Goal: Task Accomplishment & Management: Use online tool/utility

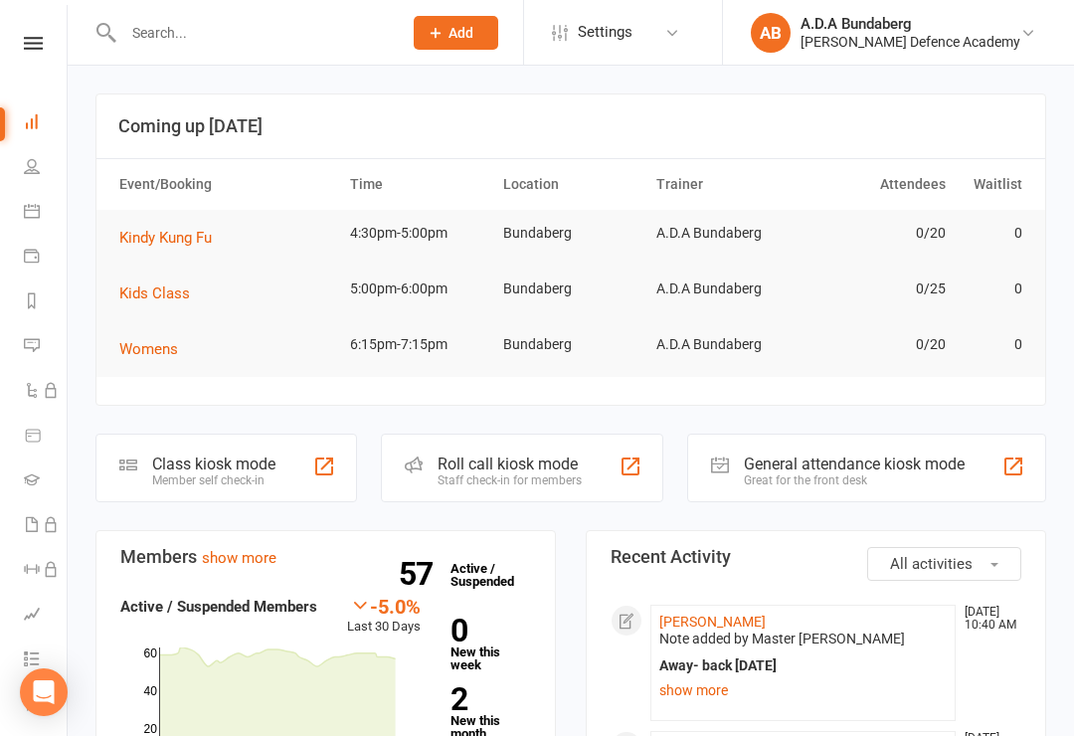
click at [45, 38] on link at bounding box center [33, 43] width 71 height 13
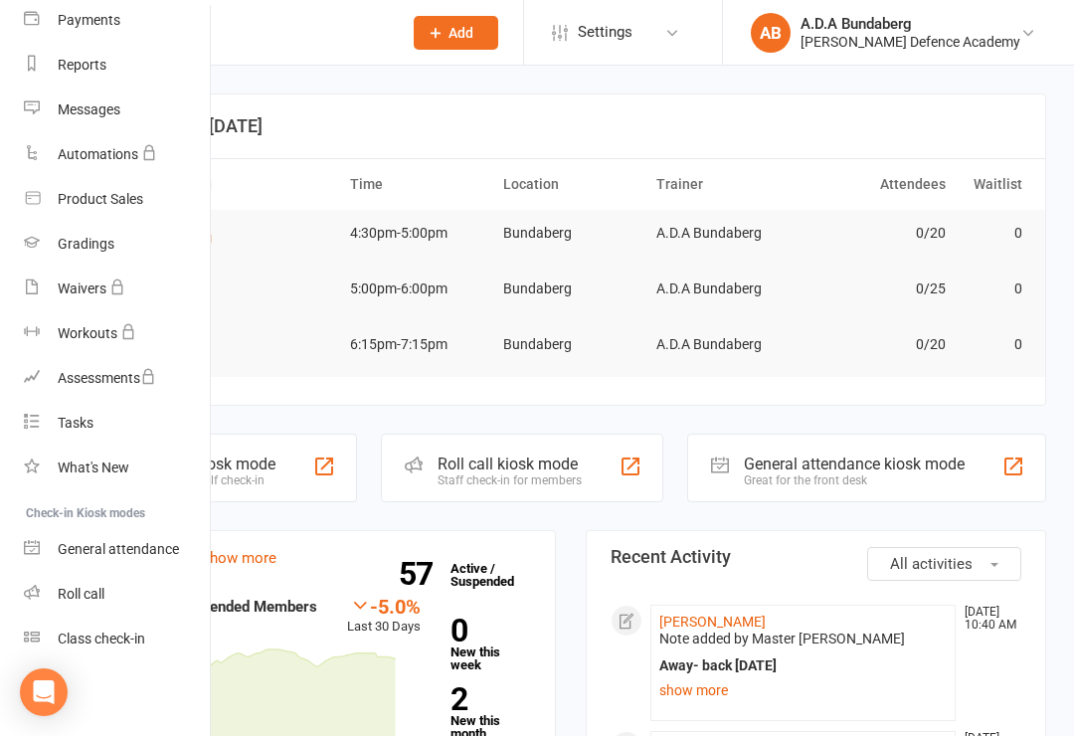
scroll to position [221, 0]
click at [109, 640] on div "Class check-in" at bounding box center [101, 638] width 87 height 16
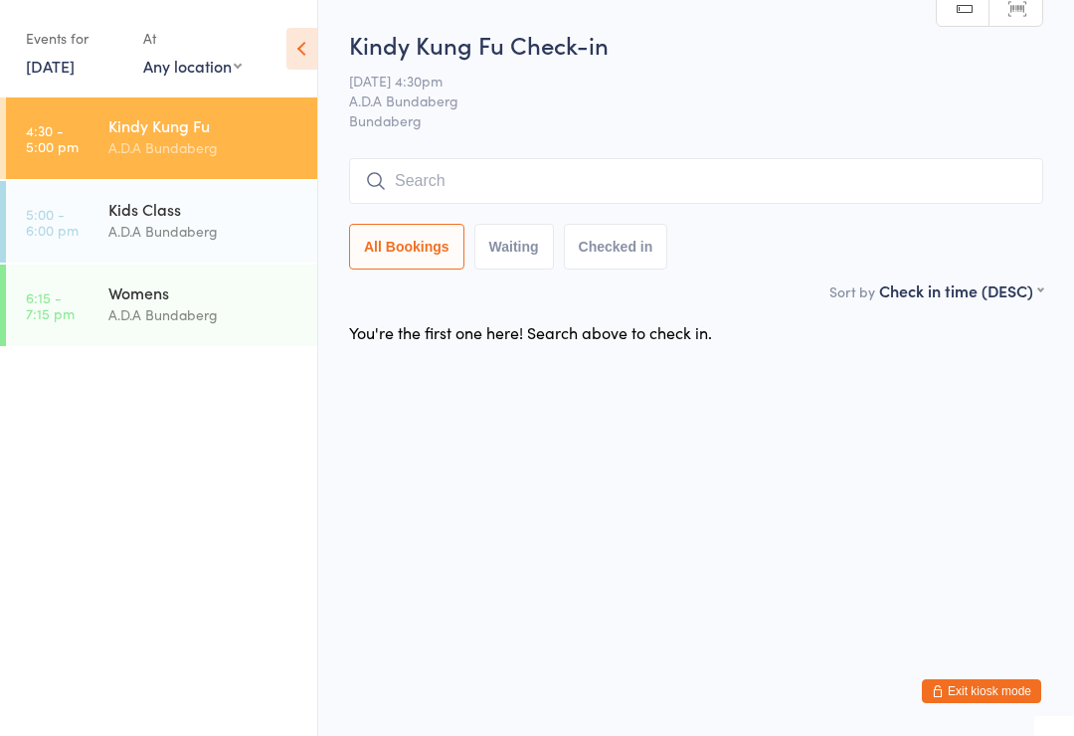
click at [413, 186] on input "search" at bounding box center [696, 181] width 694 height 46
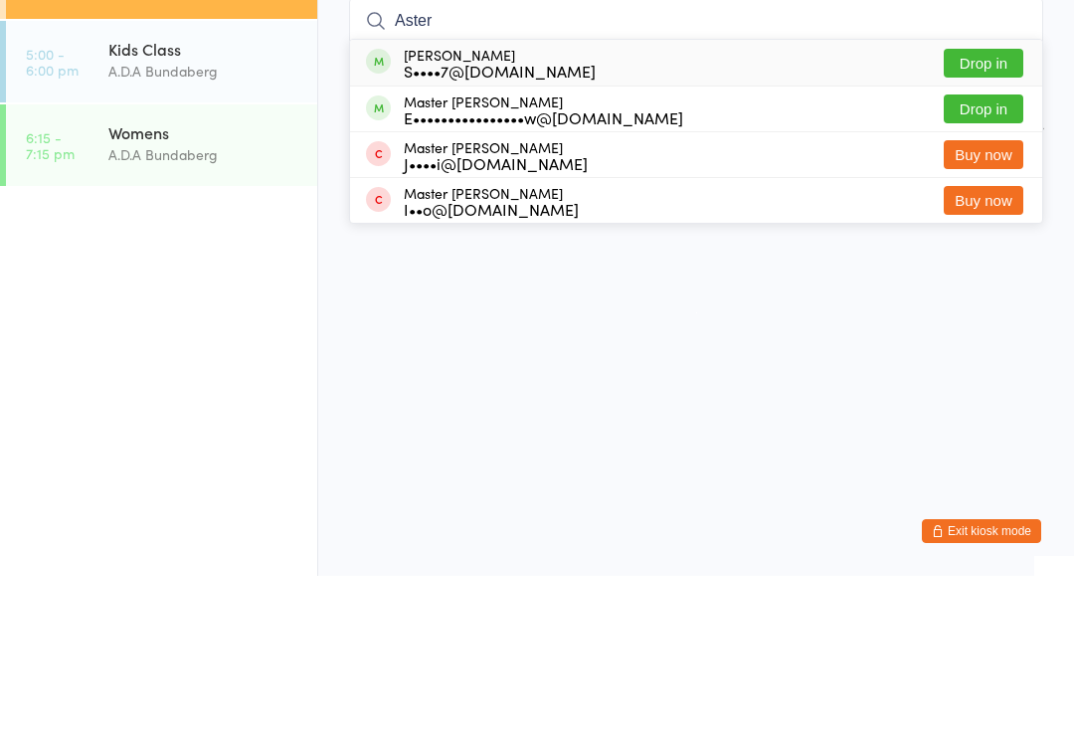
type input "Aster"
click at [988, 209] on button "Drop in" at bounding box center [984, 223] width 80 height 29
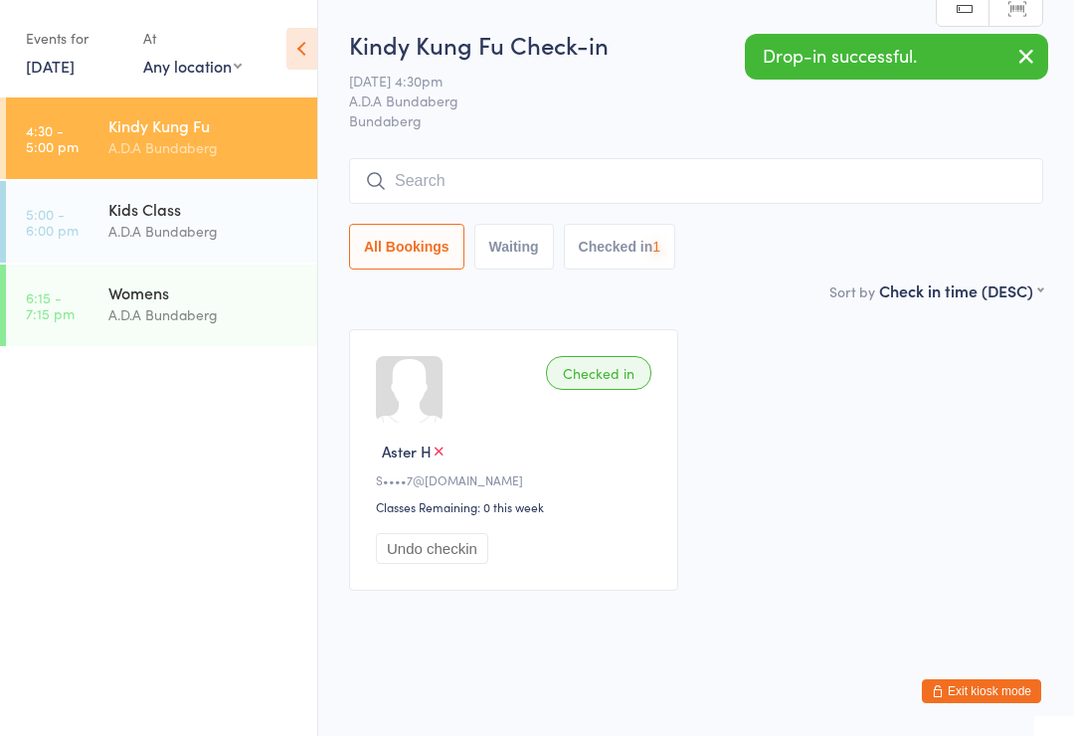
click at [443, 186] on input "search" at bounding box center [696, 181] width 694 height 46
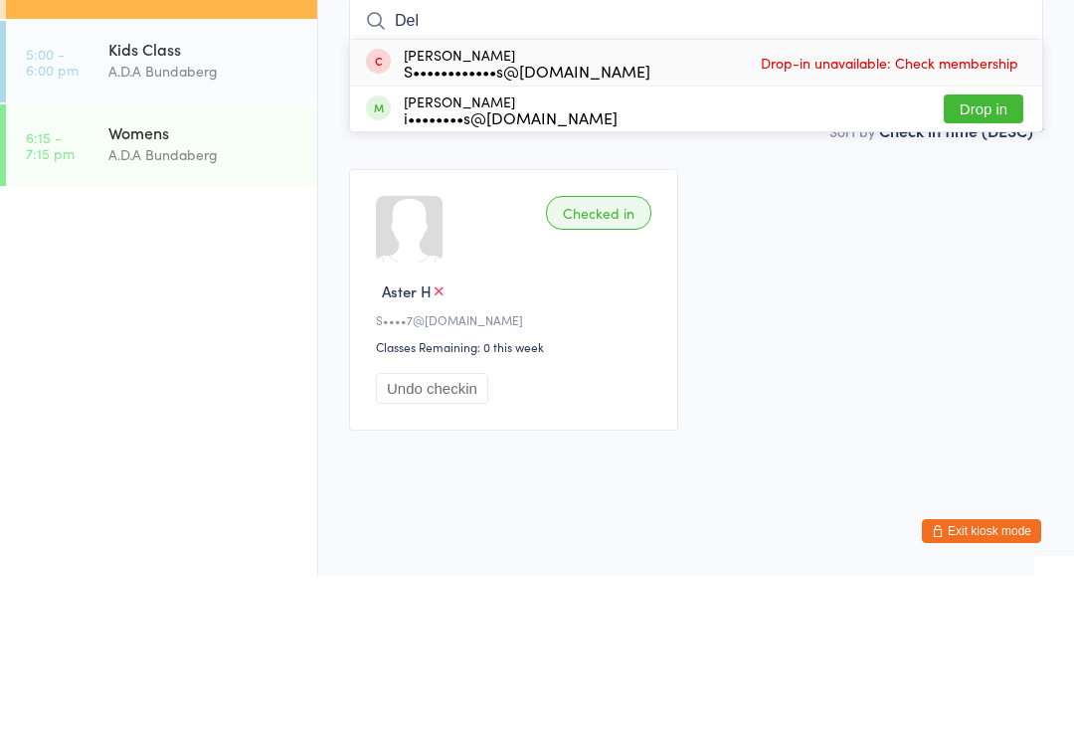
click at [946, 311] on div "Checked in Aster H S••••7@eq.edu.au Classes Remaining: 0 this week Undo checkin" at bounding box center [696, 459] width 730 height 297
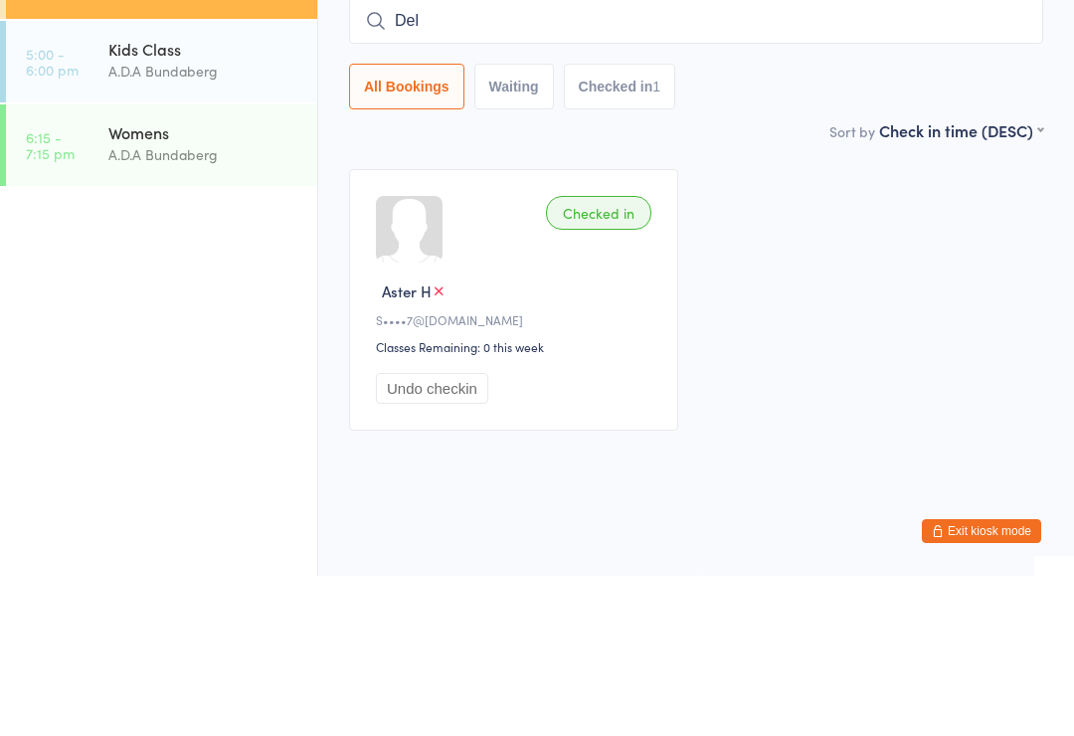
scroll to position [18, 0]
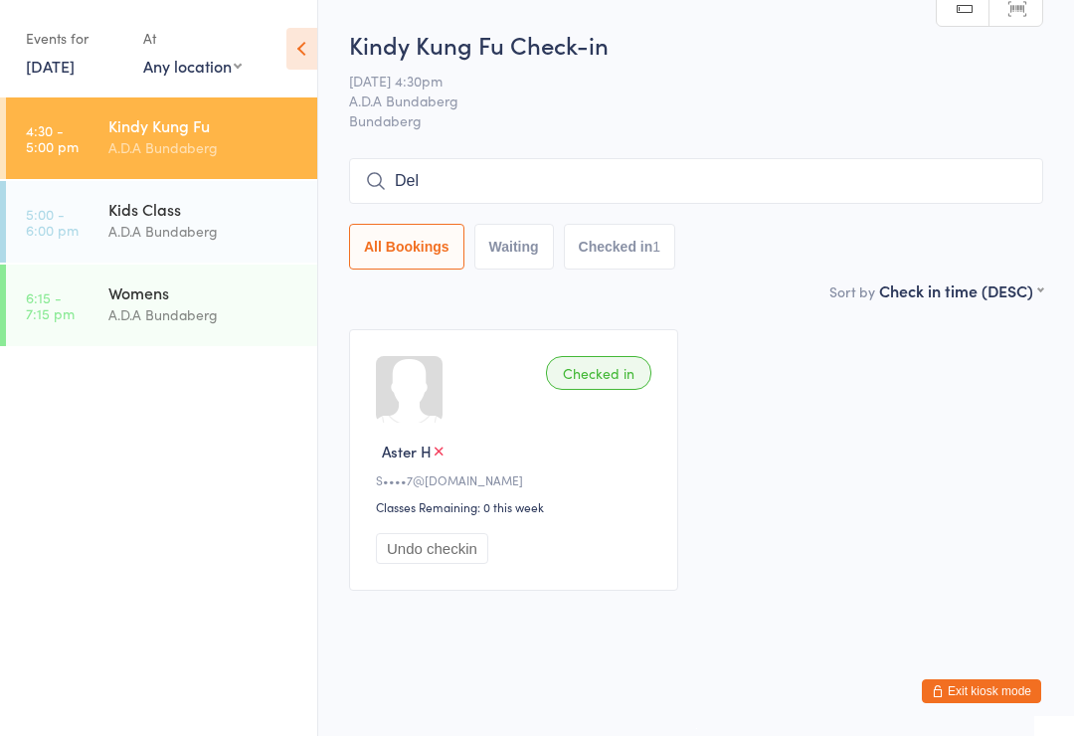
click at [444, 170] on input "Del" at bounding box center [696, 181] width 694 height 46
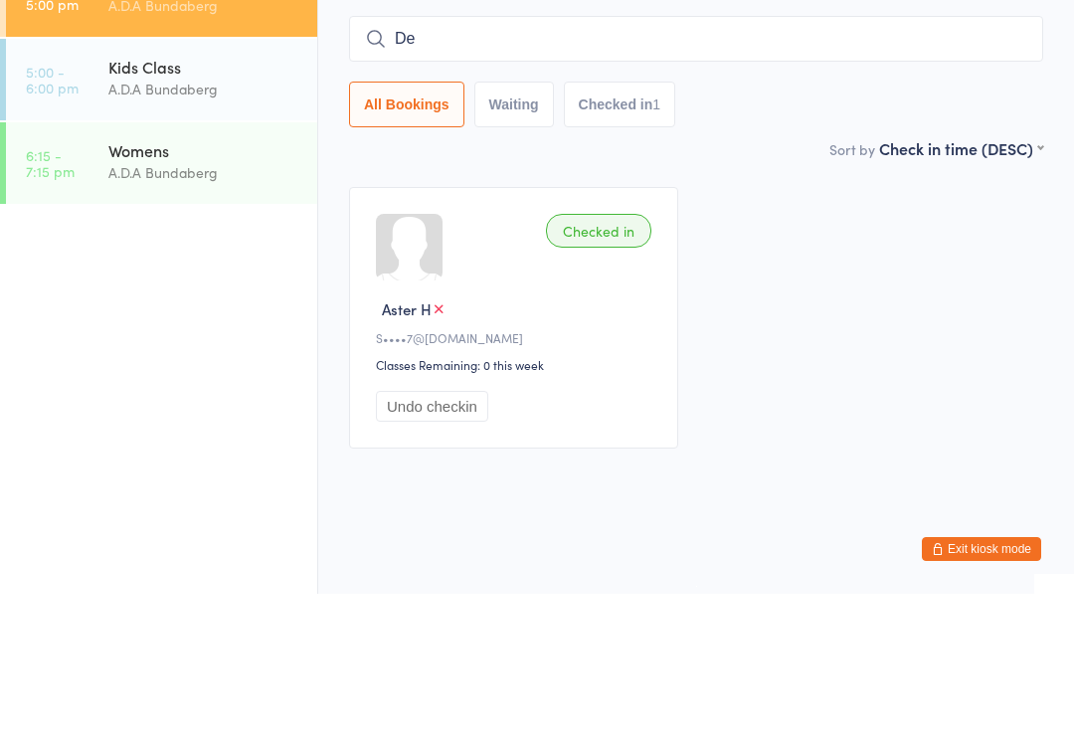
type input "D"
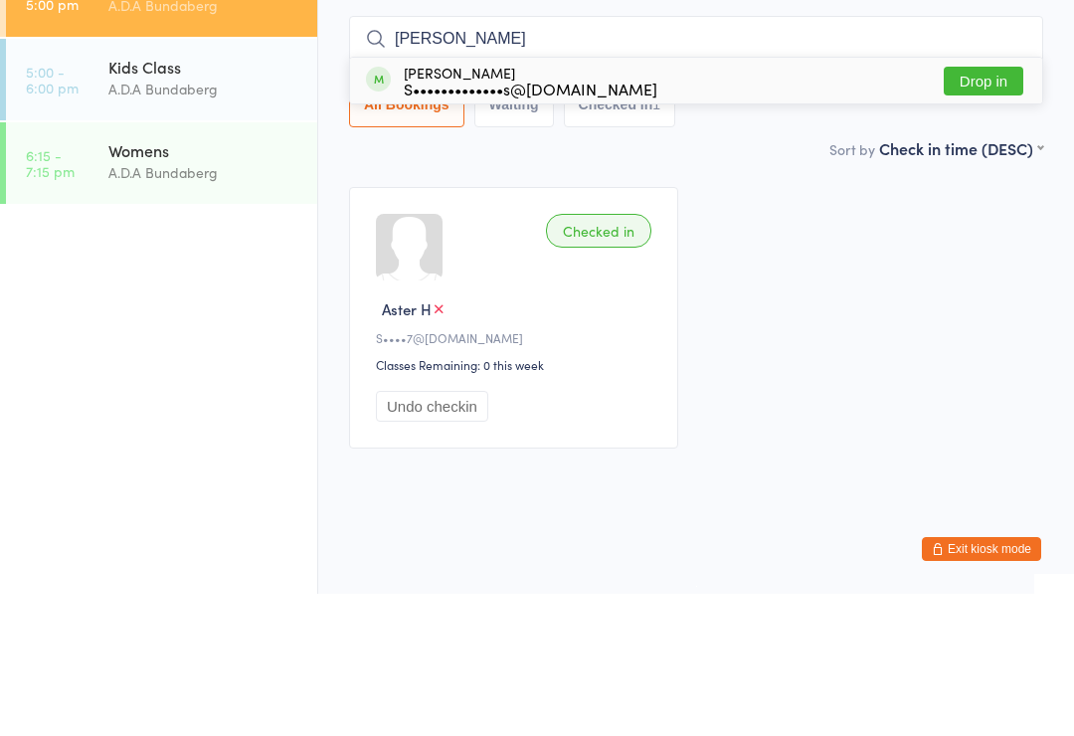
type input "Luna"
click at [967, 209] on button "Drop in" at bounding box center [984, 223] width 80 height 29
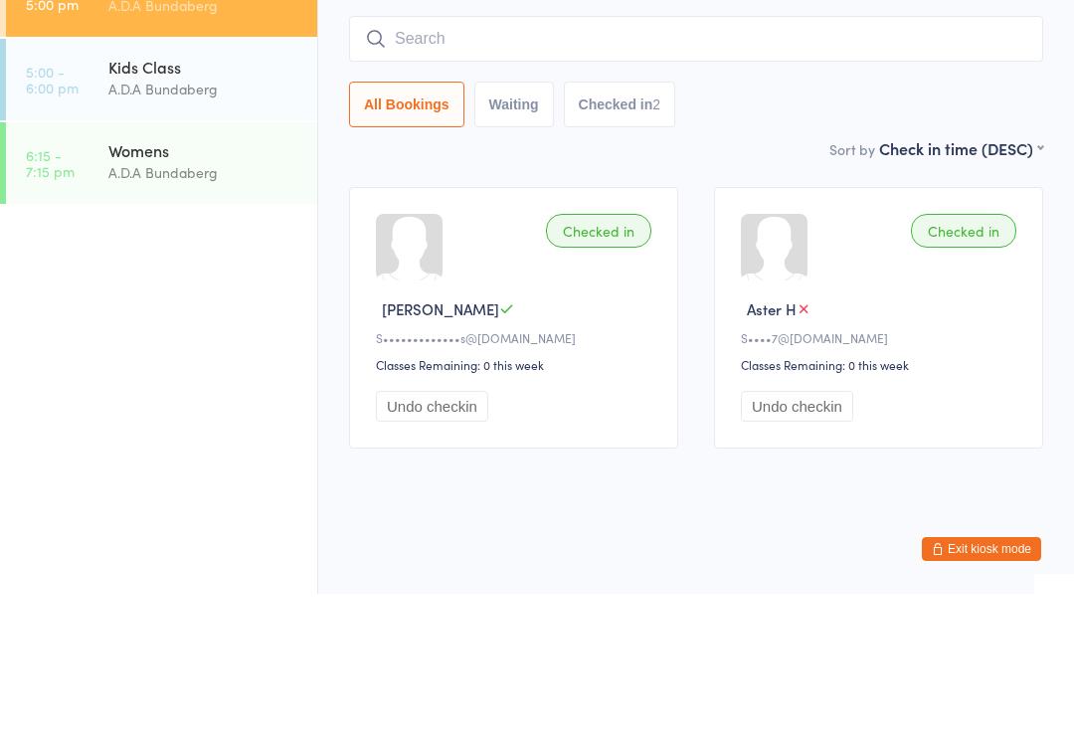
click at [890, 224] on div "All Bookings Waiting Checked in 2" at bounding box center [696, 247] width 694 height 46
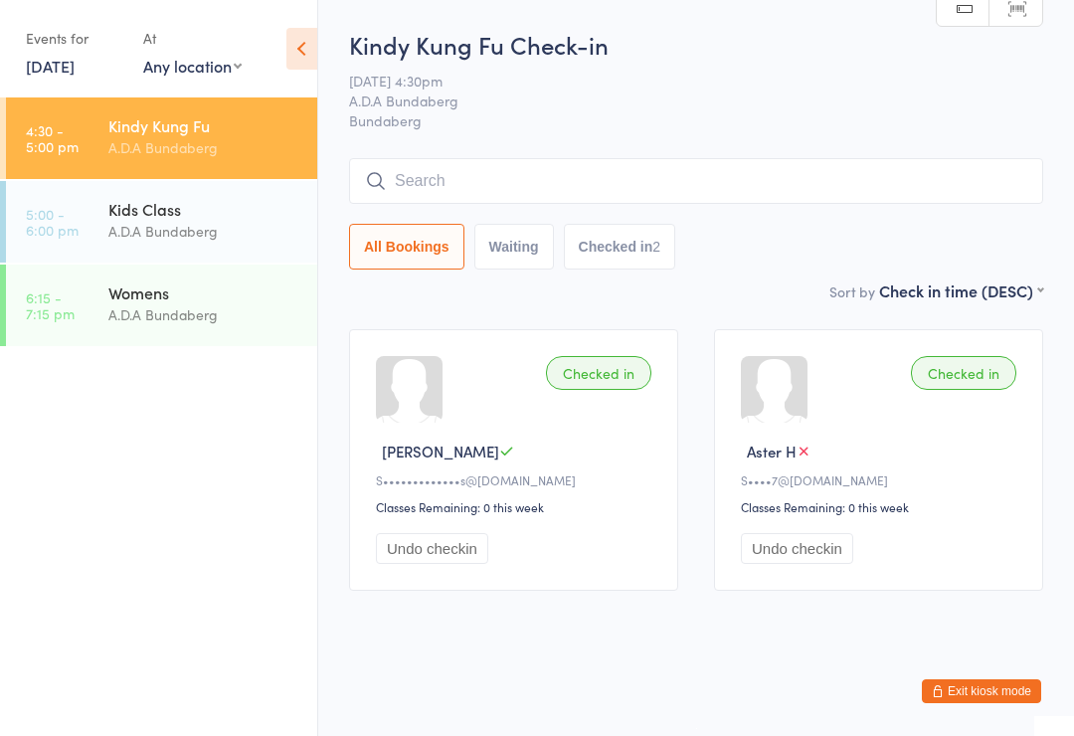
click at [439, 158] on input "search" at bounding box center [696, 181] width 694 height 46
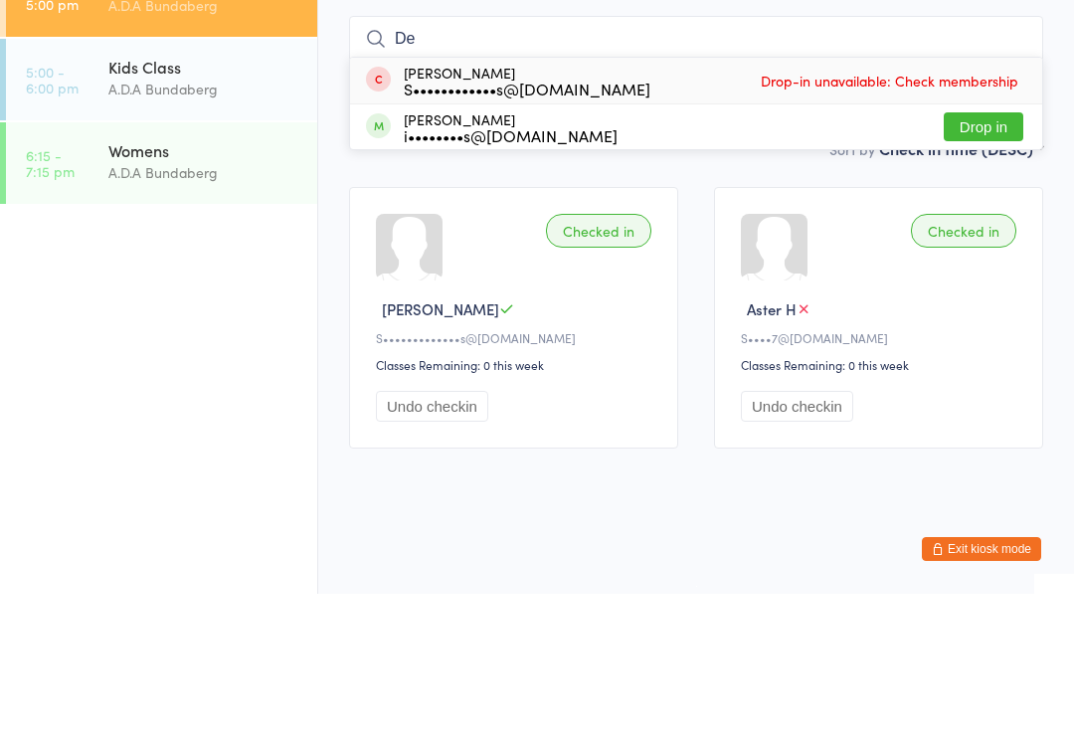
type input "D"
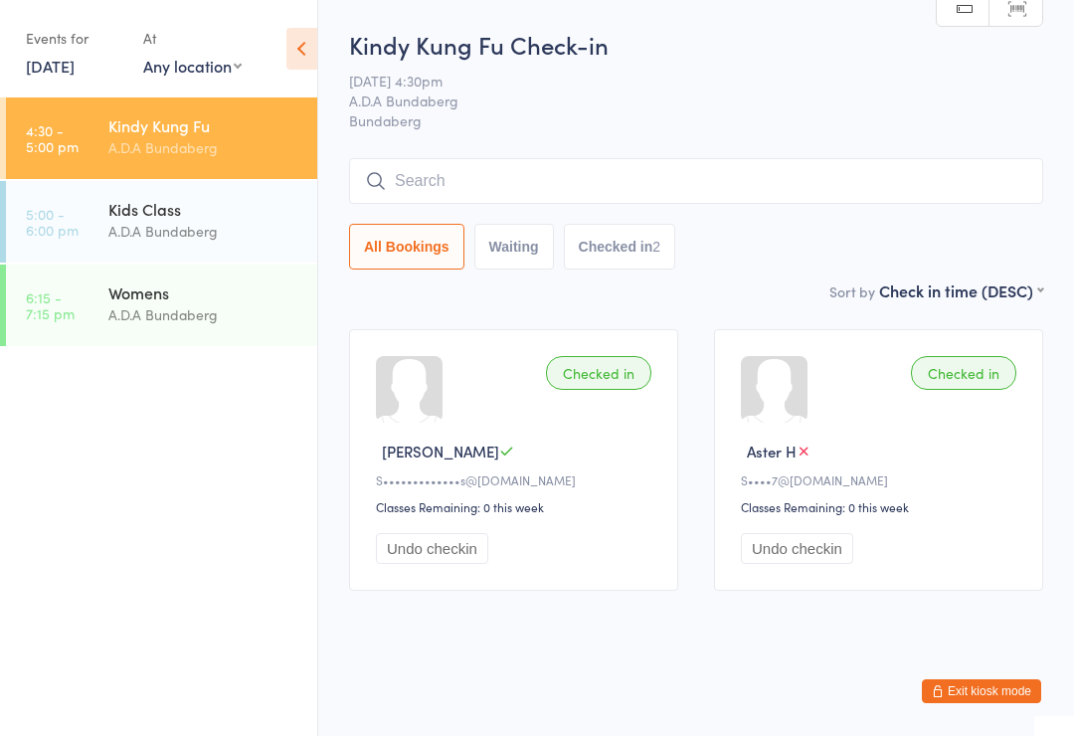
click at [972, 693] on button "Exit kiosk mode" at bounding box center [981, 691] width 119 height 24
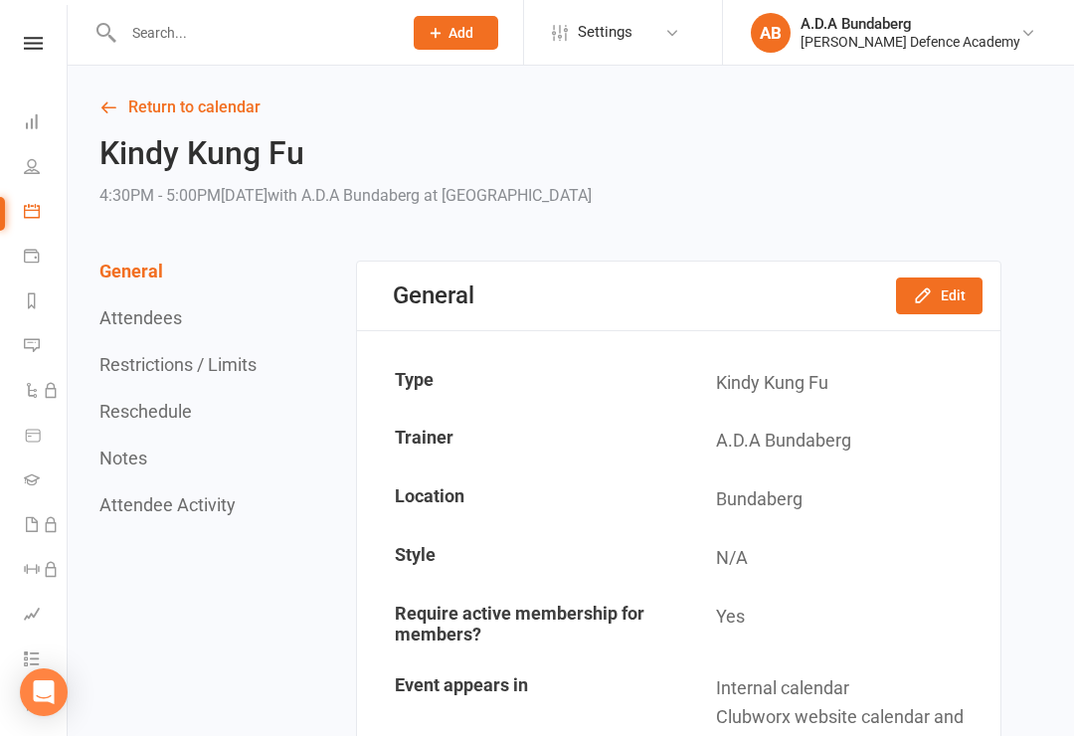
click at [161, 23] on input "text" at bounding box center [252, 33] width 270 height 28
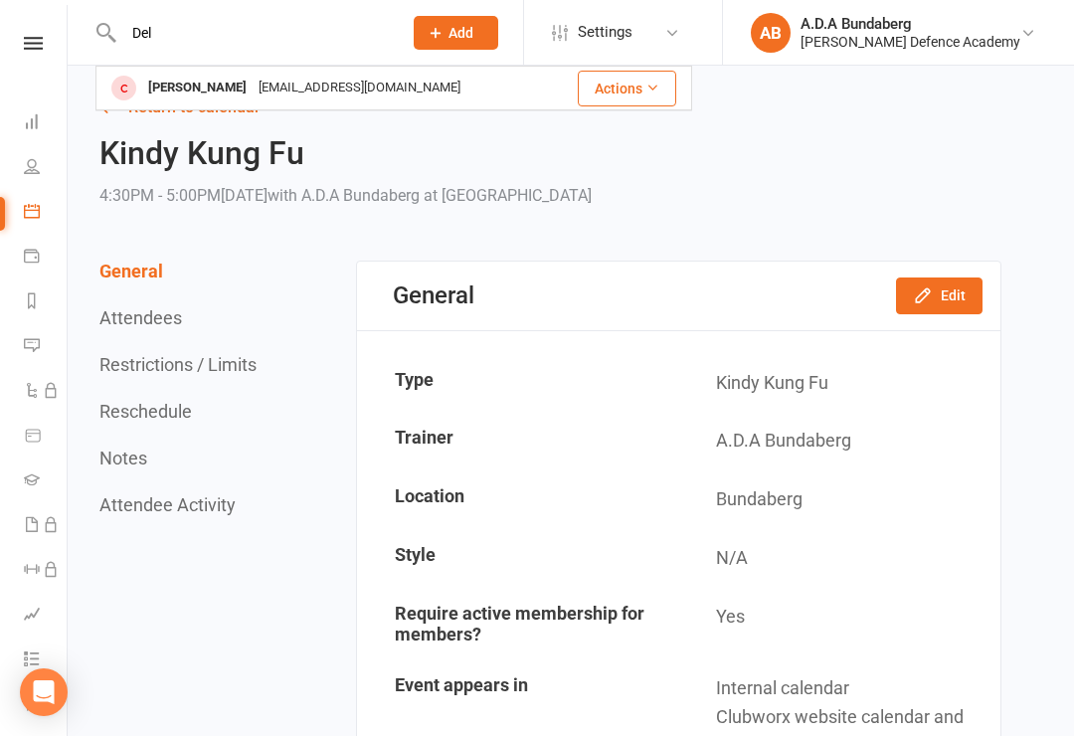
type input "Del"
click at [219, 80] on div "Deliah Harris" at bounding box center [197, 88] width 110 height 29
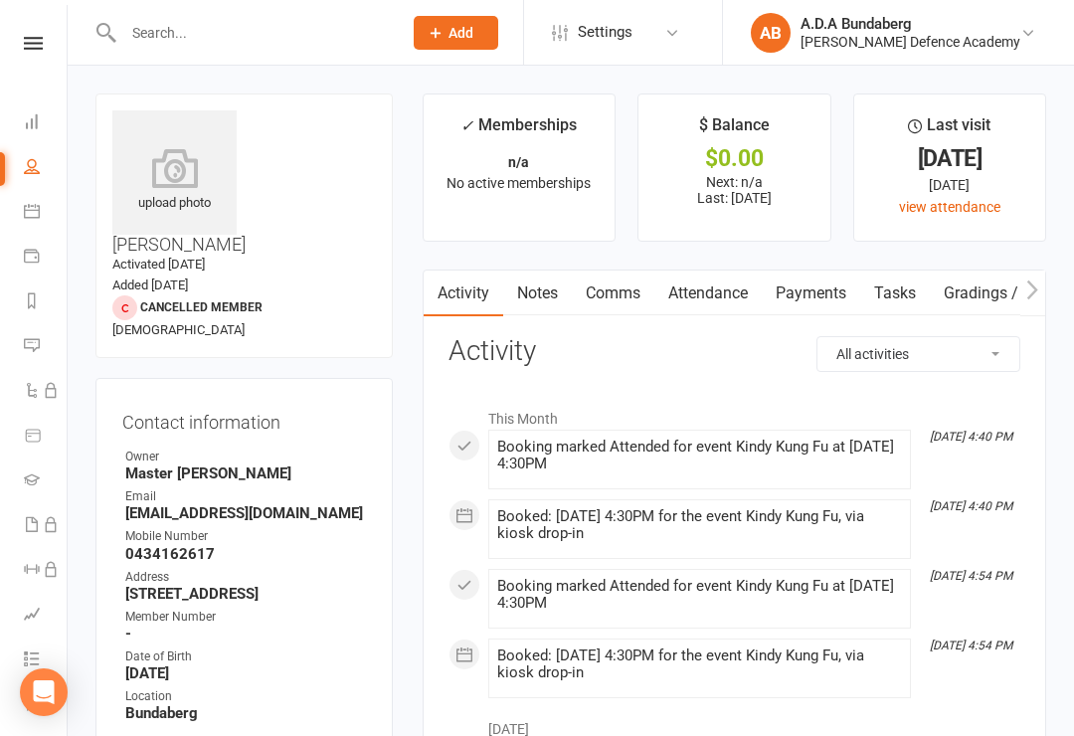
click at [823, 283] on link "Payments" at bounding box center [811, 293] width 98 height 46
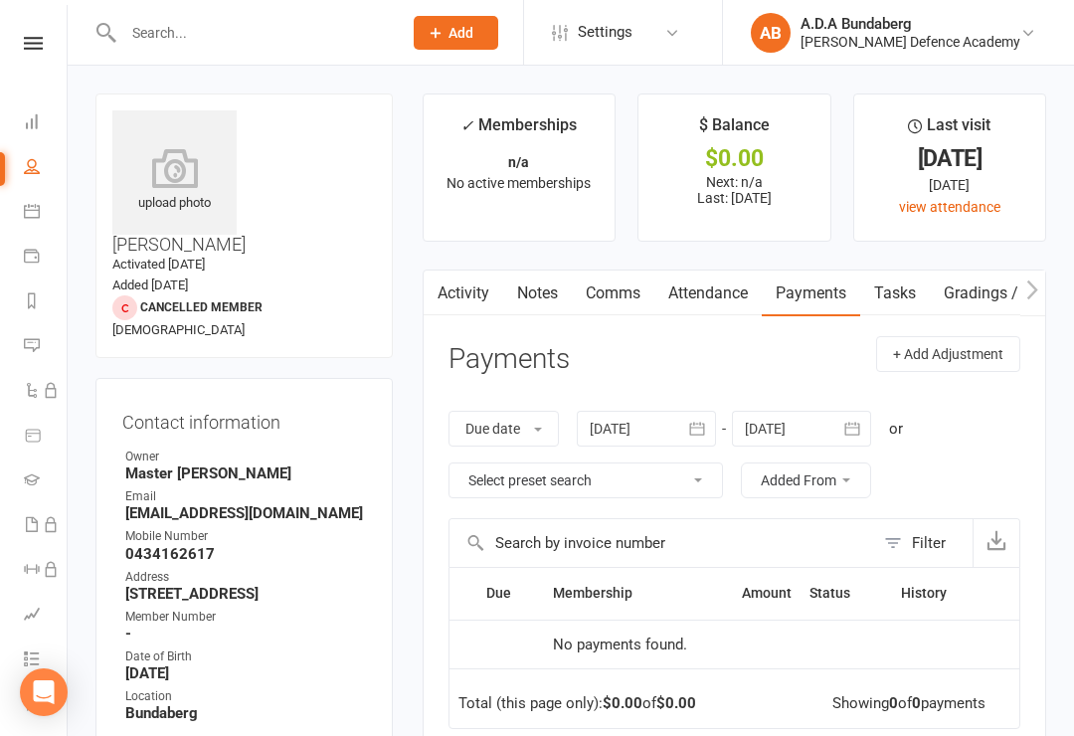
click at [702, 288] on link "Attendance" at bounding box center [707, 293] width 107 height 46
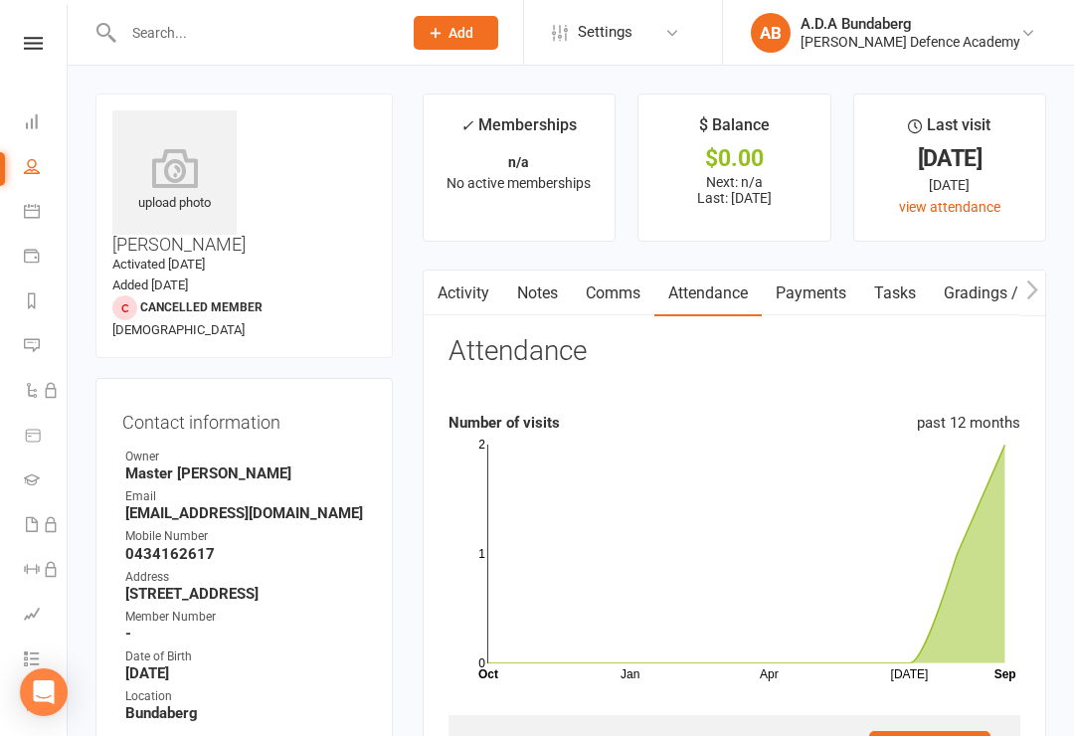
click at [538, 290] on link "Notes" at bounding box center [537, 293] width 69 height 46
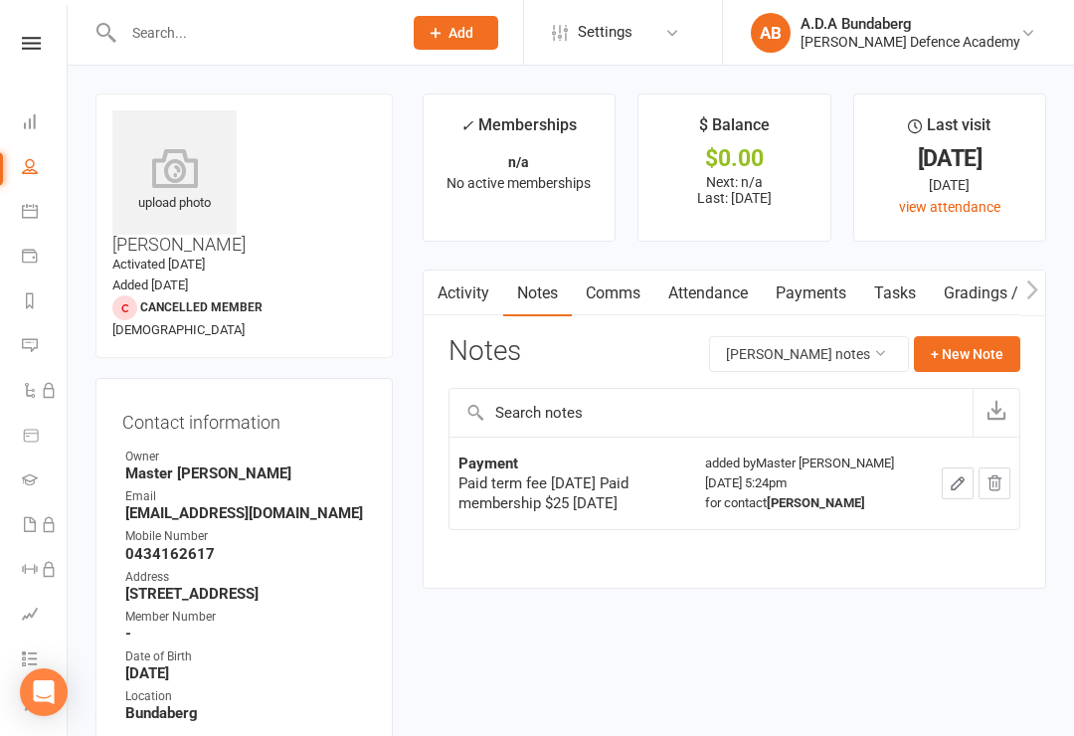
scroll to position [0, 2]
click at [30, 29] on nav "Clubworx Dashboard People Calendar Payments Reports Messages Automations Produc…" at bounding box center [34, 373] width 68 height 736
click at [35, 32] on nav "Clubworx Dashboard People Calendar Payments Reports Messages Automations Produc…" at bounding box center [34, 373] width 68 height 736
click at [33, 46] on icon at bounding box center [31, 43] width 19 height 13
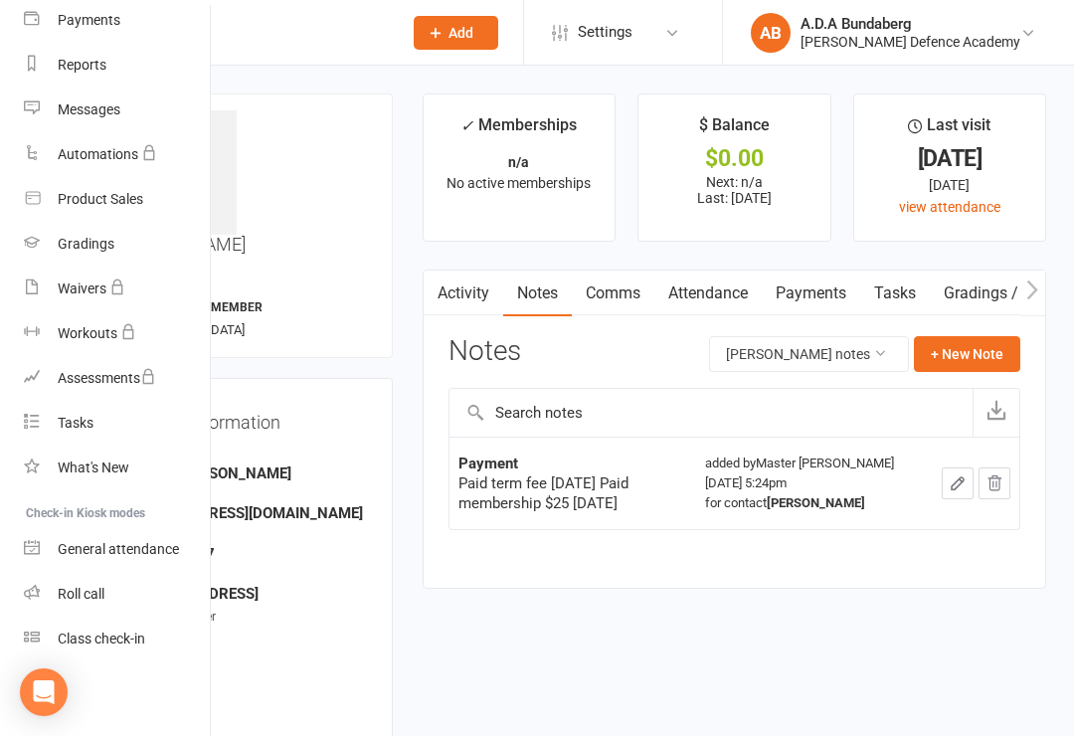
scroll to position [221, 0]
click at [135, 650] on link "Class check-in" at bounding box center [118, 638] width 188 height 45
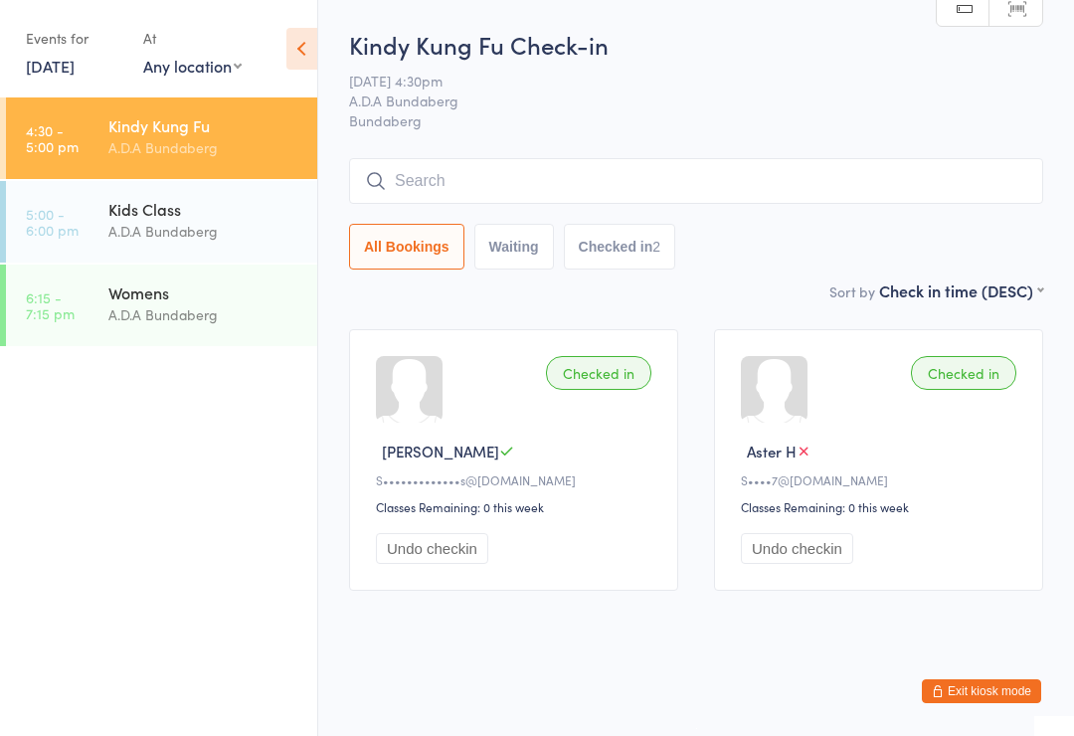
click at [150, 218] on div "Kids Class" at bounding box center [204, 209] width 192 height 22
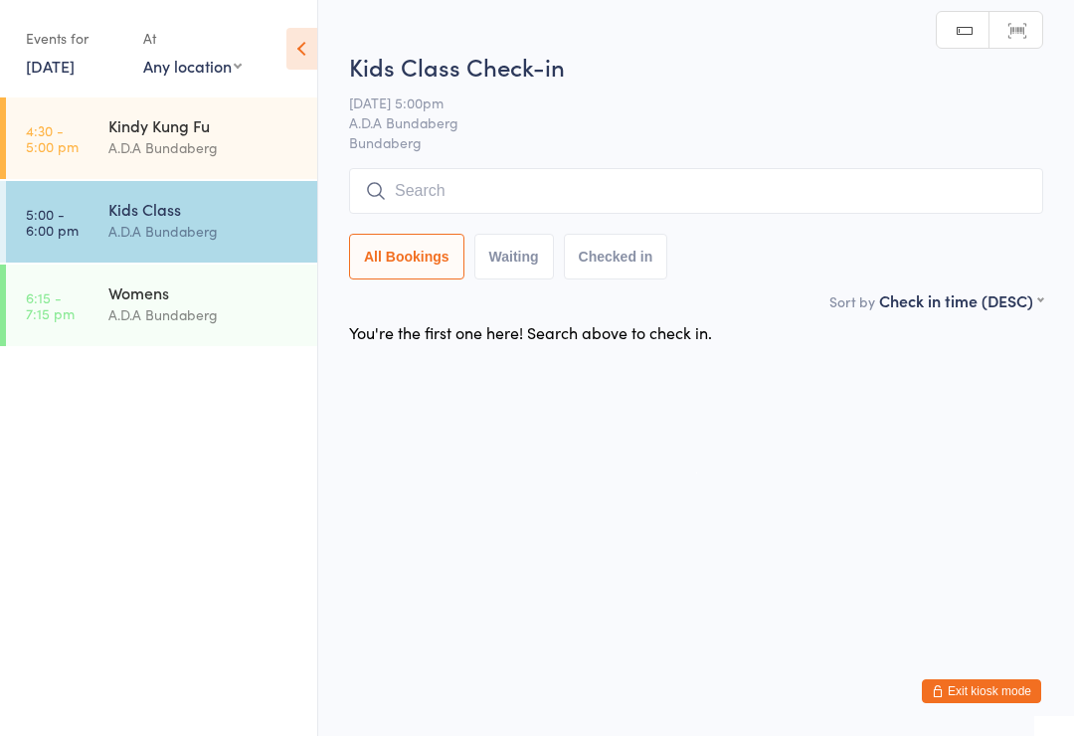
click at [450, 188] on input "search" at bounding box center [696, 191] width 694 height 46
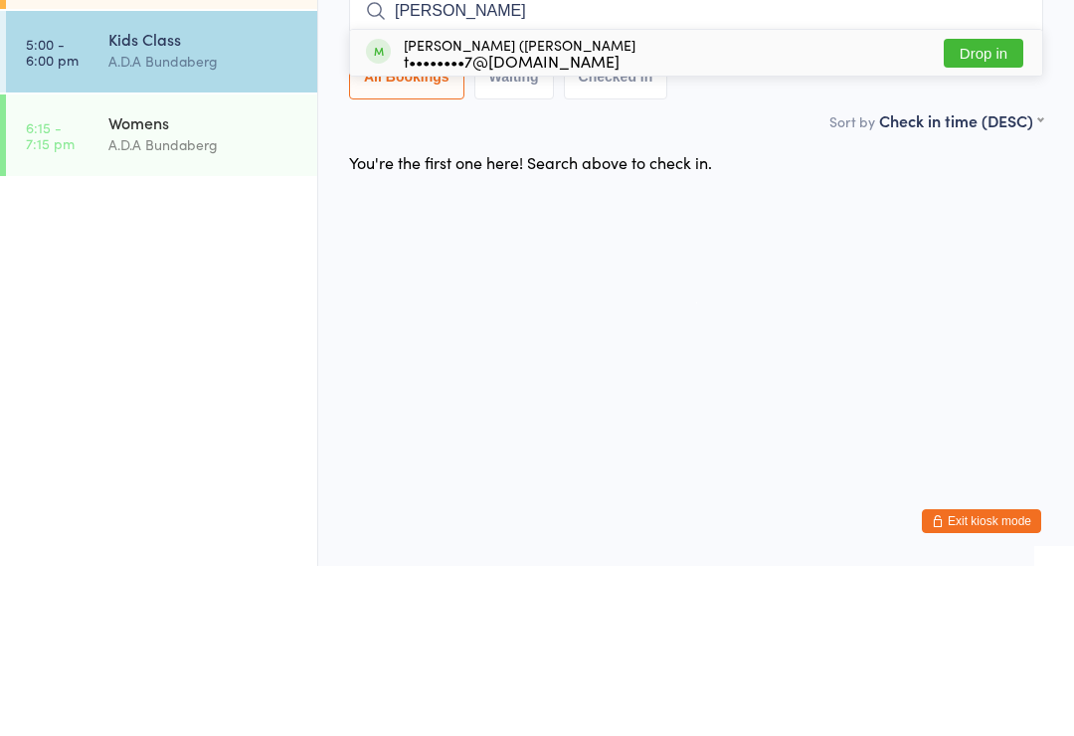
type input "Tina"
click at [984, 209] on button "Drop in" at bounding box center [984, 223] width 80 height 29
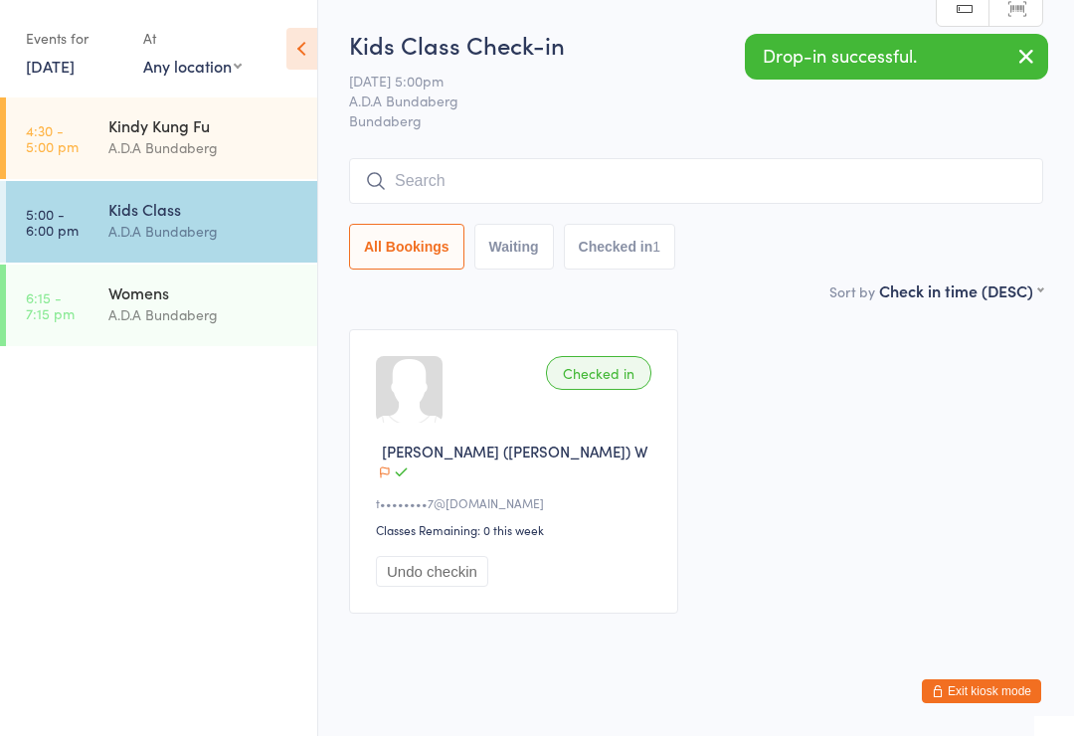
click at [194, 147] on div "A.D.A Bundaberg" at bounding box center [204, 147] width 192 height 23
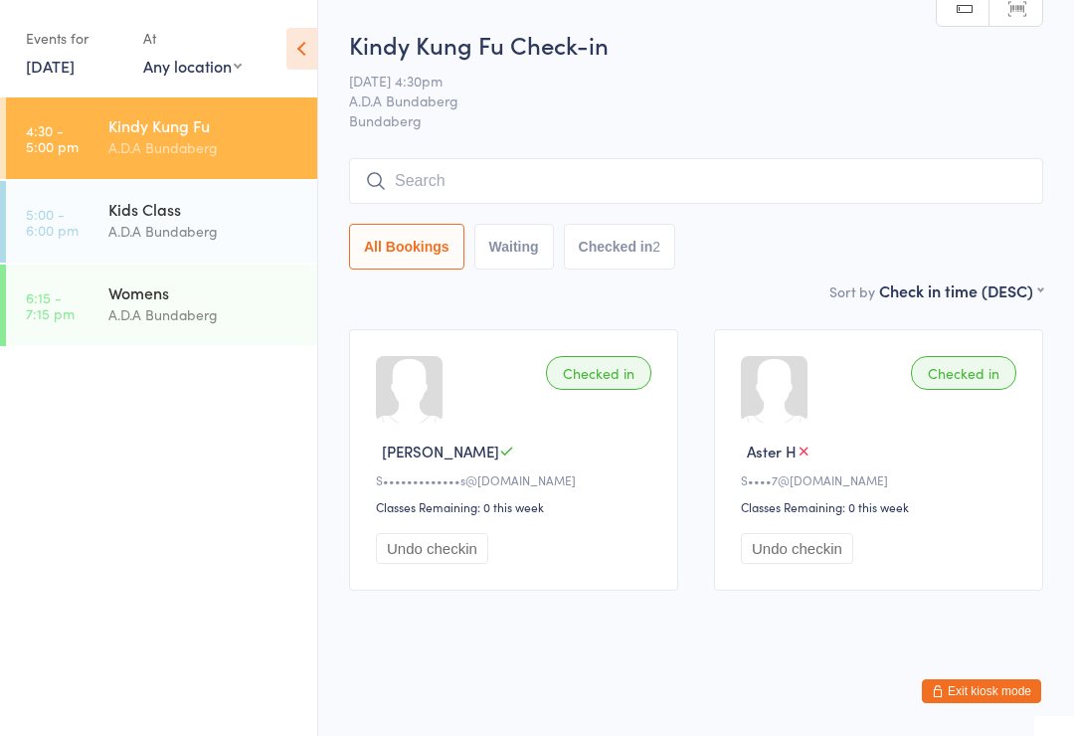
click at [466, 176] on input "search" at bounding box center [696, 181] width 694 height 46
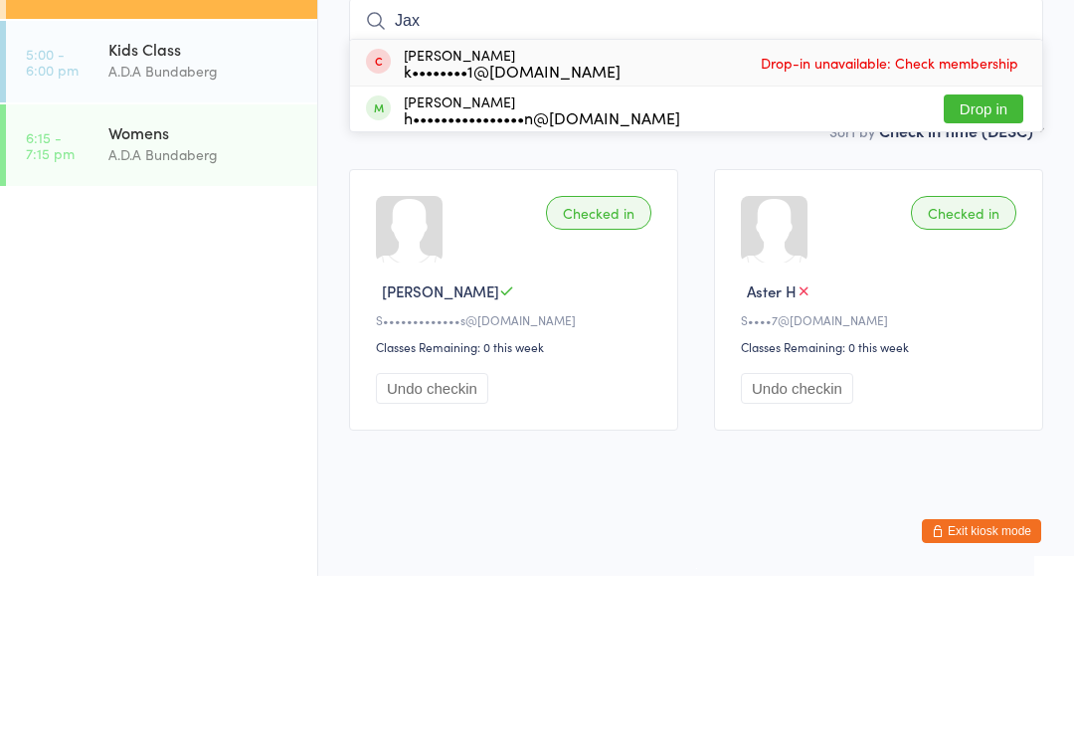
type input "Jax"
click at [978, 255] on button "Drop in" at bounding box center [984, 269] width 80 height 29
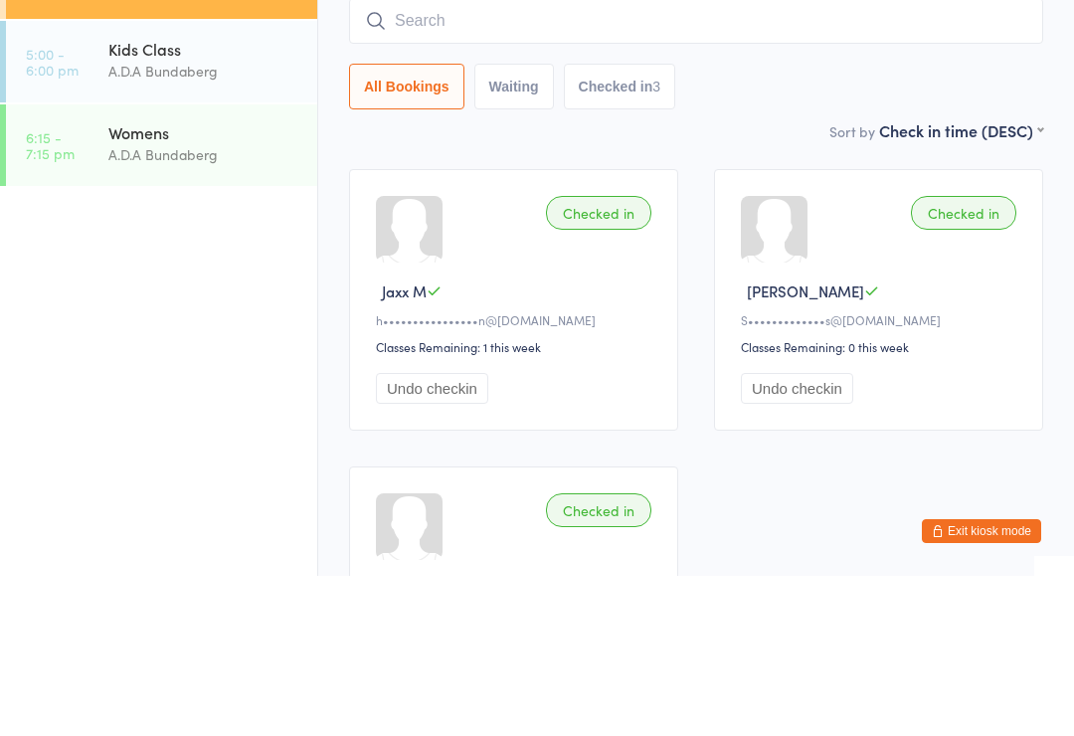
click at [475, 158] on input "search" at bounding box center [696, 181] width 694 height 46
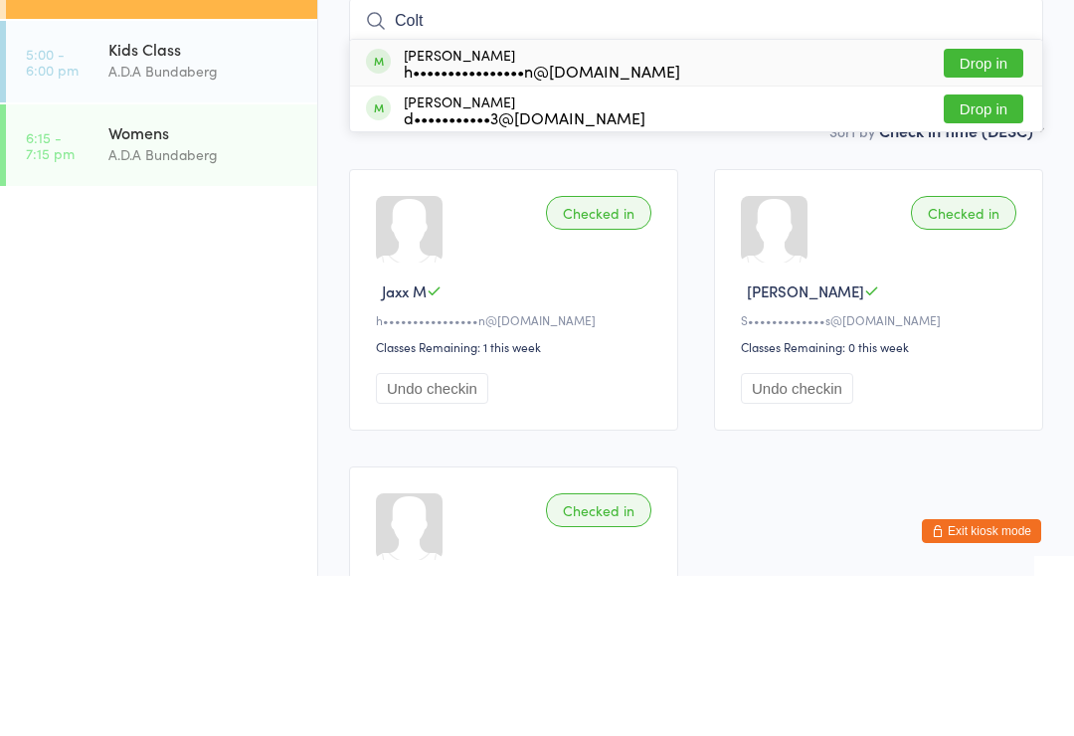
type input "Colt"
click at [978, 209] on button "Drop in" at bounding box center [984, 223] width 80 height 29
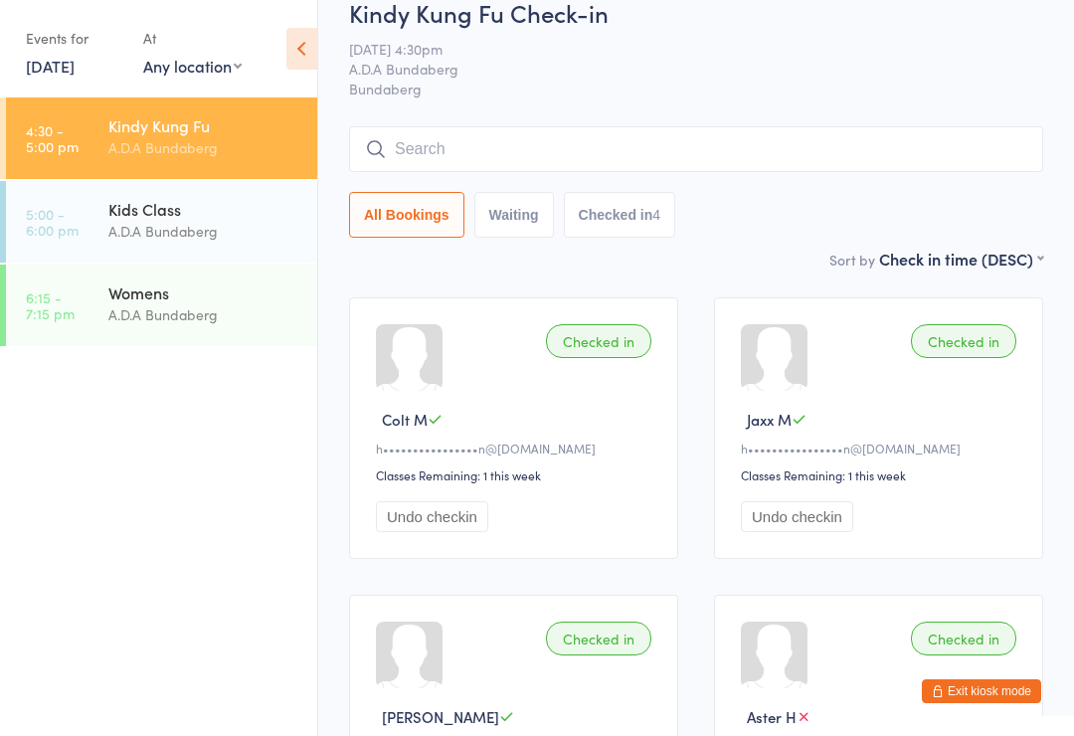
scroll to position [40, 0]
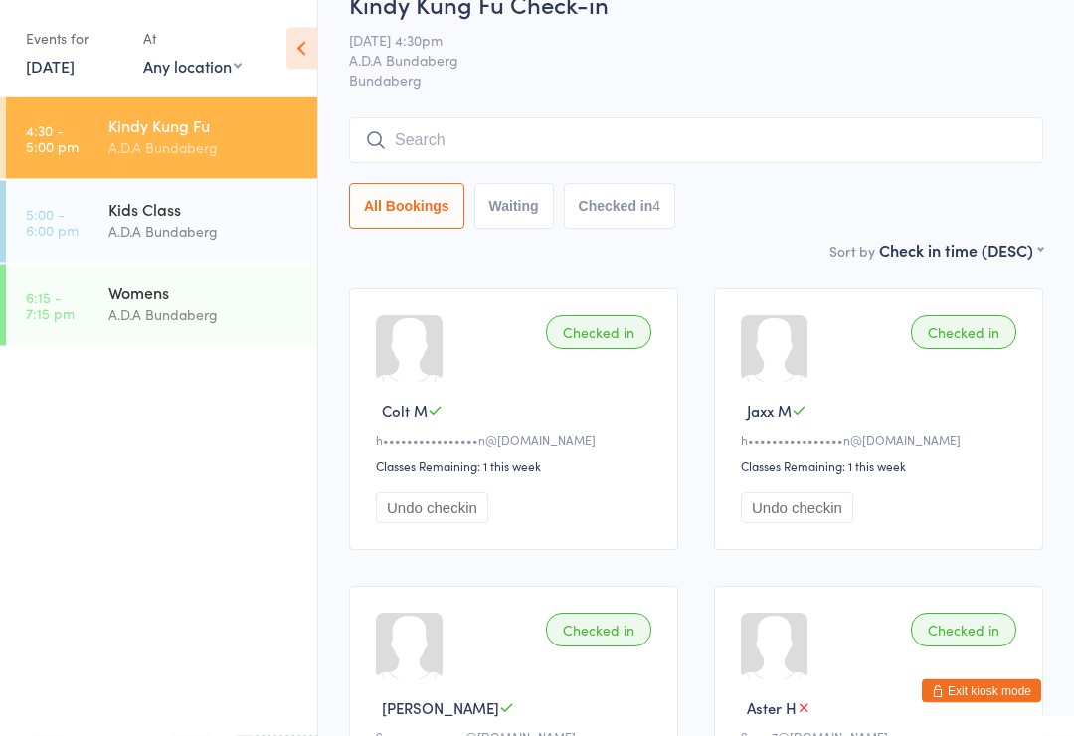
click at [456, 515] on button "Undo checkin" at bounding box center [432, 508] width 112 height 31
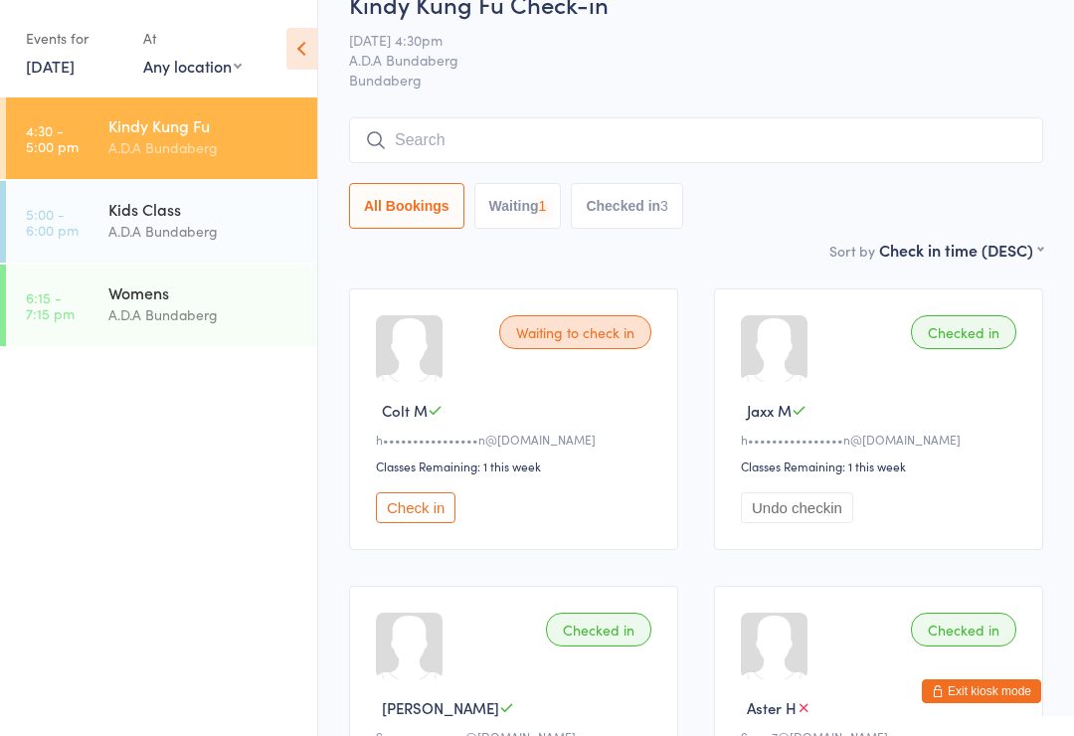
click at [793, 517] on button "Undo checkin" at bounding box center [797, 507] width 112 height 31
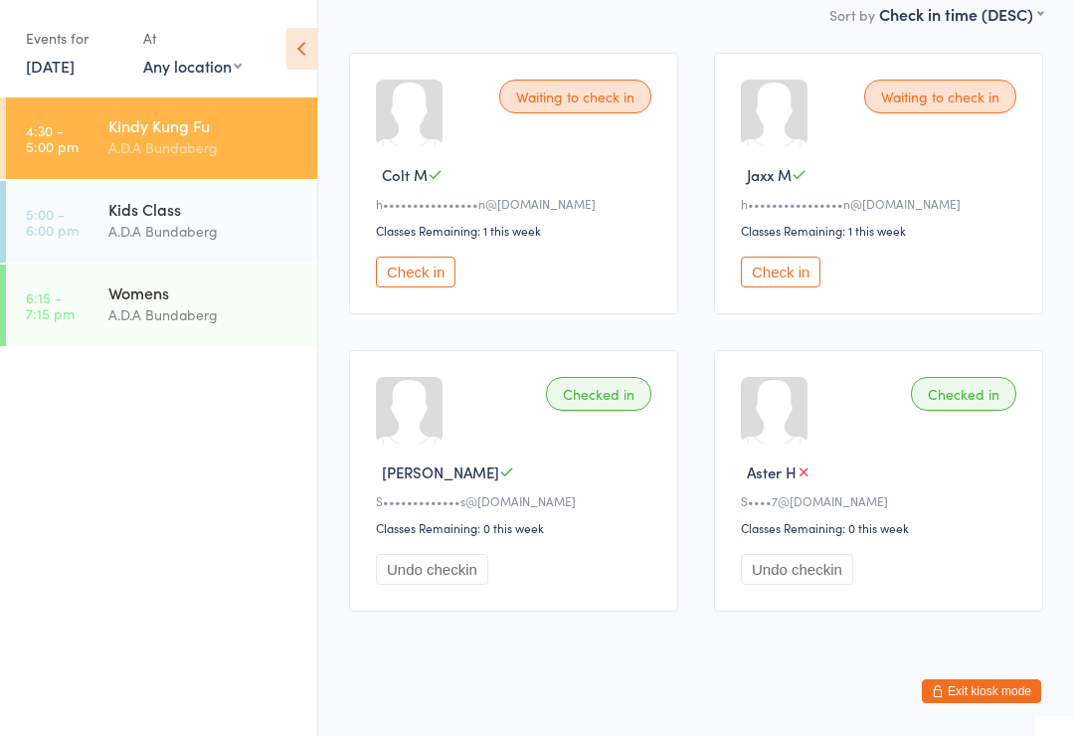
scroll to position [290, 0]
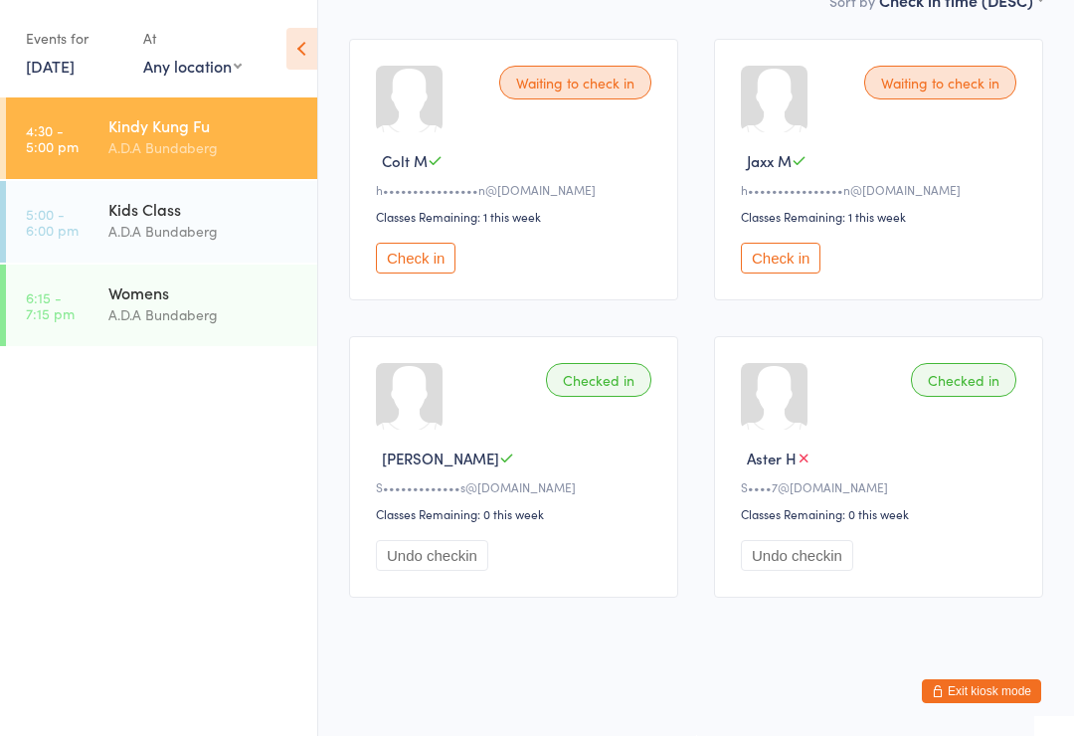
click at [166, 199] on div "Kids Class" at bounding box center [204, 209] width 192 height 22
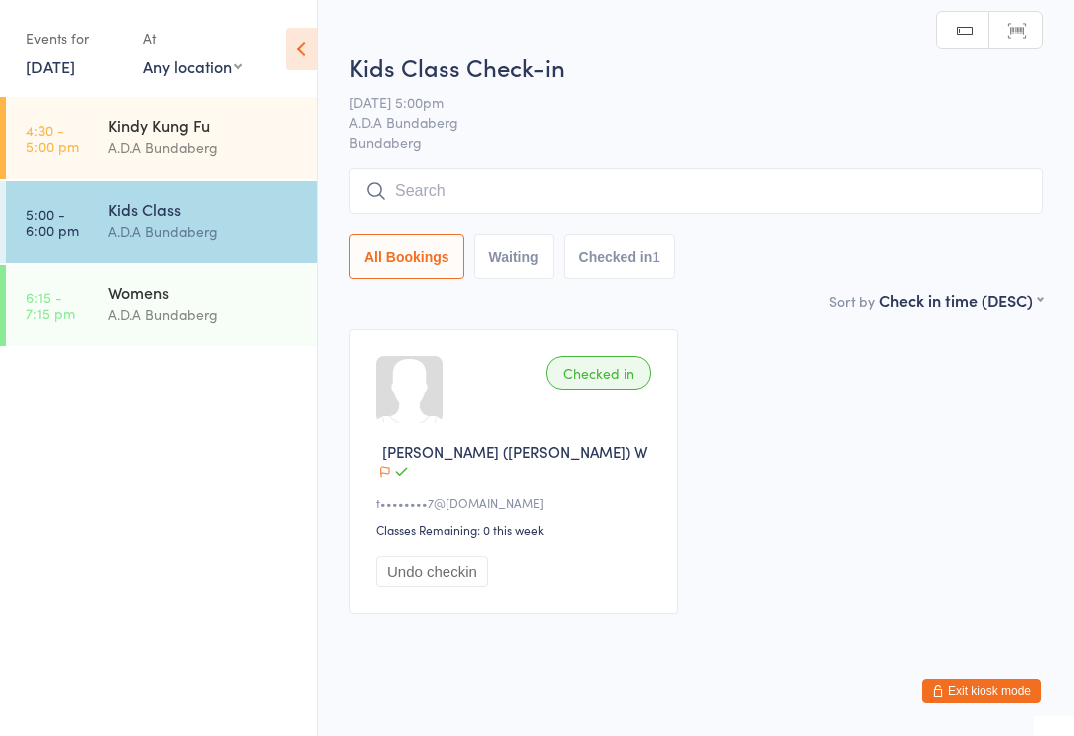
click at [529, 181] on input "search" at bounding box center [696, 191] width 694 height 46
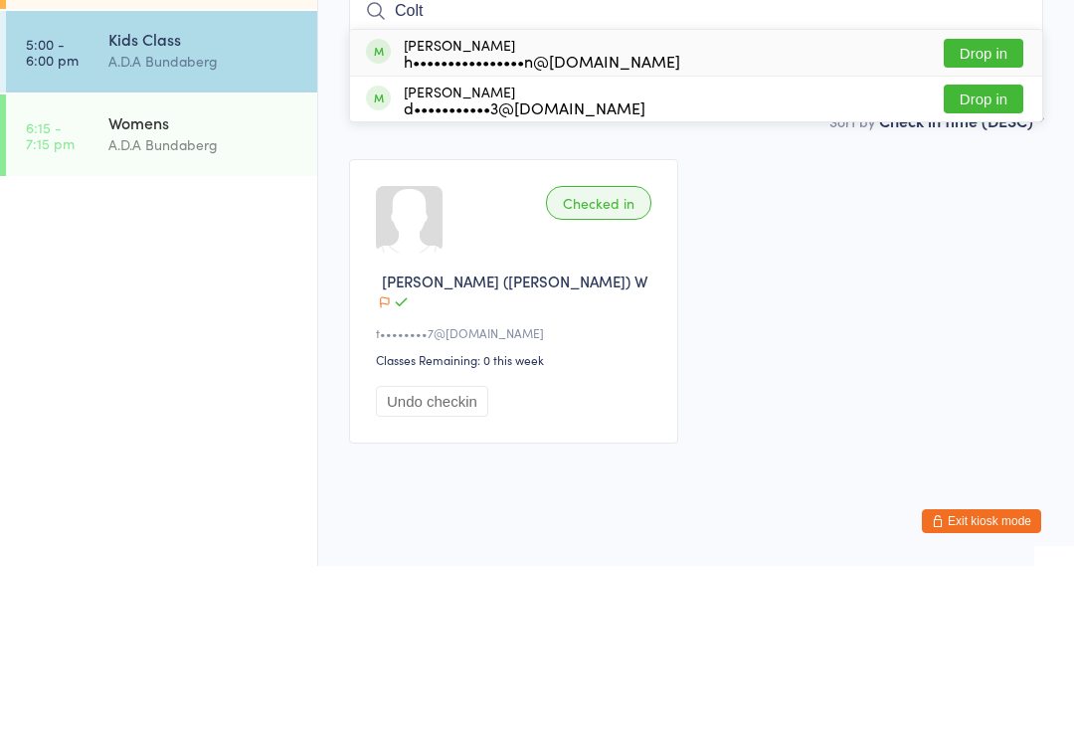
type input "Colt"
click at [977, 209] on button "Drop in" at bounding box center [984, 223] width 80 height 29
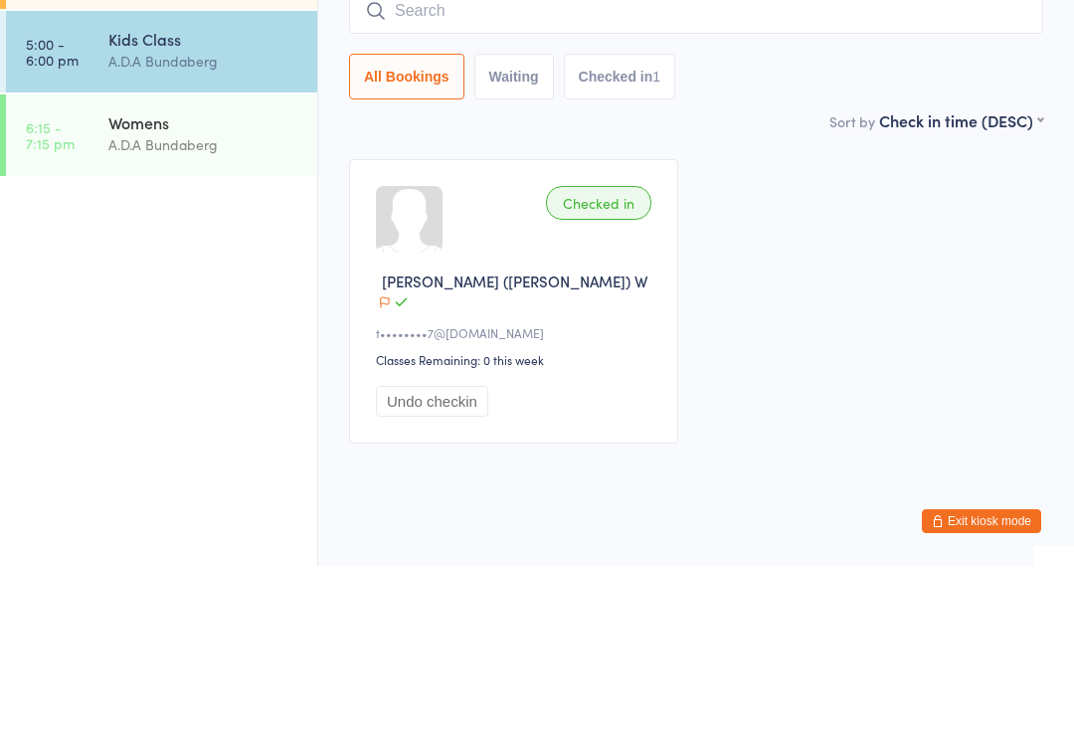
scroll to position [19, 0]
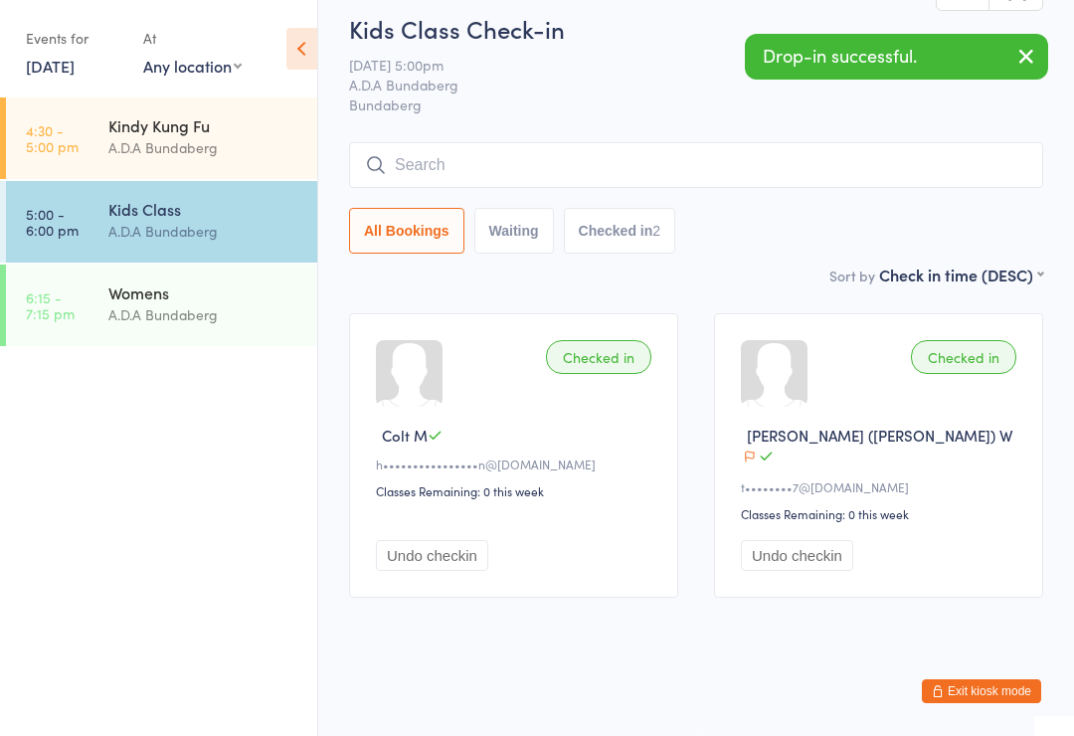
click at [435, 183] on input "search" at bounding box center [696, 165] width 694 height 46
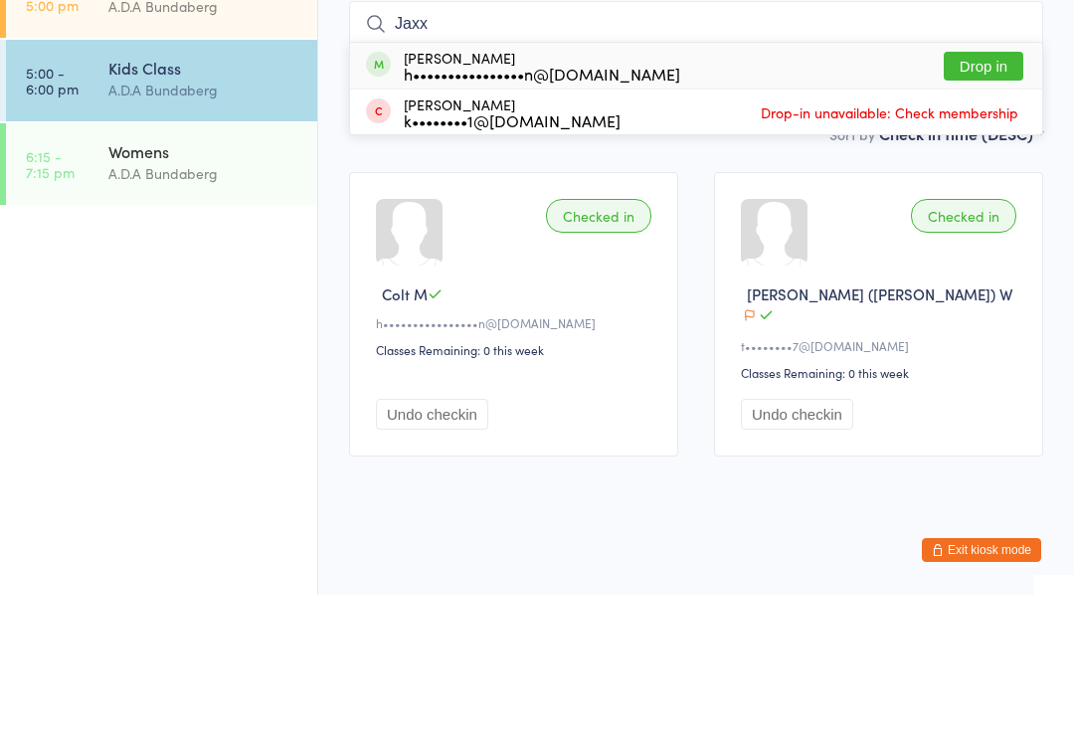
type input "Jaxx"
click at [986, 193] on button "Drop in" at bounding box center [984, 207] width 80 height 29
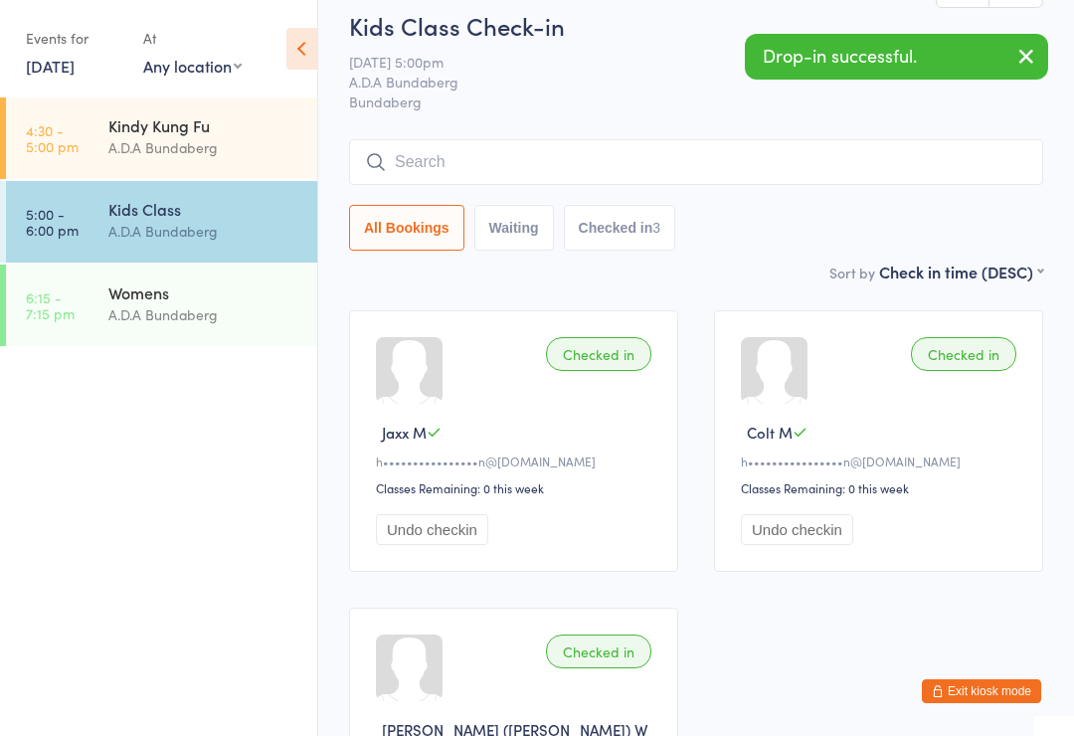
click at [185, 146] on div "A.D.A Bundaberg" at bounding box center [204, 147] width 192 height 23
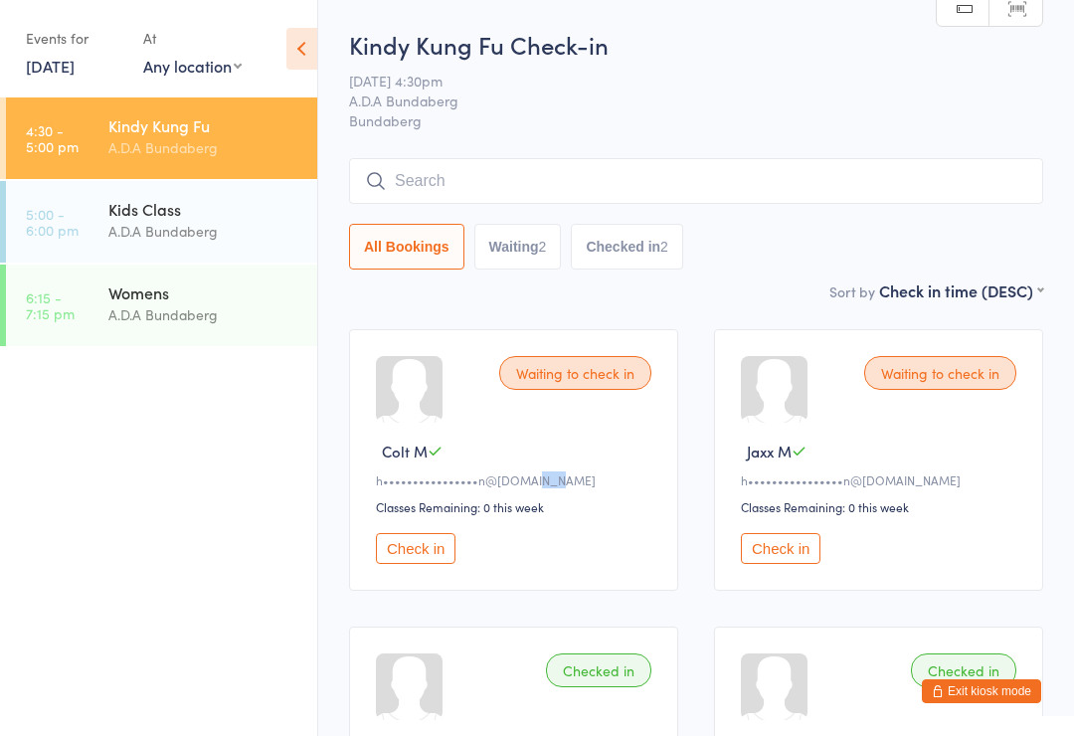
click at [645, 558] on div "Check in" at bounding box center [516, 548] width 281 height 31
click at [531, 244] on button "Waiting 2" at bounding box center [517, 247] width 87 height 46
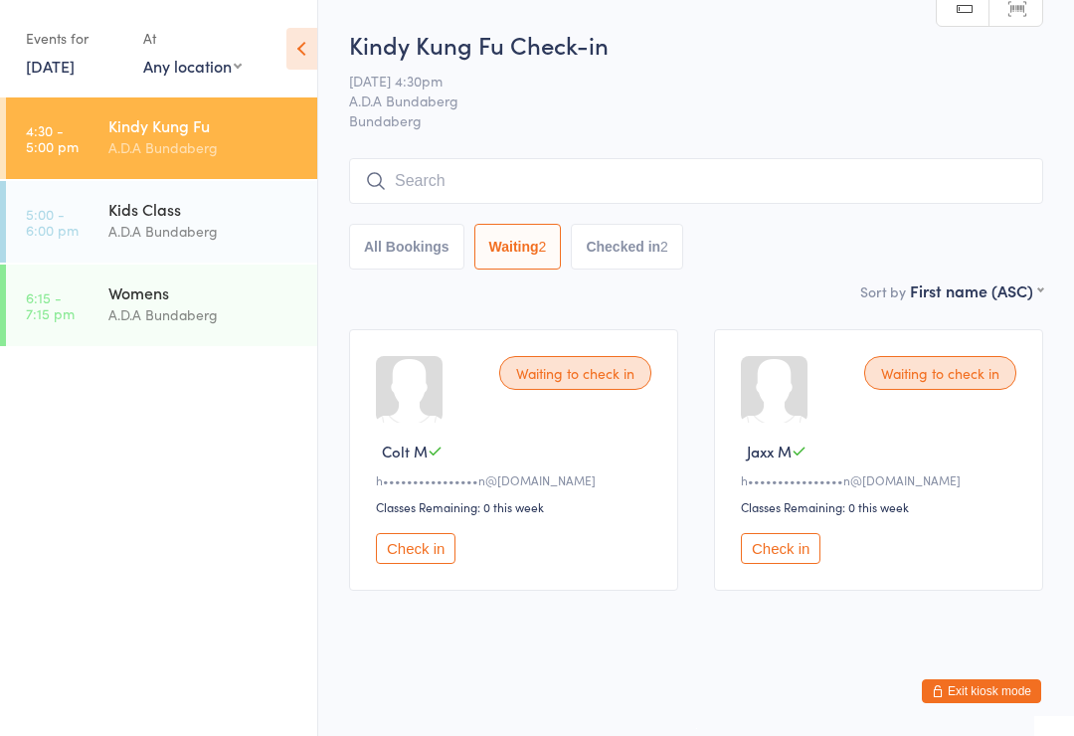
click at [439, 246] on button "All Bookings" at bounding box center [406, 247] width 115 height 46
select select "5"
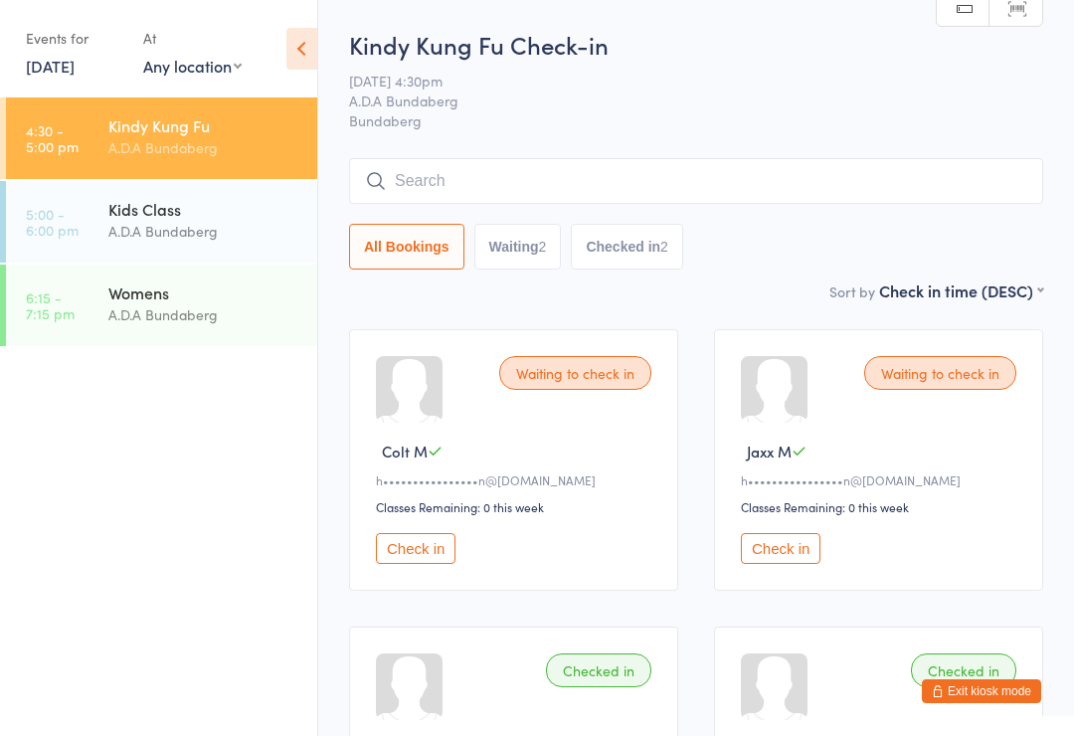
click at [199, 191] on div "Kids Class A.D.A Bundaberg" at bounding box center [212, 220] width 209 height 79
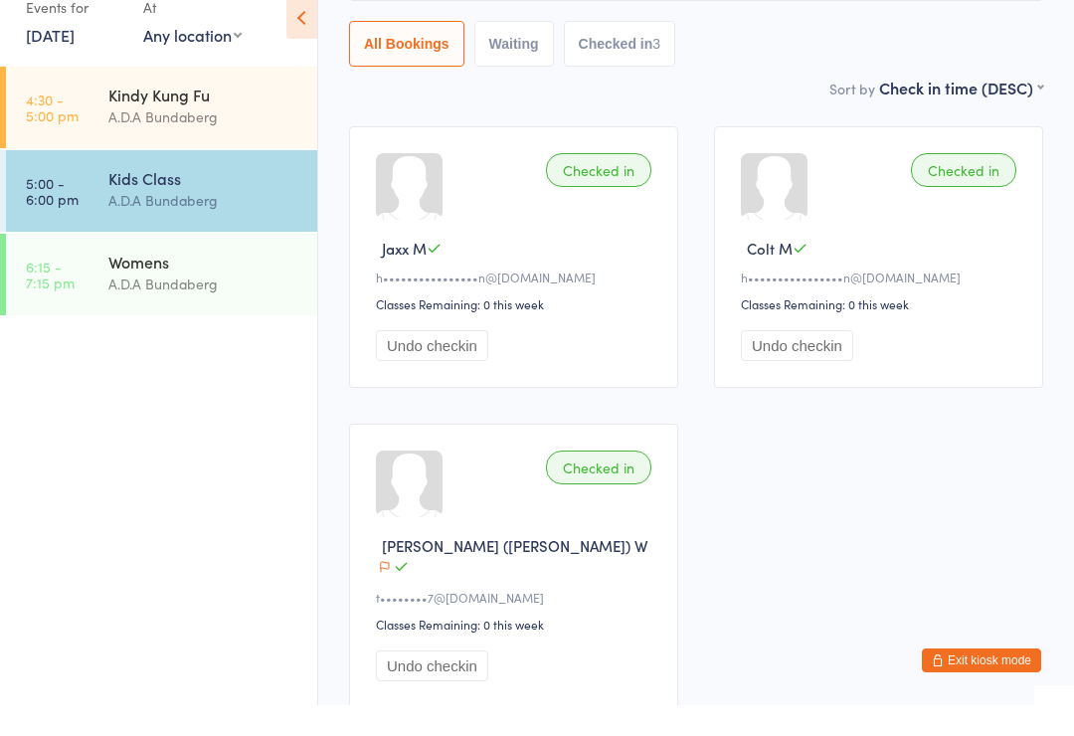
scroll to position [204, 0]
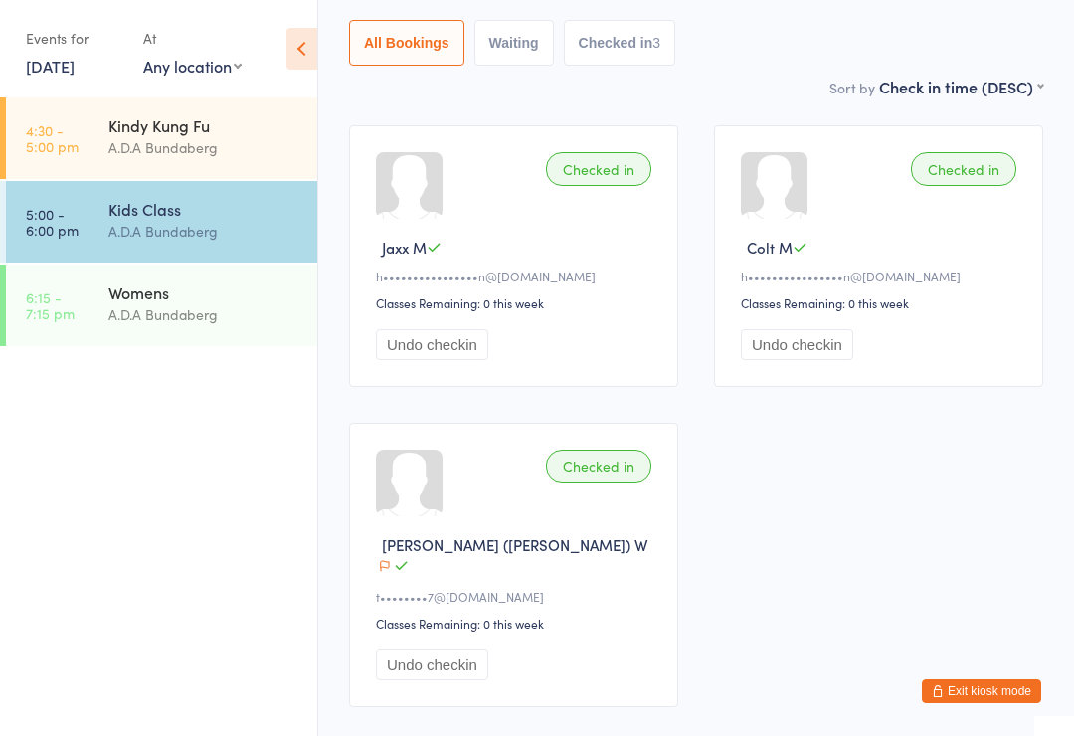
click at [974, 690] on button "Exit kiosk mode" at bounding box center [981, 691] width 119 height 24
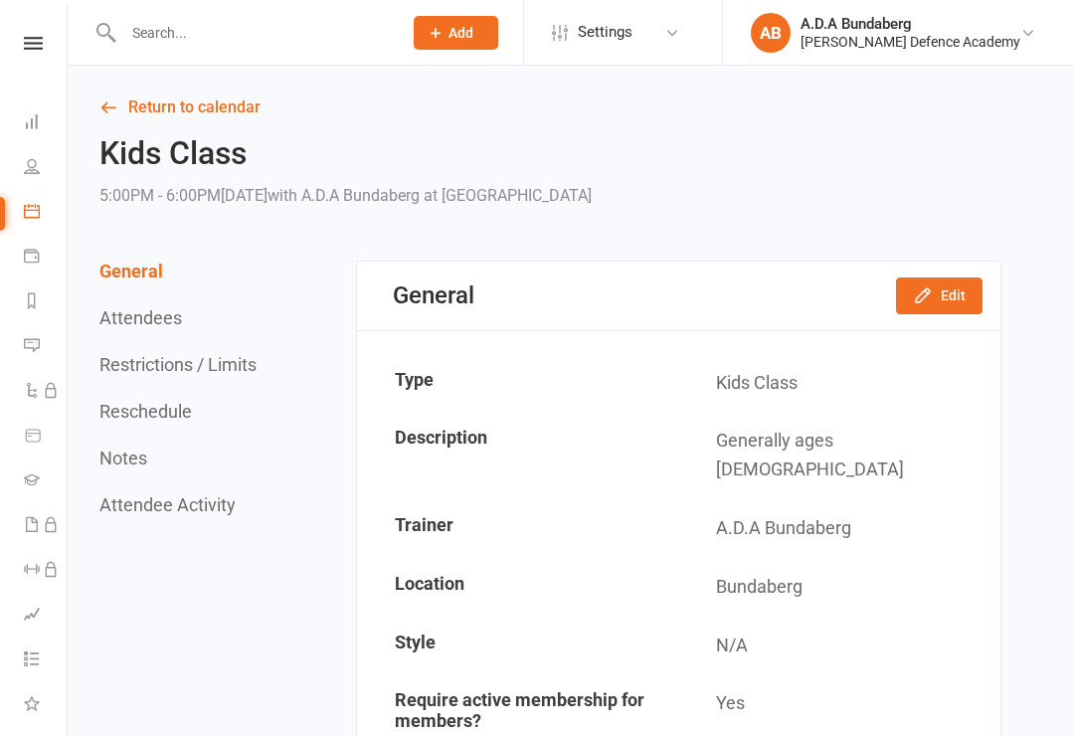
click at [204, 32] on input "text" at bounding box center [252, 33] width 270 height 28
type input "[PERSON_NAME]"
click at [33, 12] on nav "Clubworx Dashboard People Calendar Payments Reports Messages Automations Produc…" at bounding box center [34, 373] width 68 height 736
click at [36, 46] on icon at bounding box center [33, 43] width 19 height 13
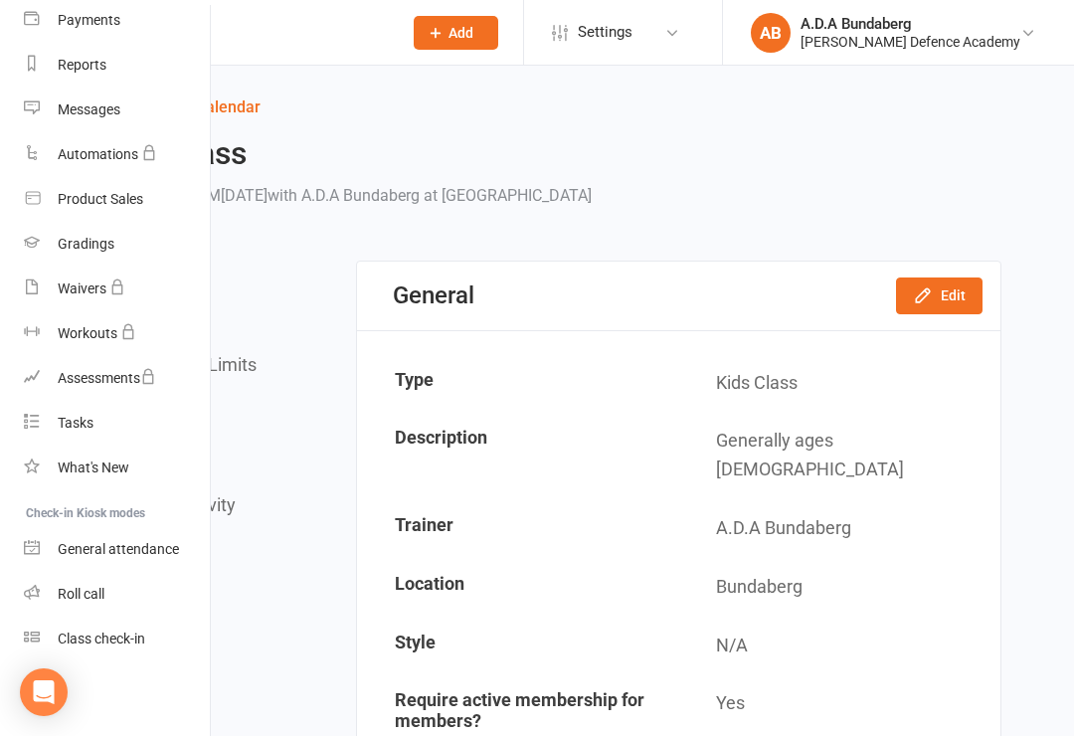
scroll to position [221, 0]
click at [126, 631] on div "Class check-in" at bounding box center [101, 638] width 87 height 16
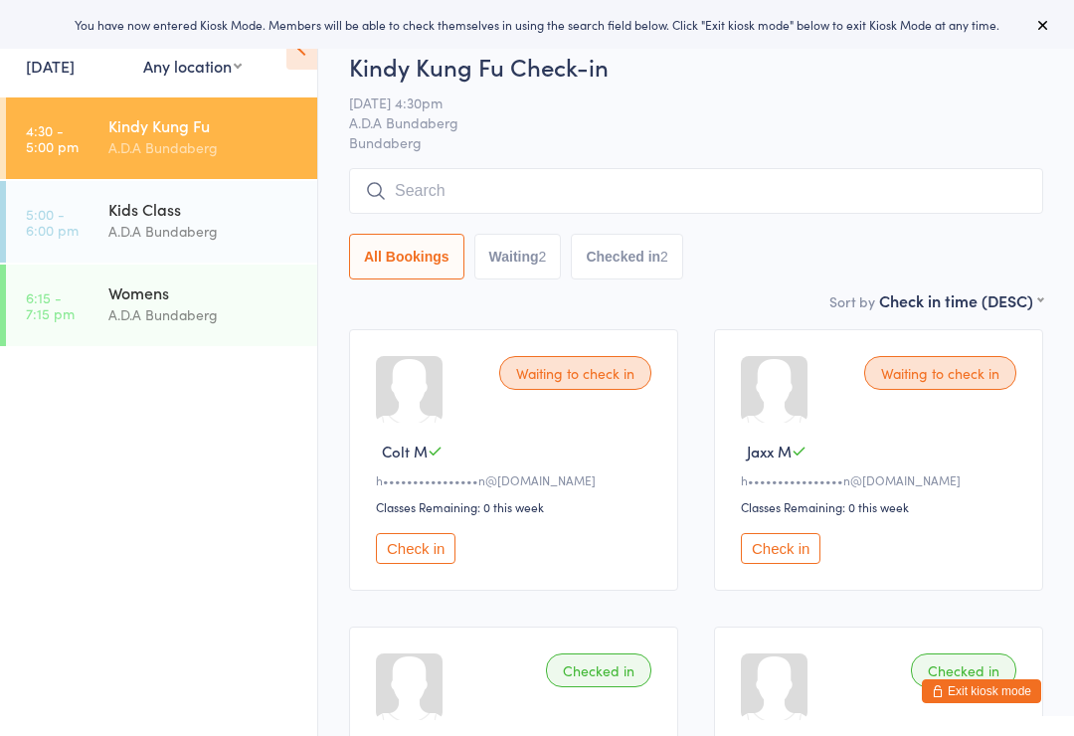
click at [168, 233] on div "A.D.A Bundaberg" at bounding box center [204, 231] width 192 height 23
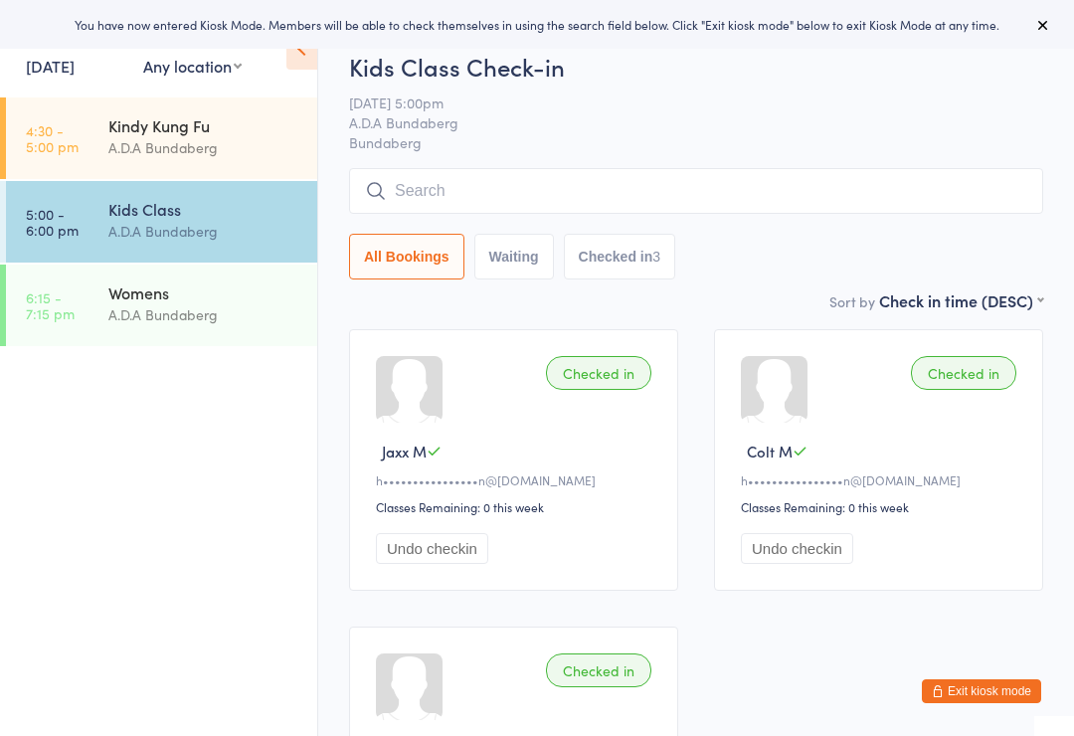
click at [569, 186] on input "search" at bounding box center [696, 191] width 694 height 46
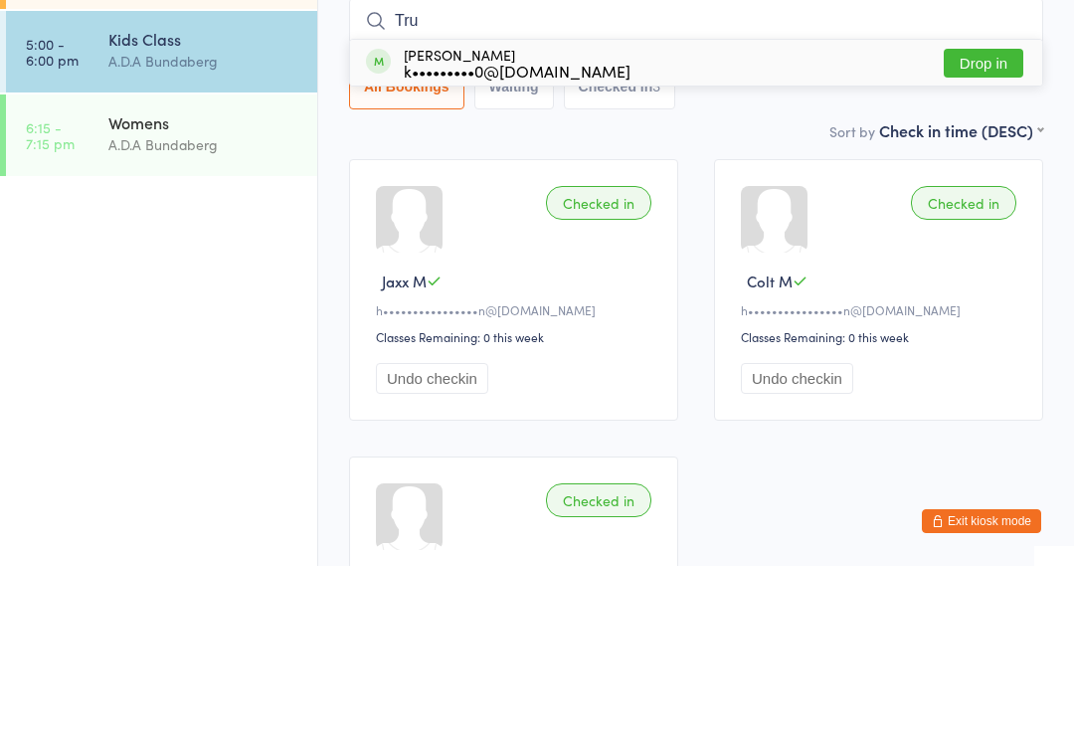
type input "Tru"
click at [1000, 219] on button "Drop in" at bounding box center [984, 233] width 80 height 29
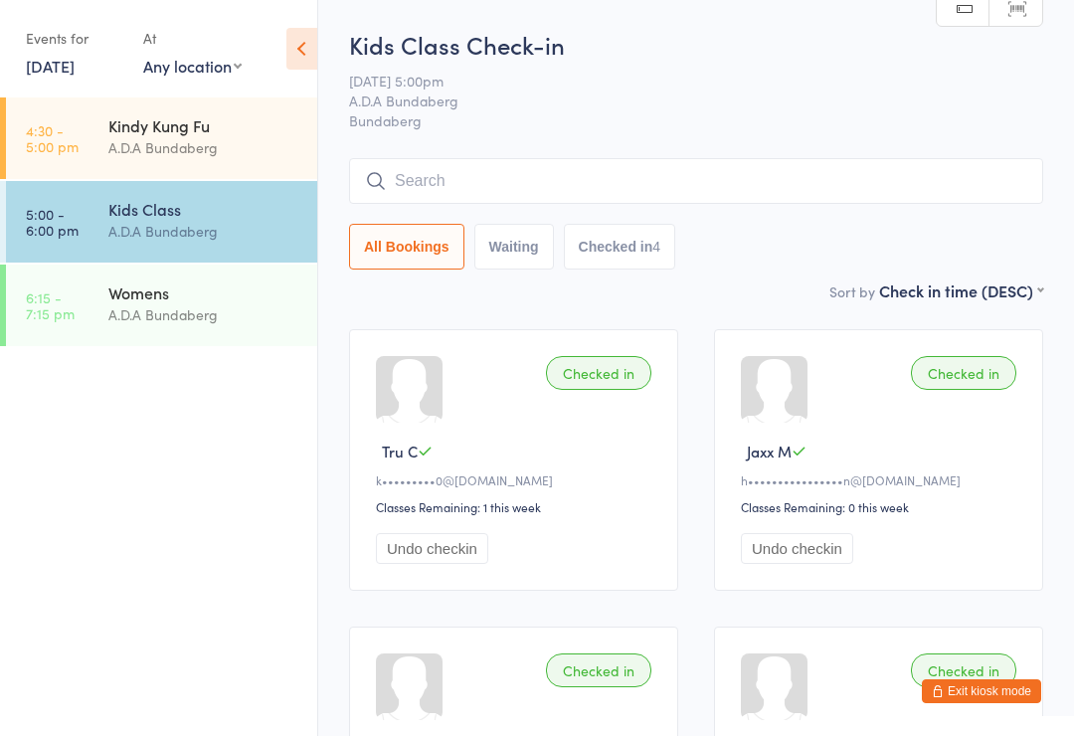
click at [1004, 241] on div "All Bookings Waiting Checked in 4" at bounding box center [696, 247] width 694 height 46
click at [457, 198] on input "search" at bounding box center [696, 181] width 694 height 46
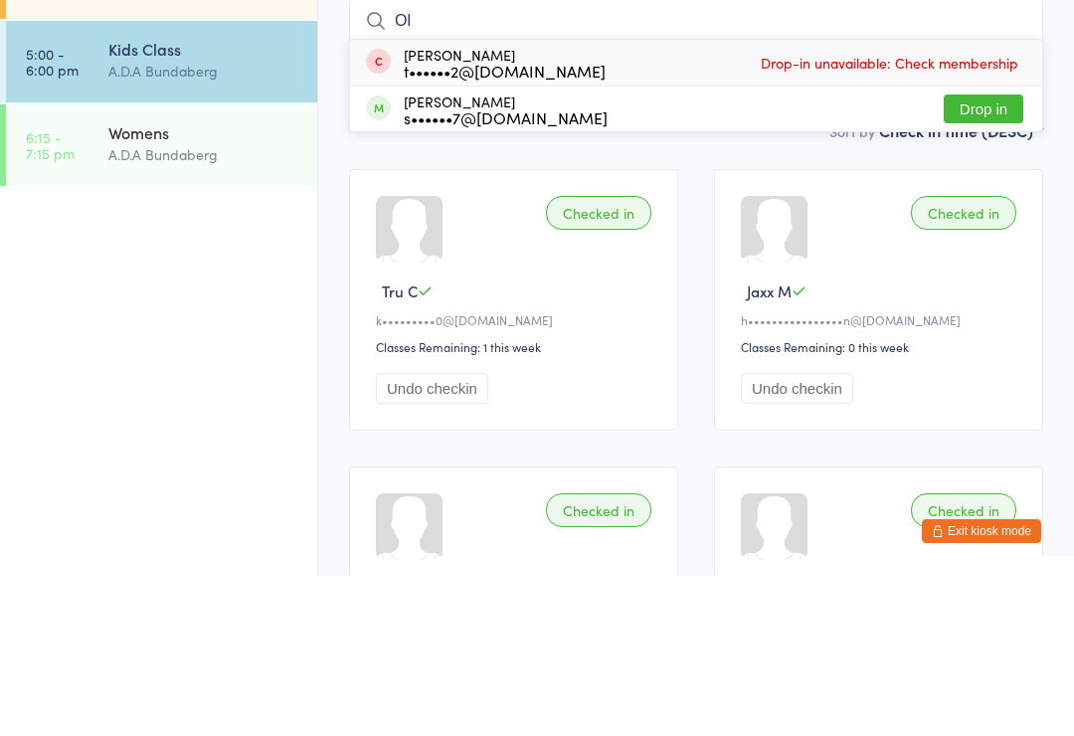
type input "O"
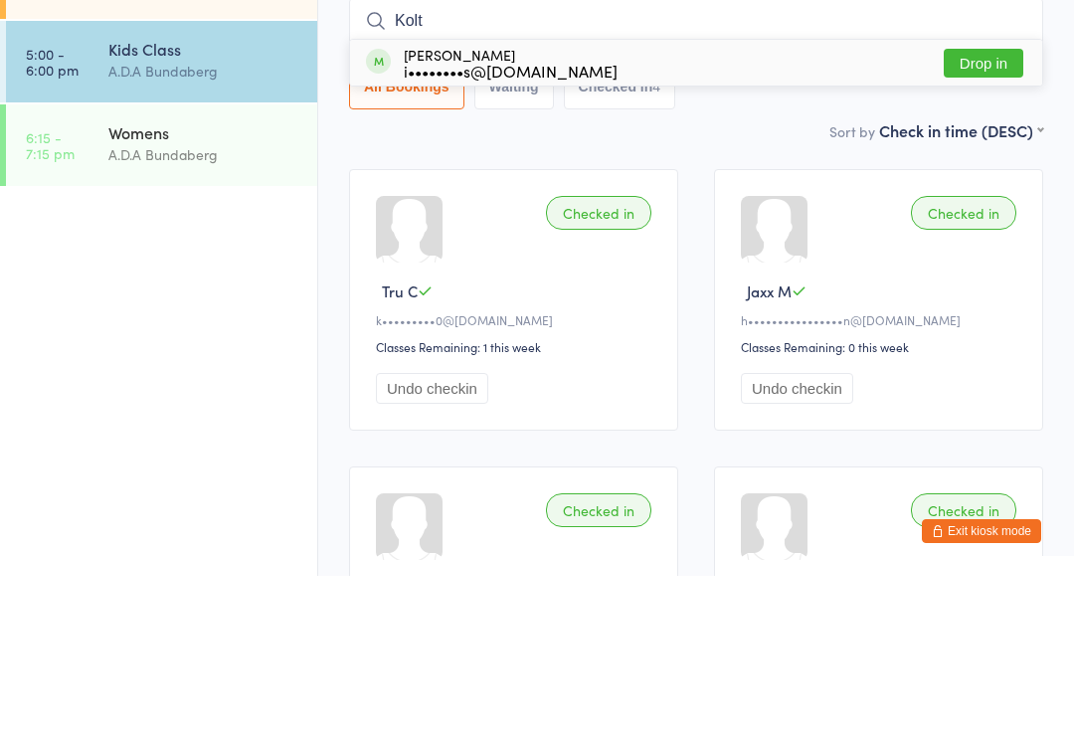
type input "Kolt"
click at [998, 209] on button "Drop in" at bounding box center [984, 223] width 80 height 29
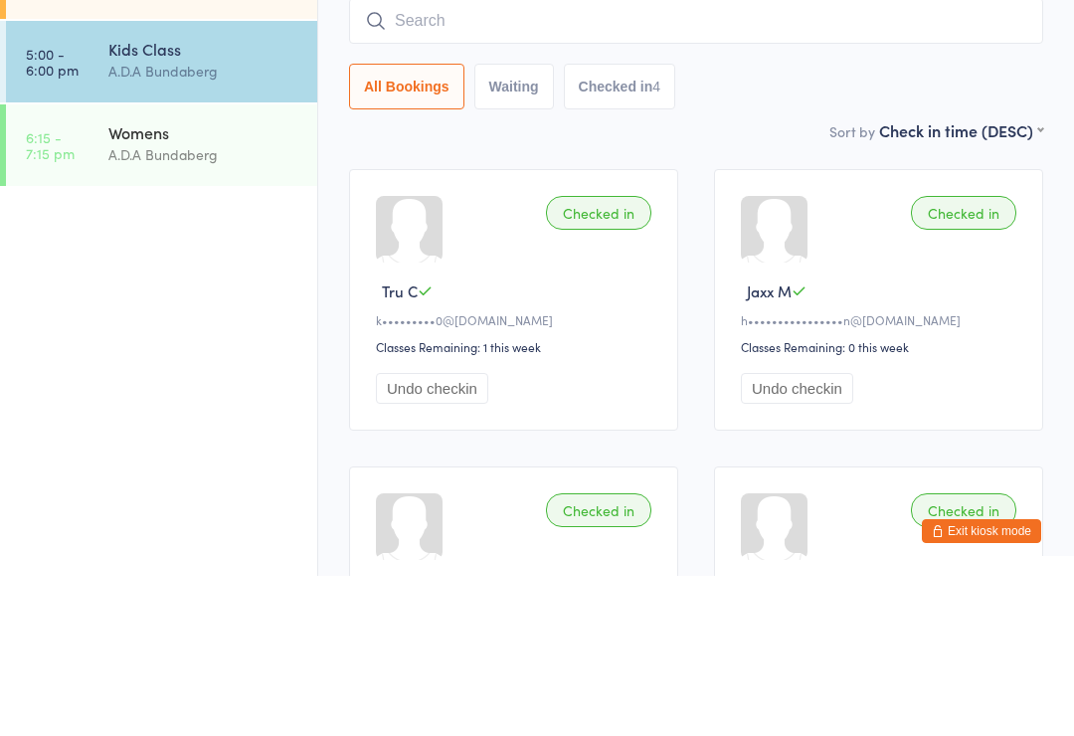
scroll to position [160, 0]
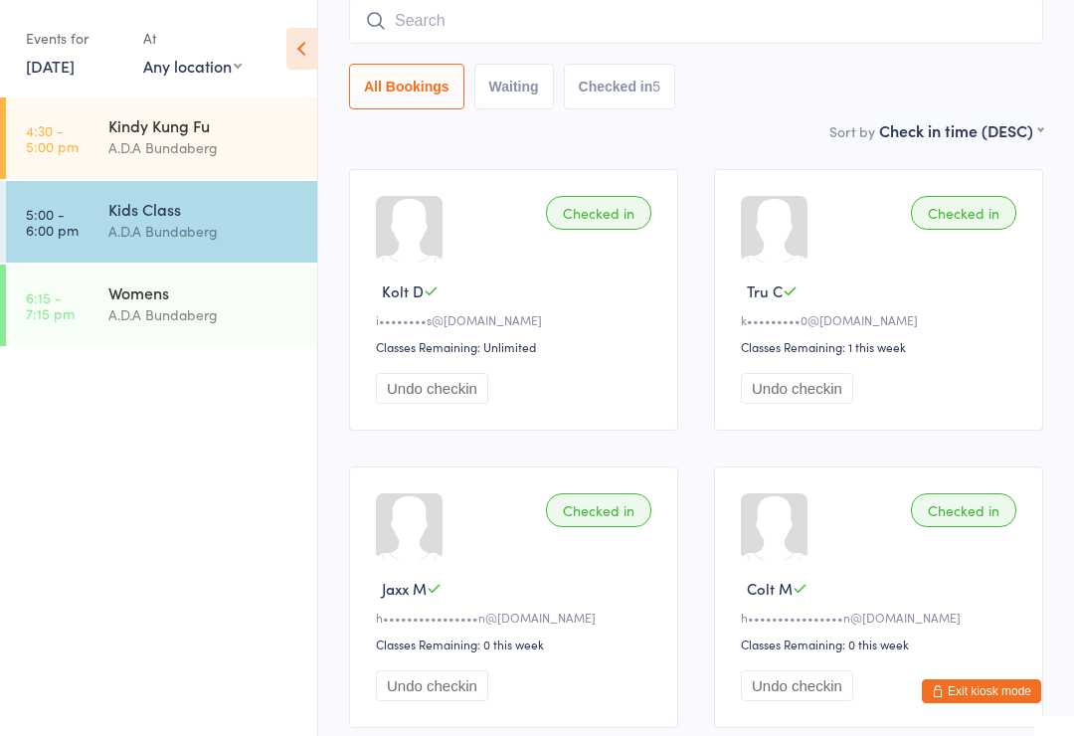
click at [432, 25] on input "search" at bounding box center [696, 21] width 694 height 46
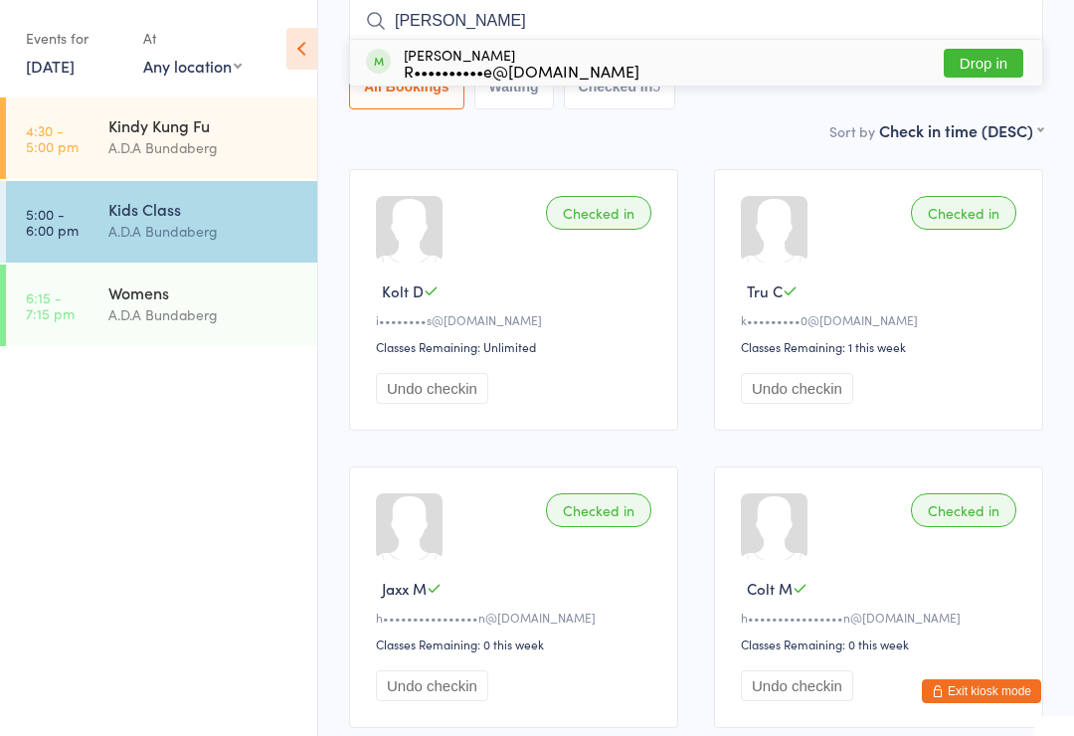
type input "[PERSON_NAME]"
click at [970, 68] on button "Drop in" at bounding box center [984, 63] width 80 height 29
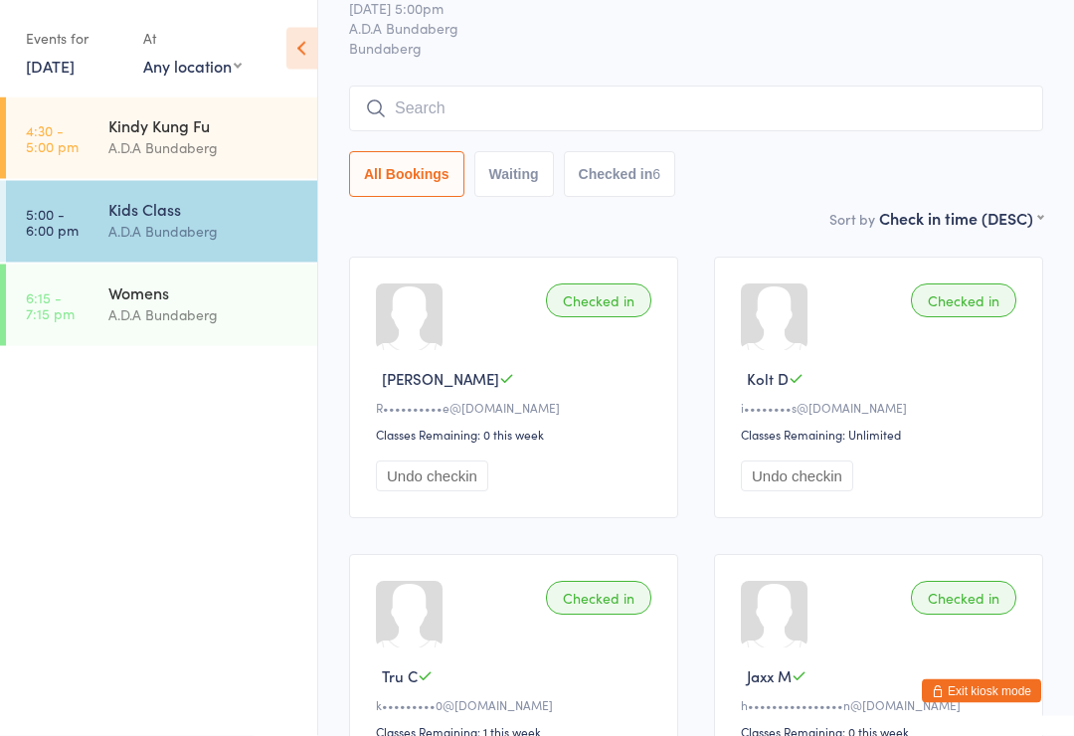
scroll to position [0, 0]
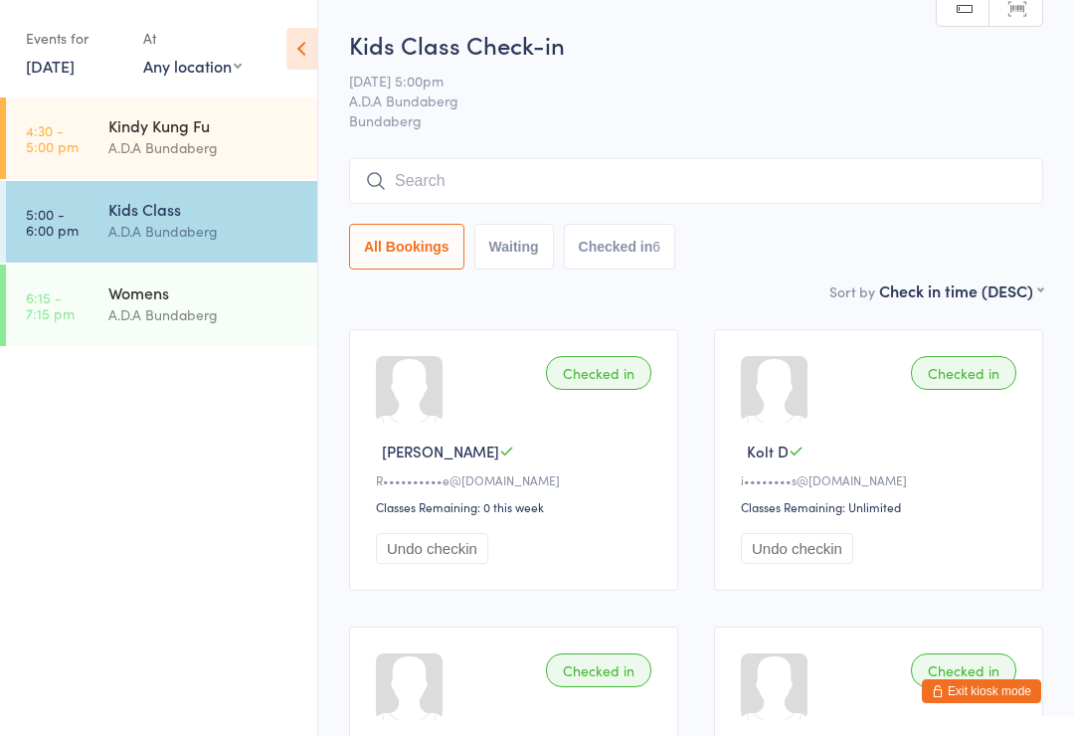
click at [442, 181] on input "search" at bounding box center [696, 181] width 694 height 46
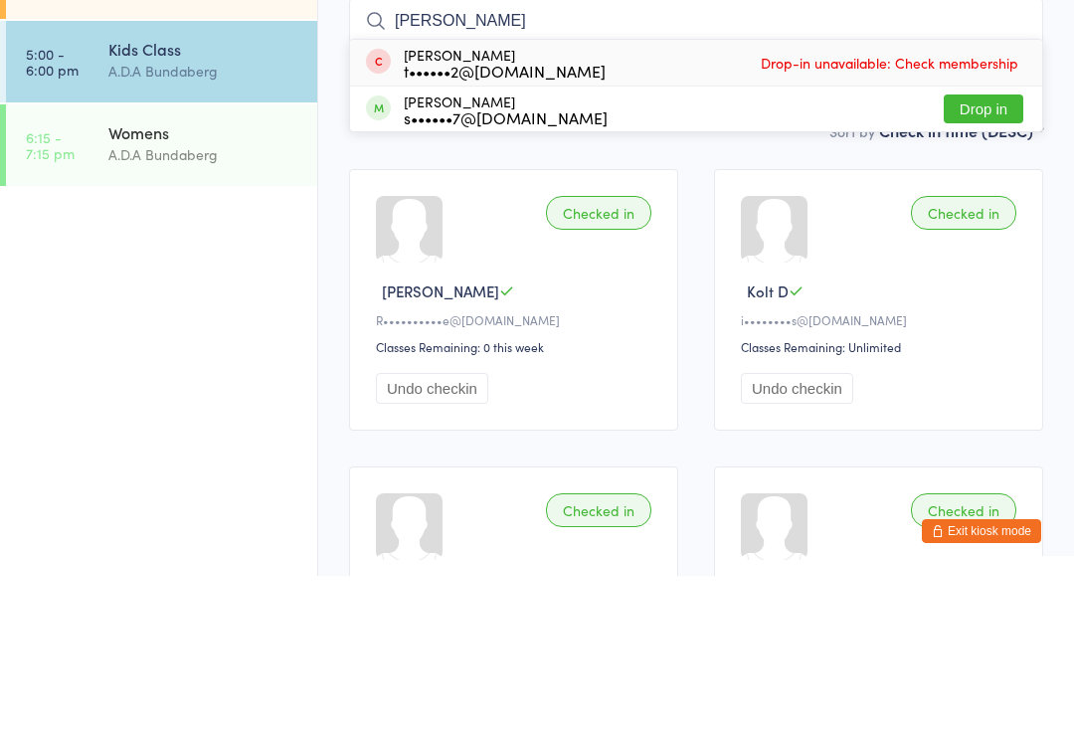
type input "Oliver"
click at [983, 255] on button "Drop in" at bounding box center [984, 269] width 80 height 29
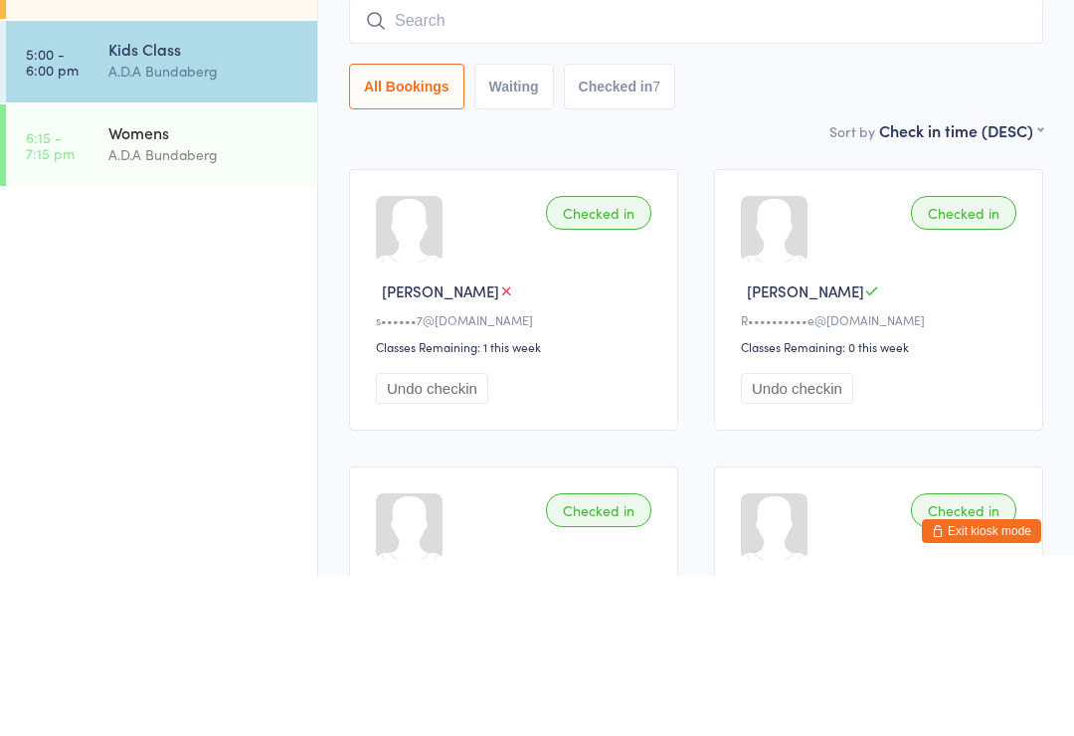
click at [940, 329] on div "Checked in Xavier H R••••••••••e@gmail.com Classes Remaining: 0 this week Undo …" at bounding box center [878, 459] width 329 height 261
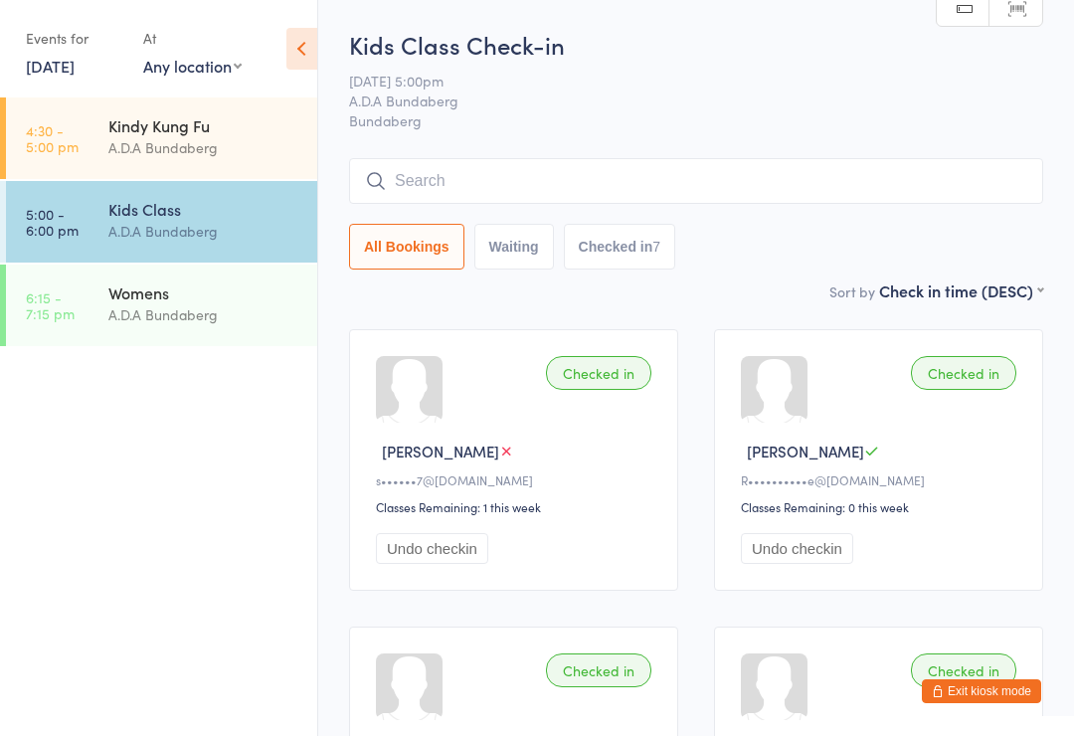
click at [785, 172] on input "search" at bounding box center [696, 181] width 694 height 46
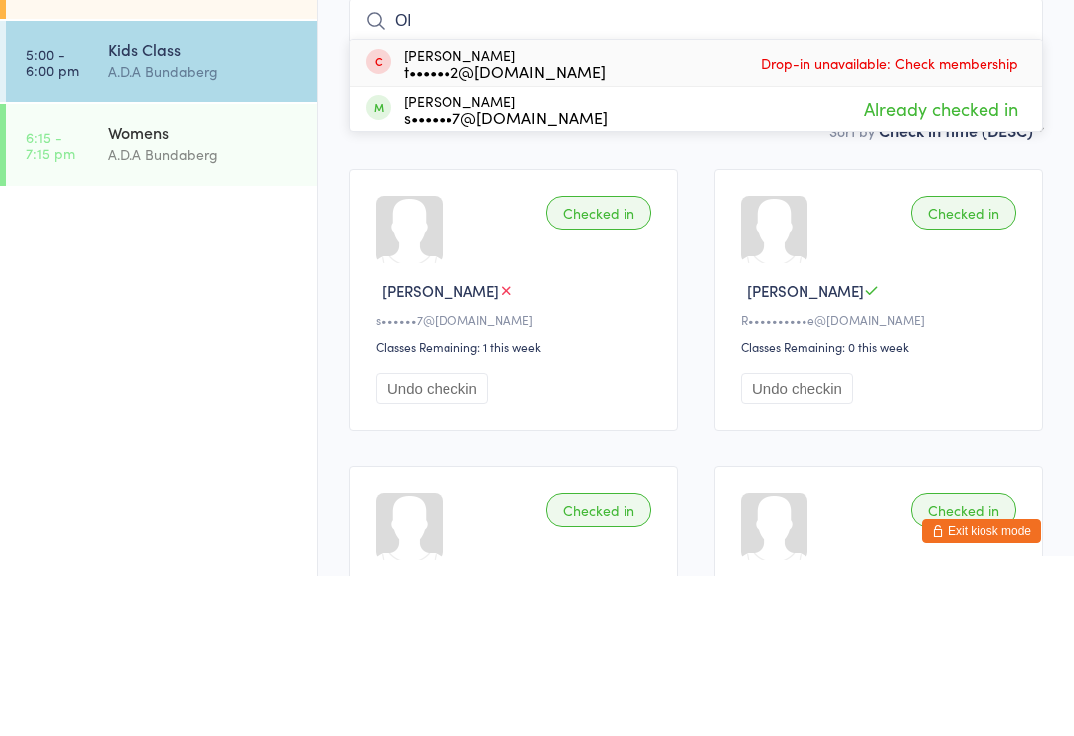
type input "O"
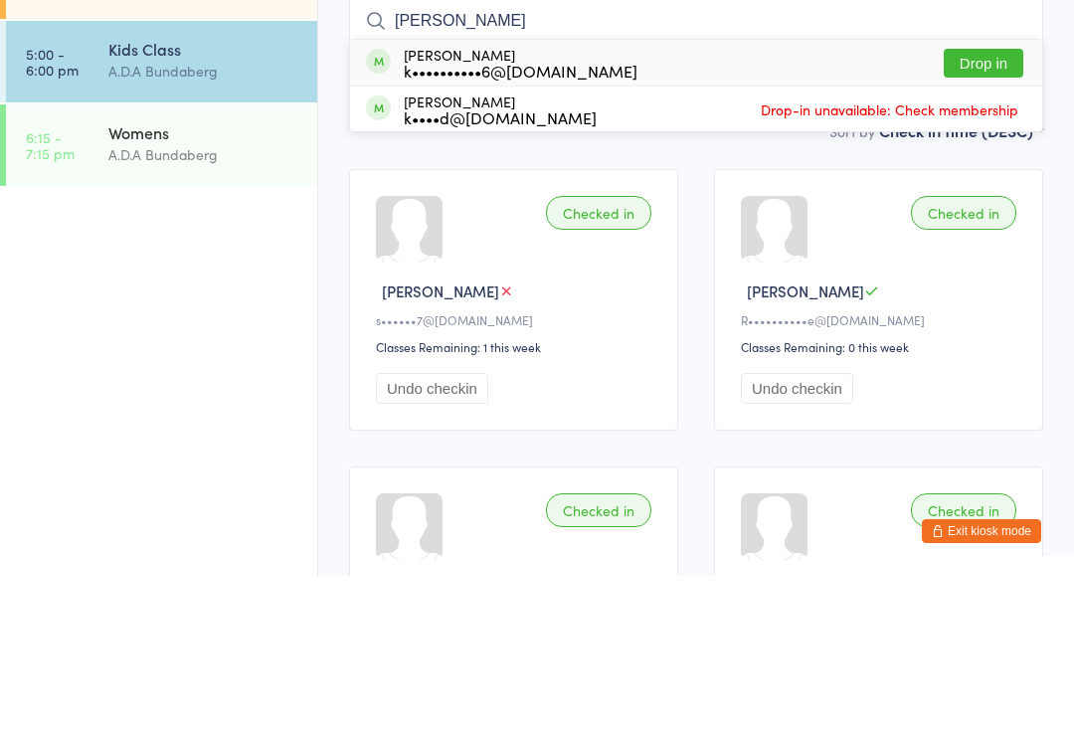
type input "Bailey"
click at [983, 209] on button "Drop in" at bounding box center [984, 223] width 80 height 29
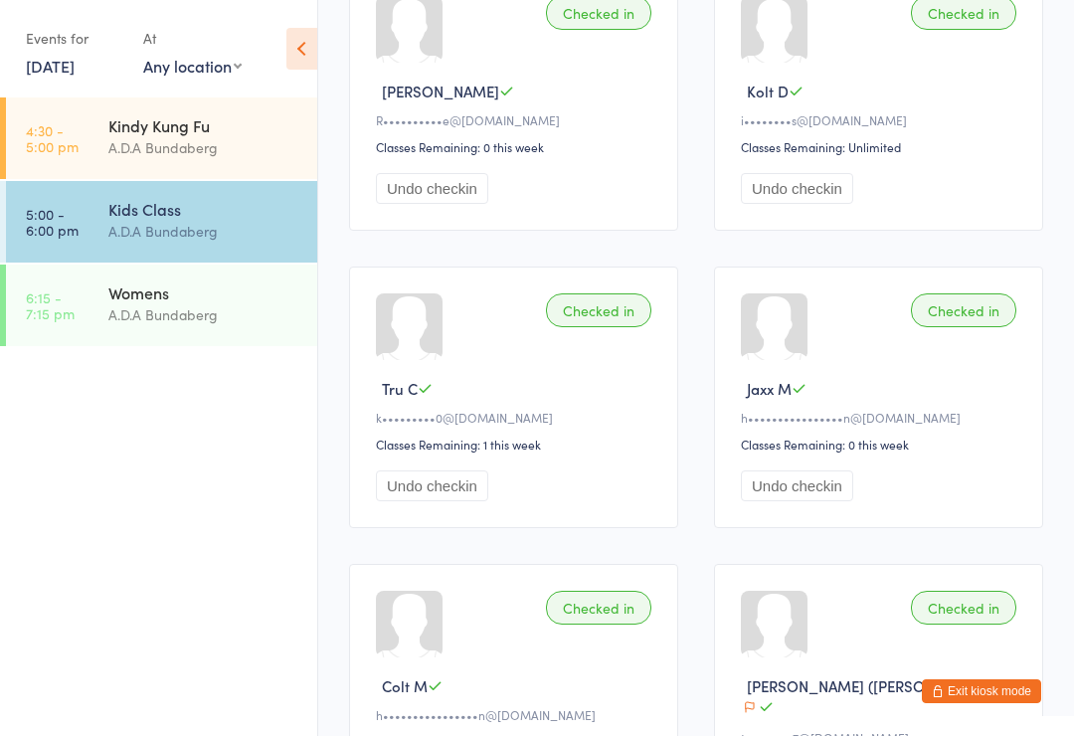
scroll to position [654, 0]
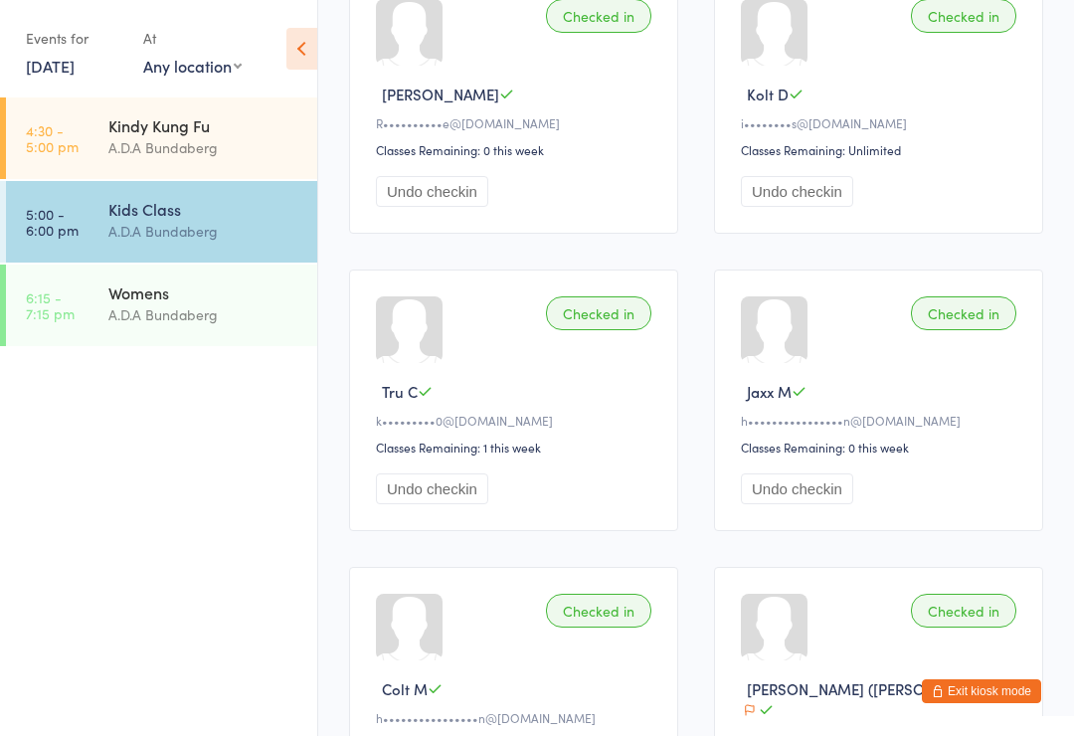
click at [814, 504] on button "Undo checkin" at bounding box center [797, 488] width 112 height 31
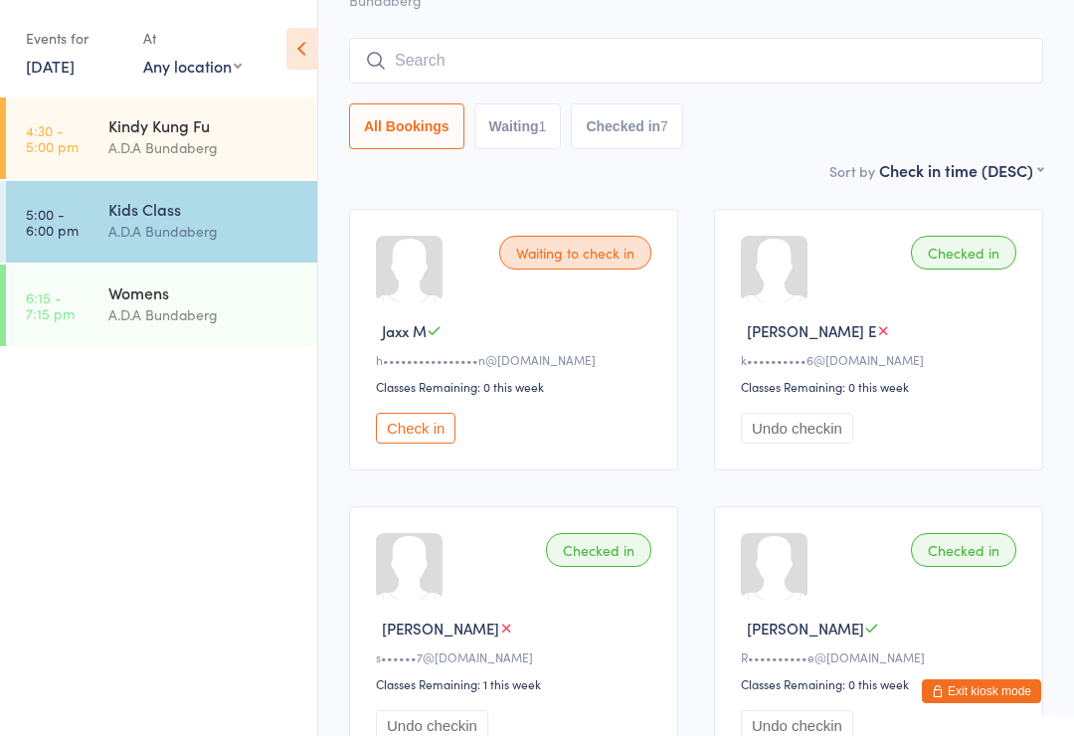
scroll to position [119, 0]
click at [424, 57] on input "search" at bounding box center [696, 62] width 694 height 46
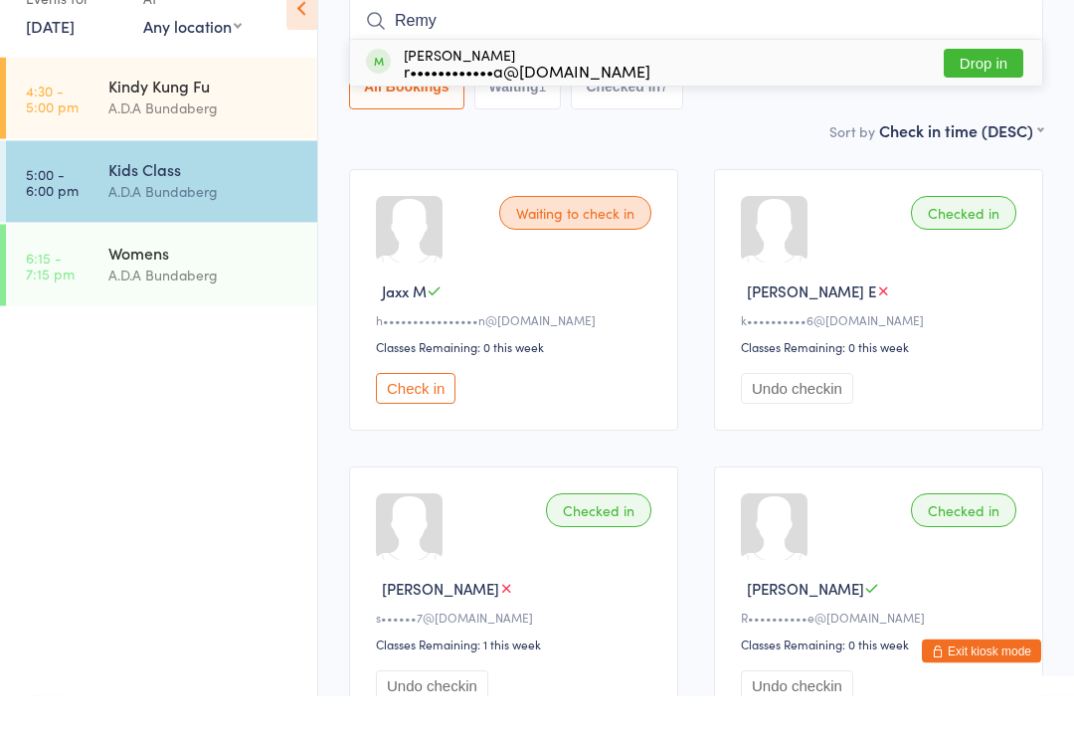
type input "Remy"
click at [969, 89] on button "Drop in" at bounding box center [984, 103] width 80 height 29
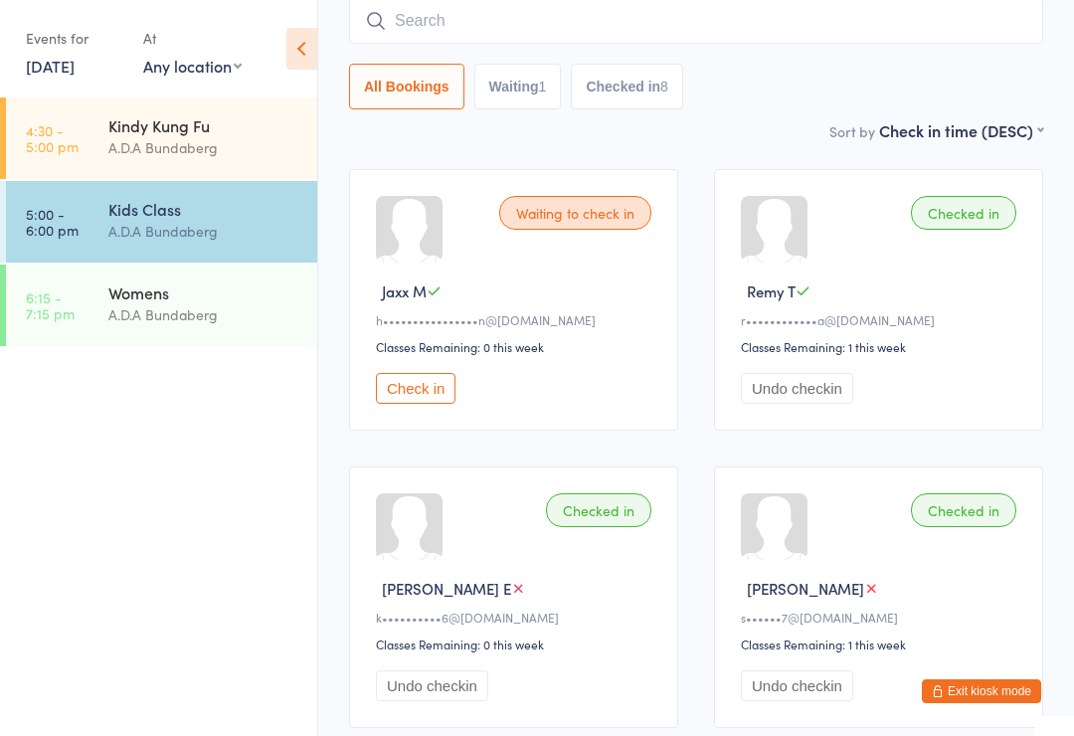
click at [981, 679] on button "Exit kiosk mode" at bounding box center [981, 691] width 119 height 24
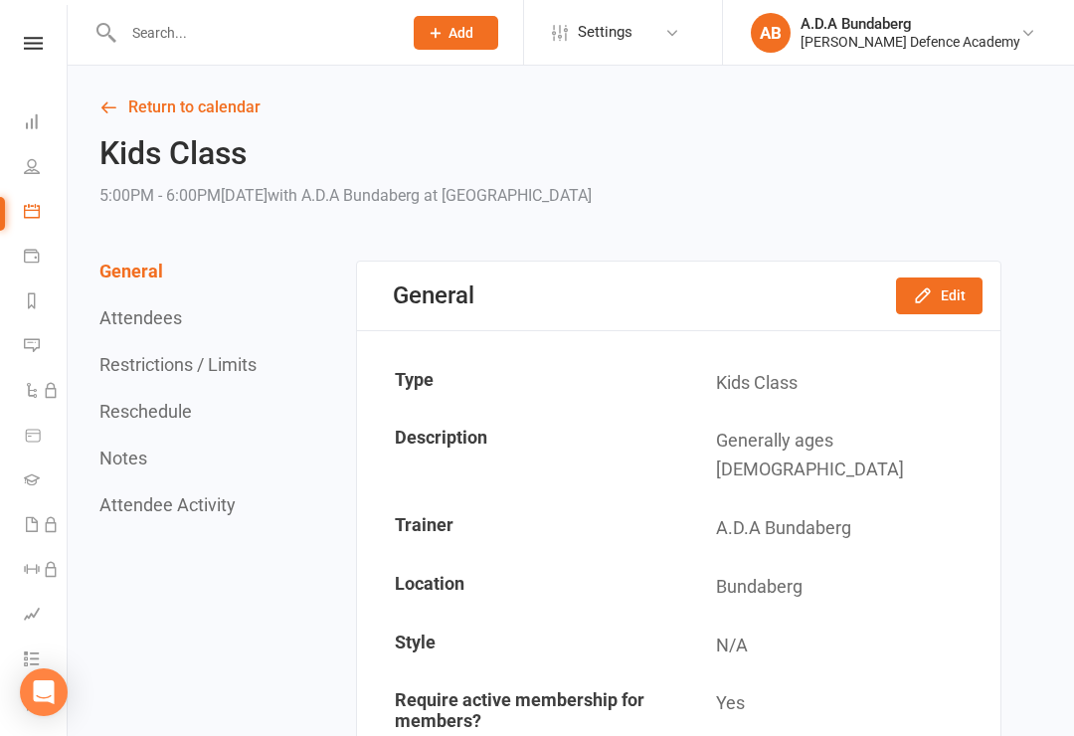
click at [174, 28] on input "text" at bounding box center [252, 33] width 270 height 28
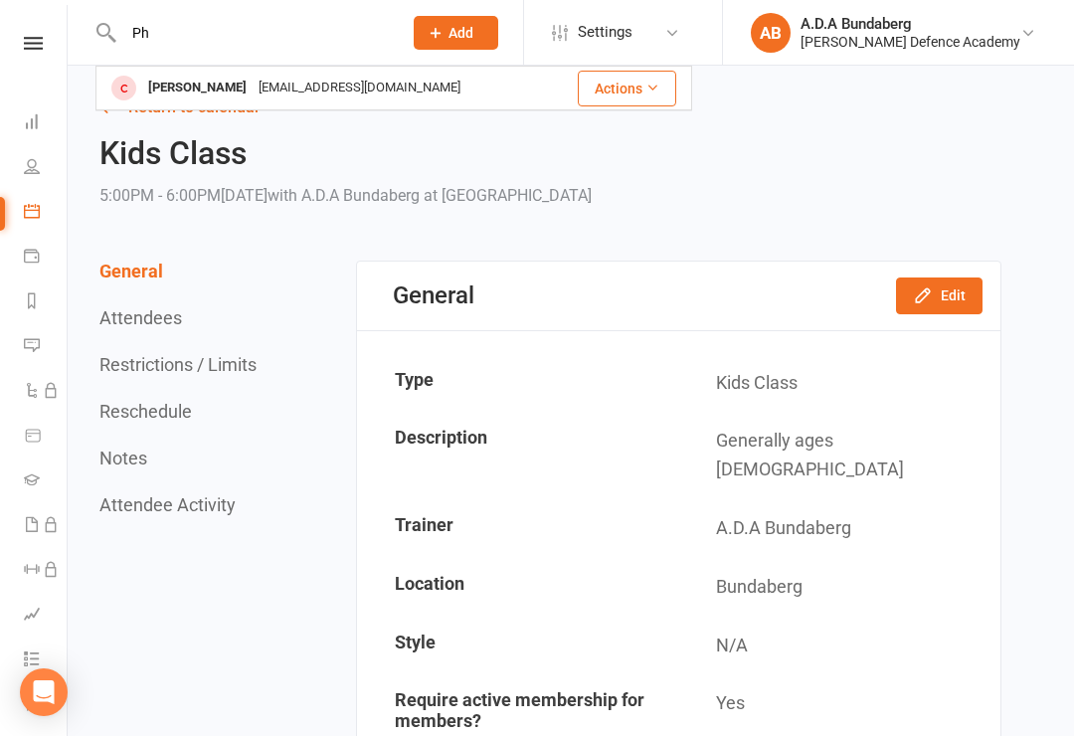
type input "P"
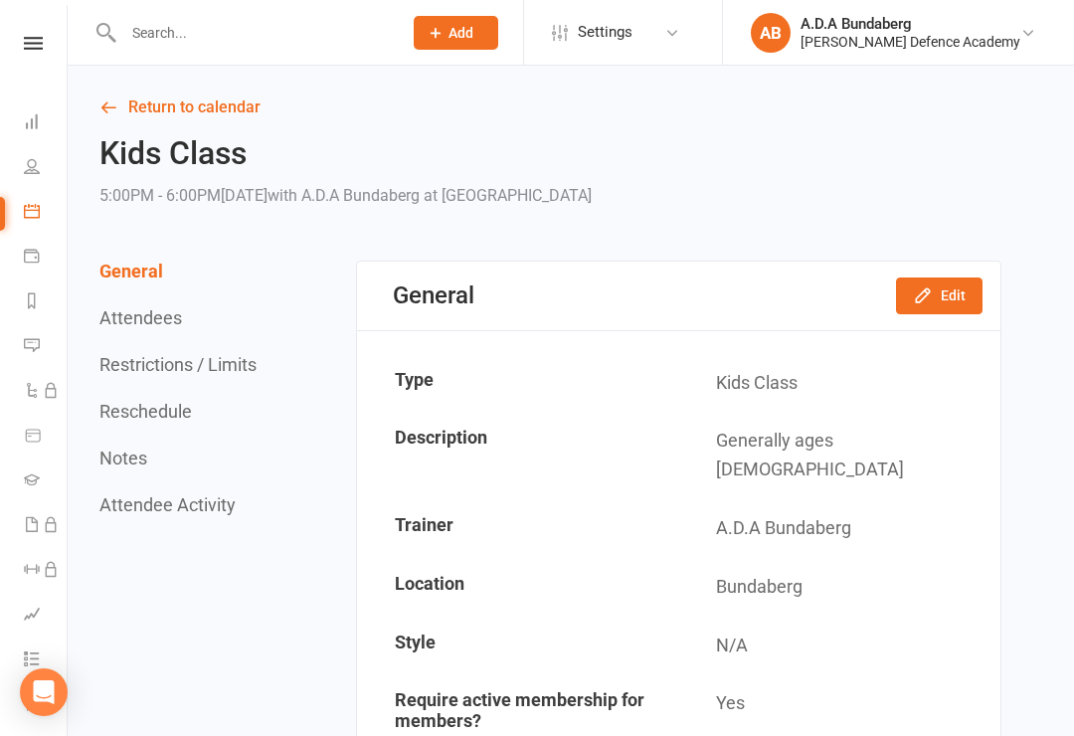
click at [46, 31] on nav "Clubworx Dashboard People Calendar Payments Reports Messages Automations Produc…" at bounding box center [34, 373] width 68 height 736
click at [187, 42] on input "text" at bounding box center [252, 33] width 270 height 28
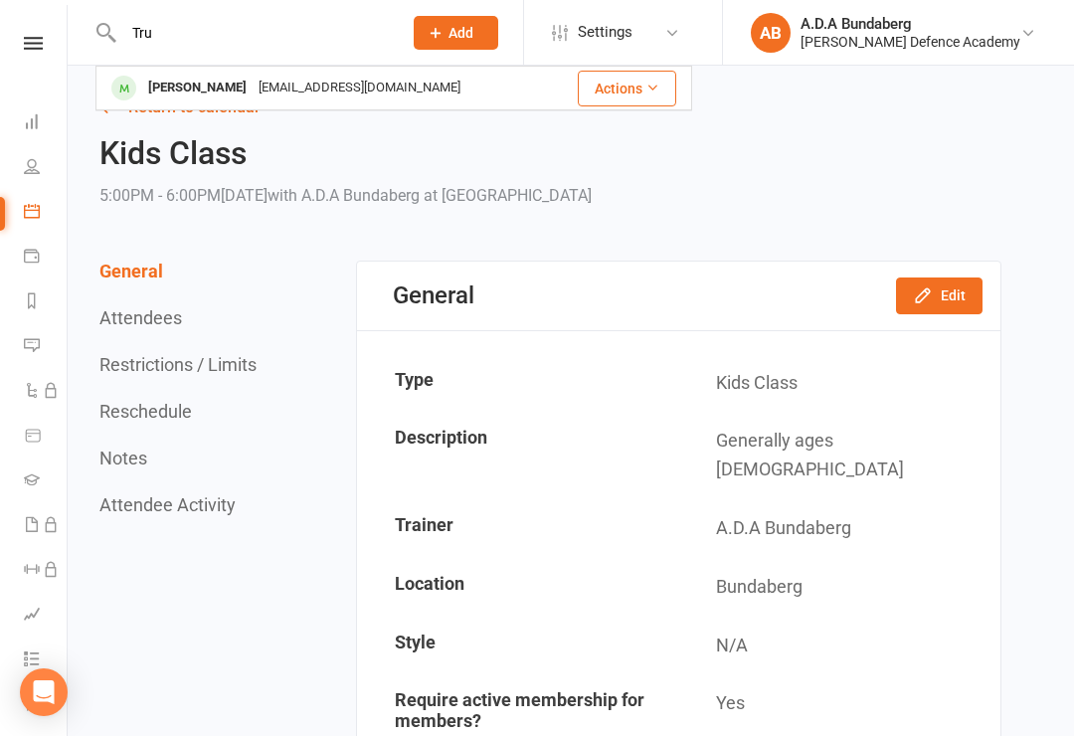
type input "Tru"
click at [203, 79] on div "[PERSON_NAME]" at bounding box center [197, 88] width 110 height 29
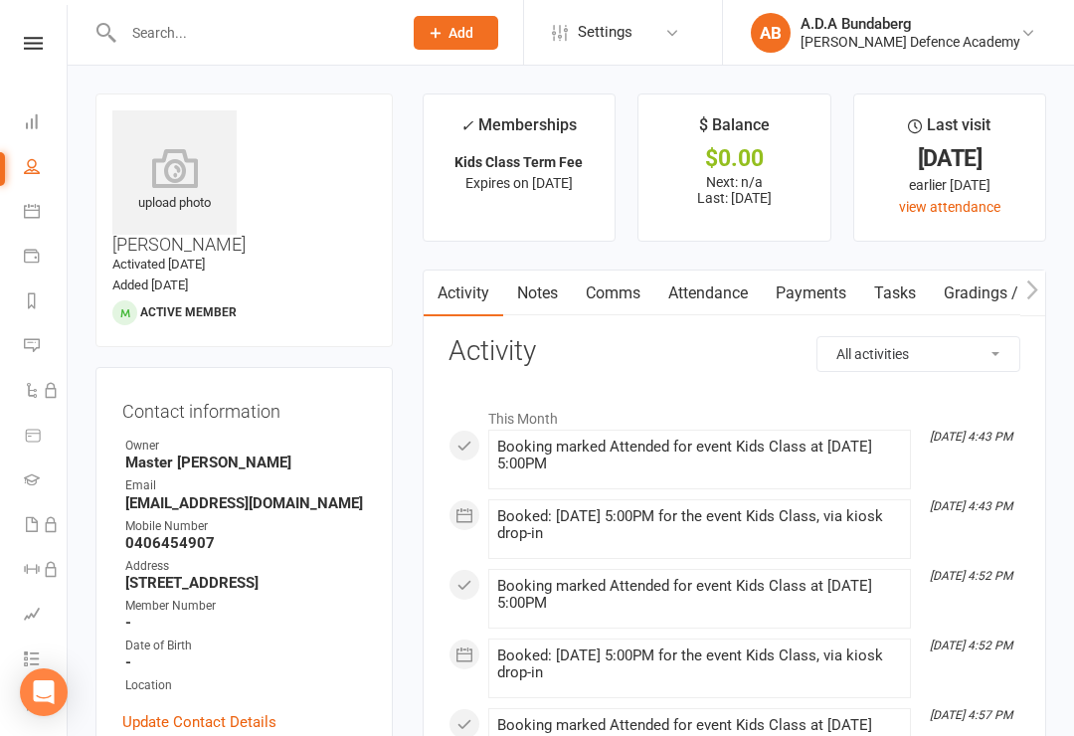
click at [539, 294] on link "Notes" at bounding box center [537, 293] width 69 height 46
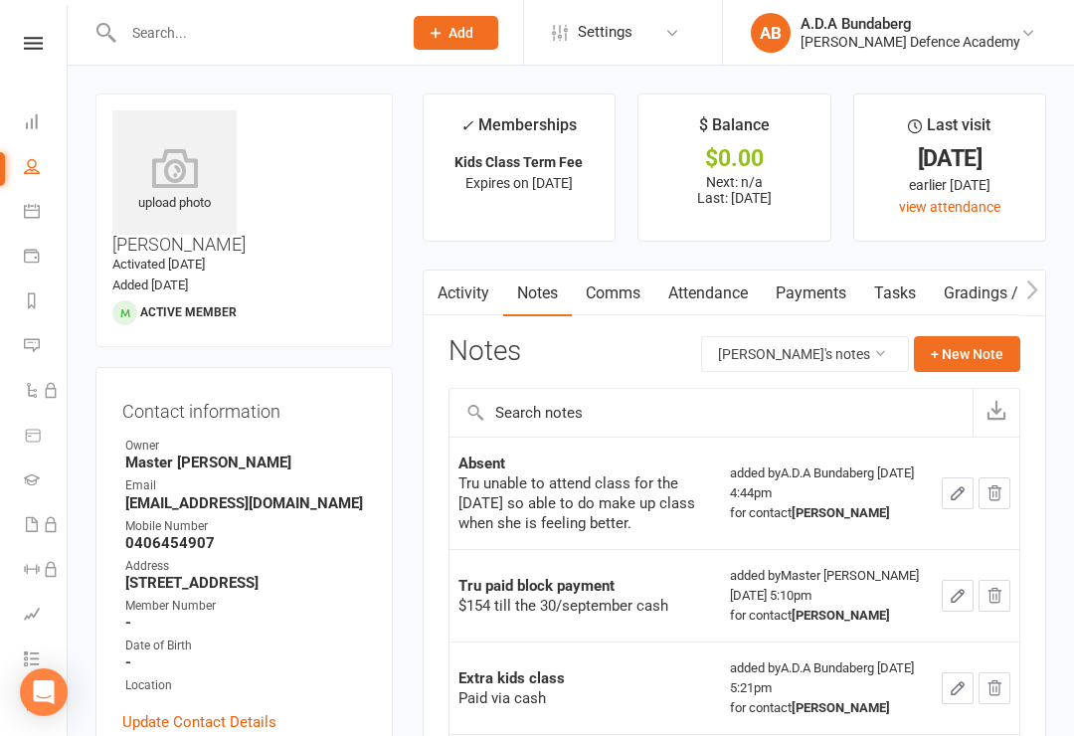
click at [978, 349] on button "+ New Note" at bounding box center [967, 354] width 106 height 36
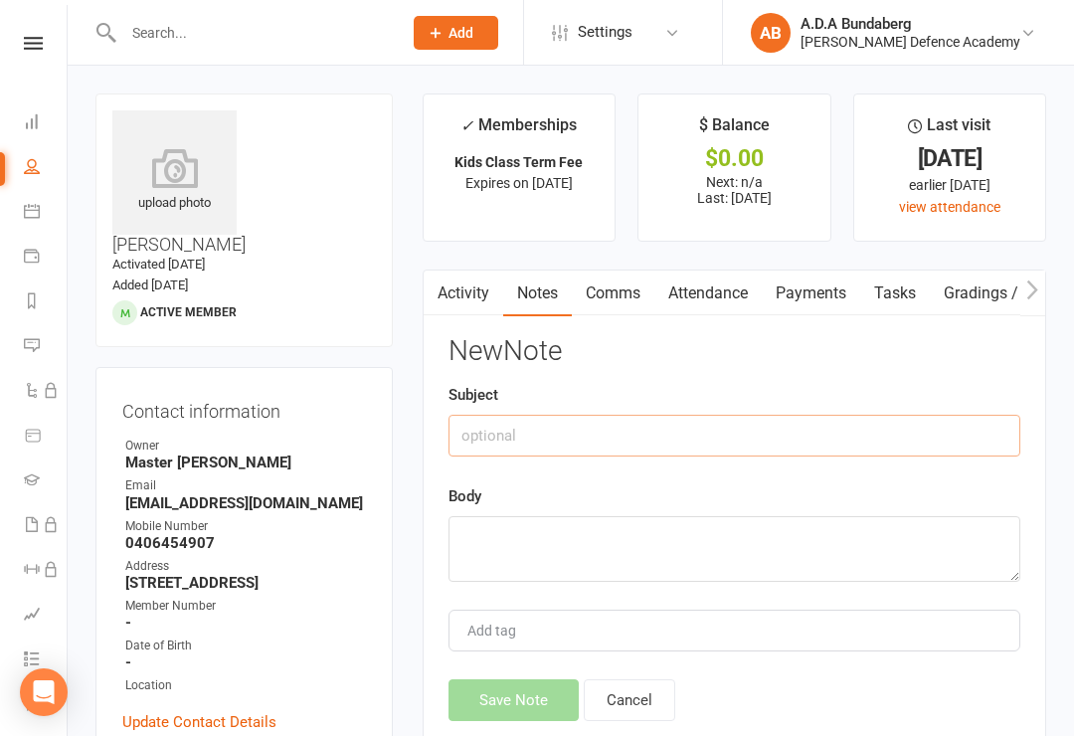
click at [529, 429] on input "text" at bounding box center [734, 436] width 572 height 42
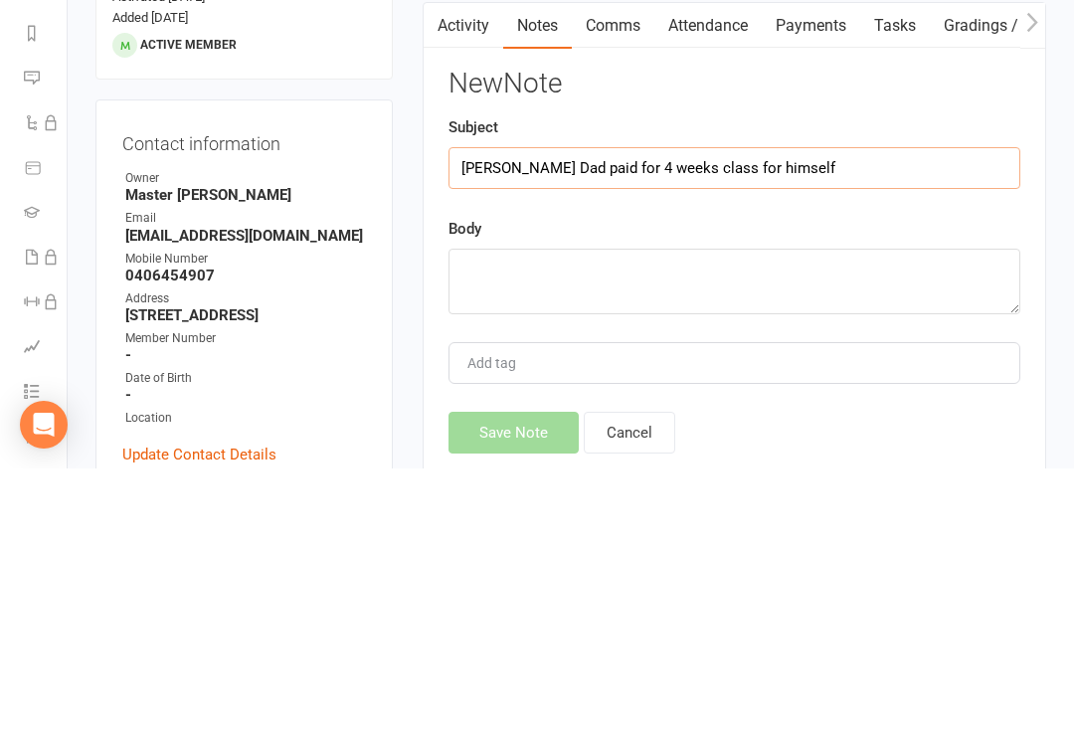
type input "Phan trus Dad paid for 4 weeks class for himself"
click at [507, 516] on textarea at bounding box center [734, 549] width 572 height 66
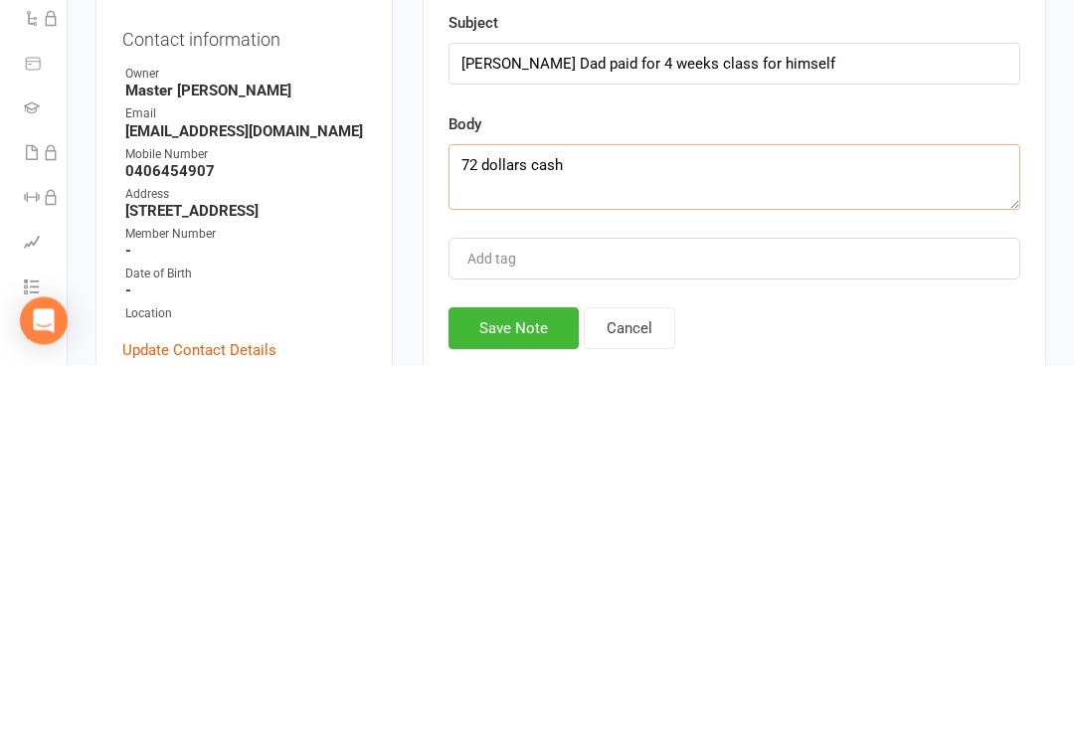
type textarea "72 dollars cash"
click at [535, 679] on button "Save Note" at bounding box center [513, 700] width 130 height 42
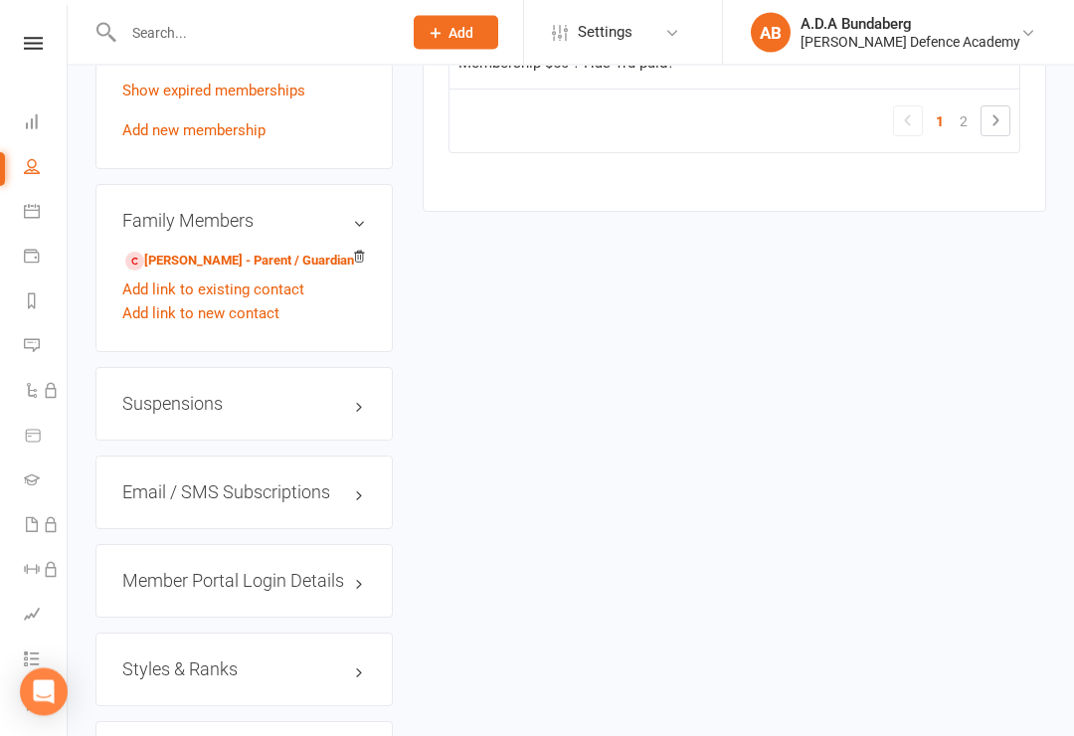
scroll to position [1352, 0]
click at [180, 251] on link "Cuong Phan - Parent / Guardian" at bounding box center [239, 261] width 229 height 21
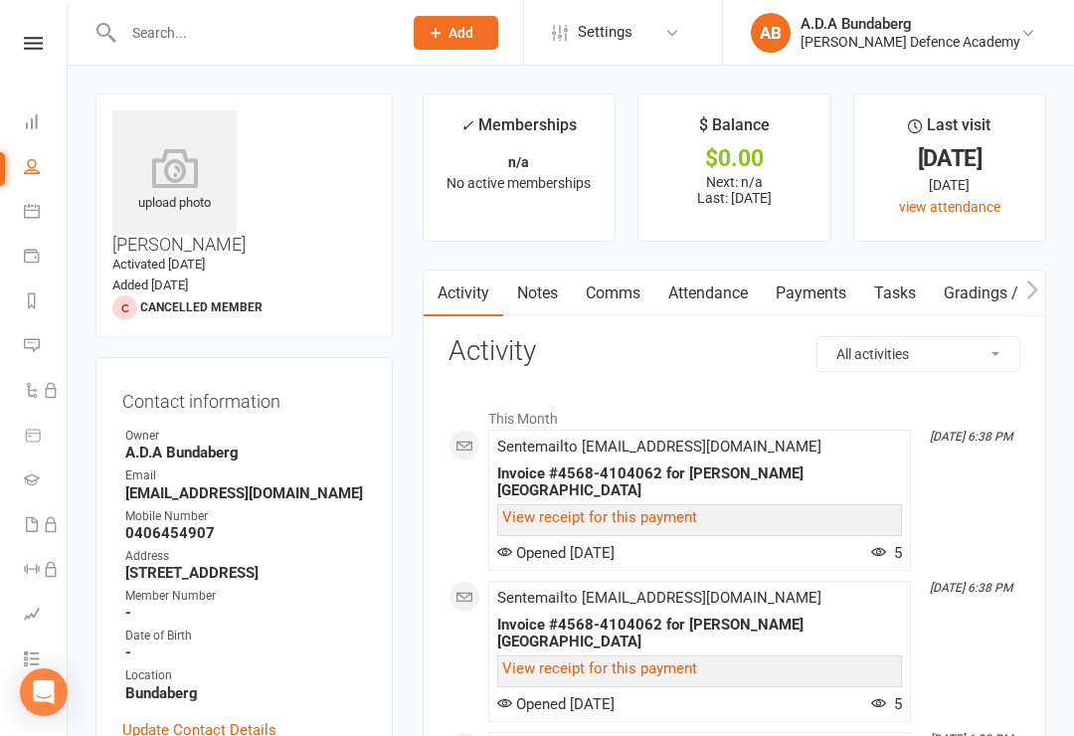
click at [544, 280] on link "Notes" at bounding box center [537, 293] width 69 height 46
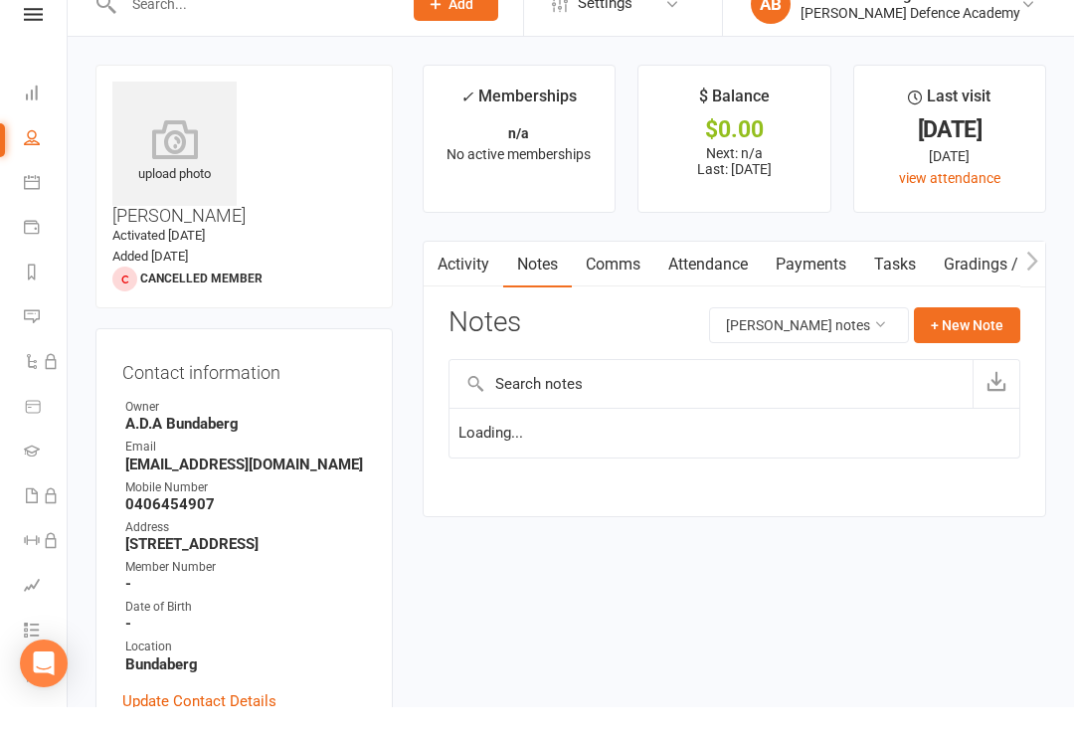
scroll to position [31, 0]
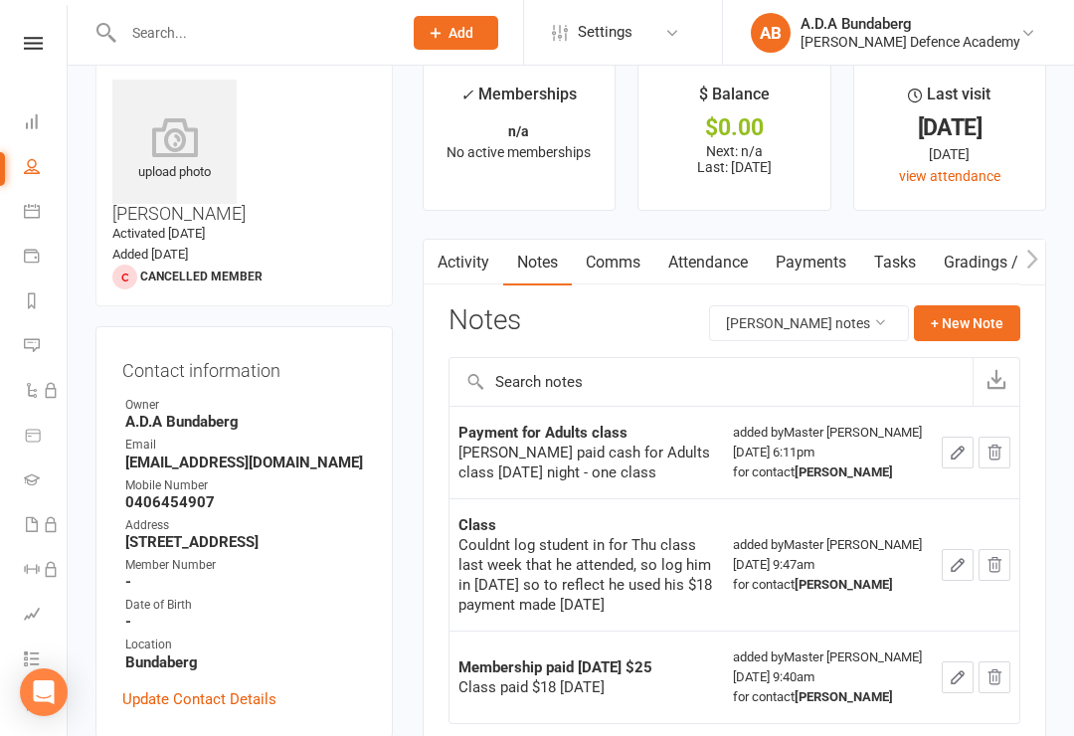
click at [968, 308] on button "+ New Note" at bounding box center [967, 323] width 106 height 36
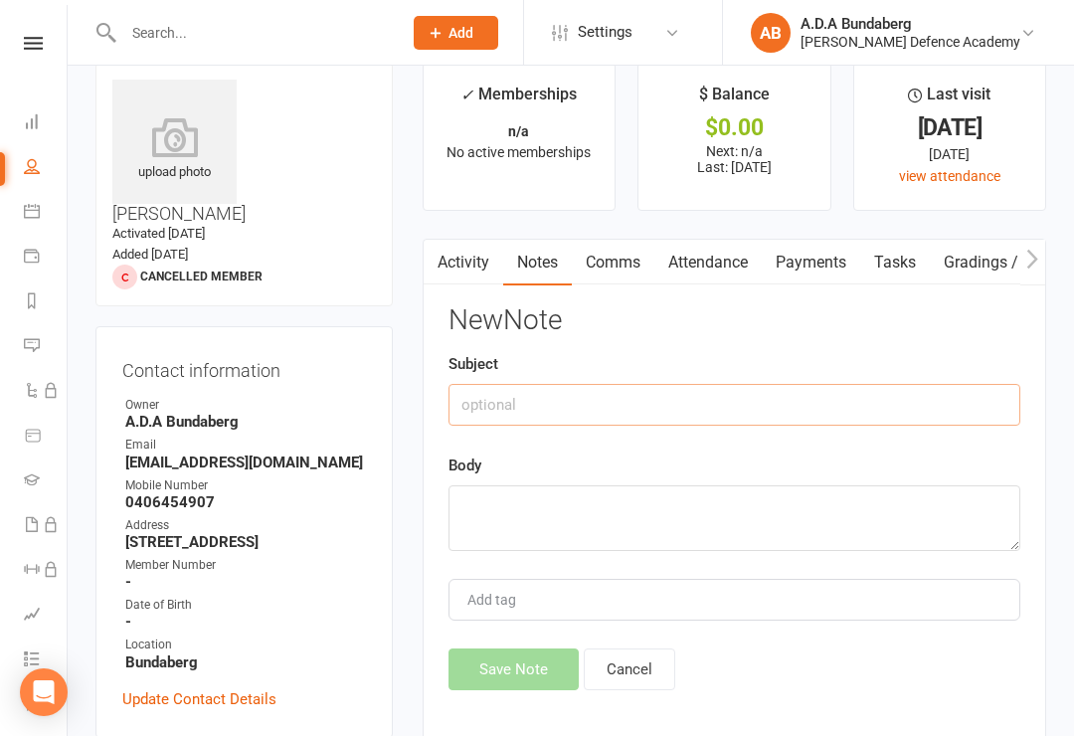
click at [499, 400] on input "text" at bounding box center [734, 405] width 572 height 42
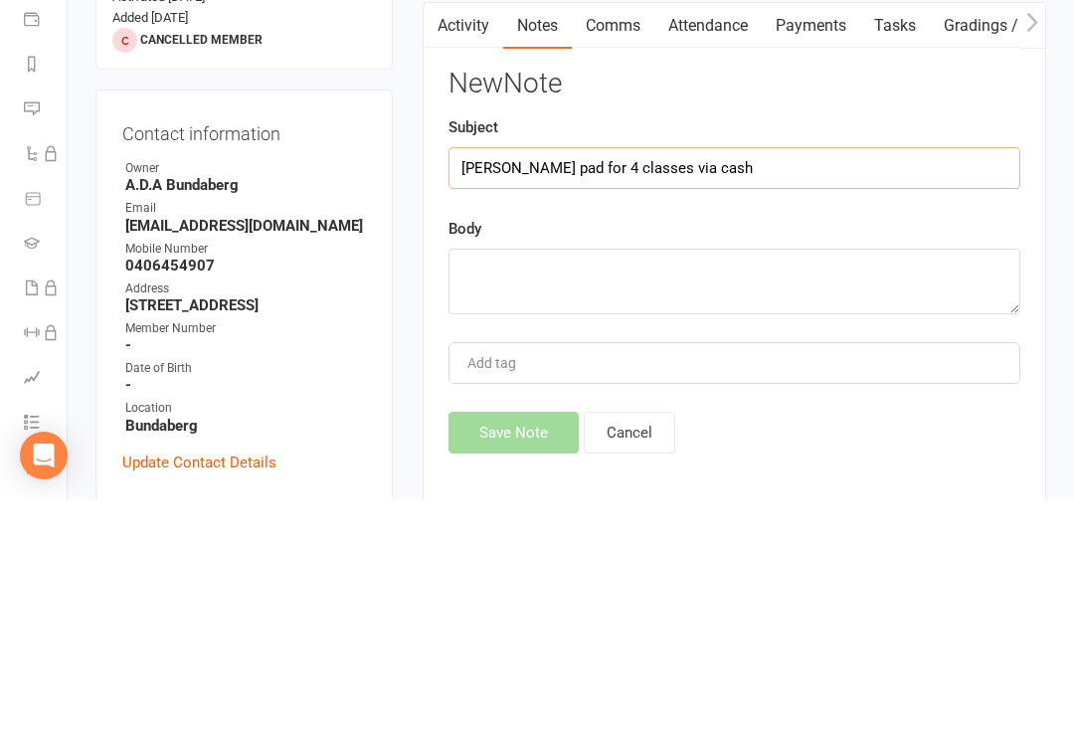
type input "Phan pad for 4 classes via cash"
click at [502, 485] on textarea at bounding box center [734, 518] width 572 height 66
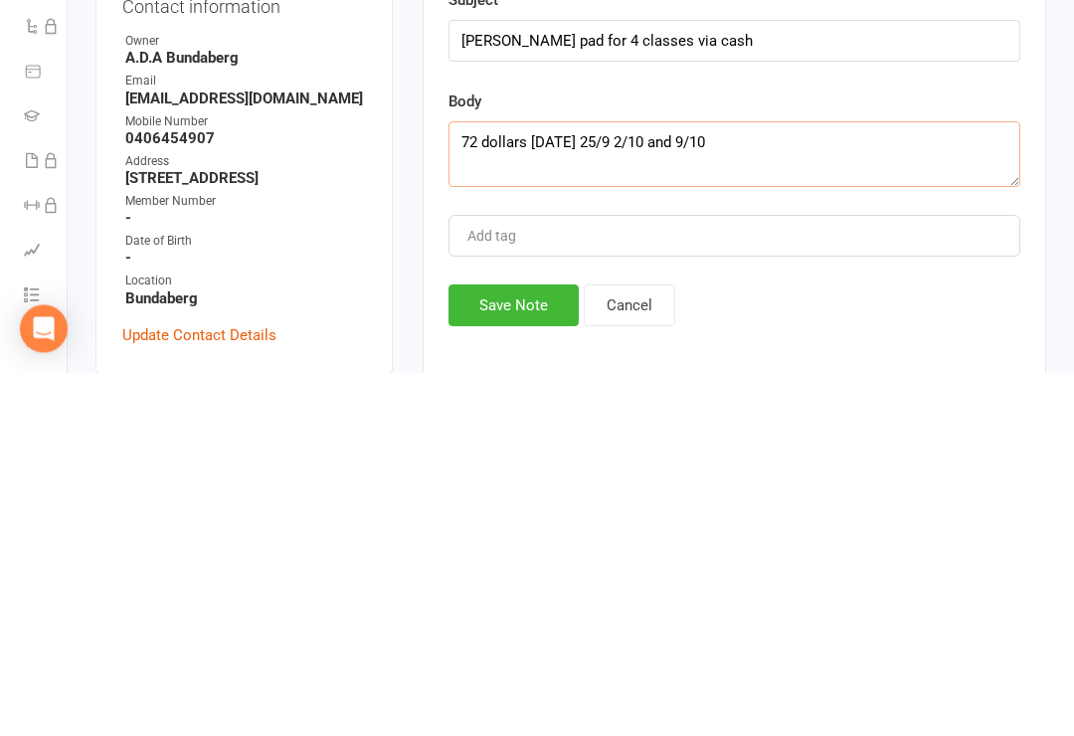
type textarea "72 dollars 18th of sep 25/9 2/10 and 9/10"
click at [526, 648] on button "Save Note" at bounding box center [513, 669] width 130 height 42
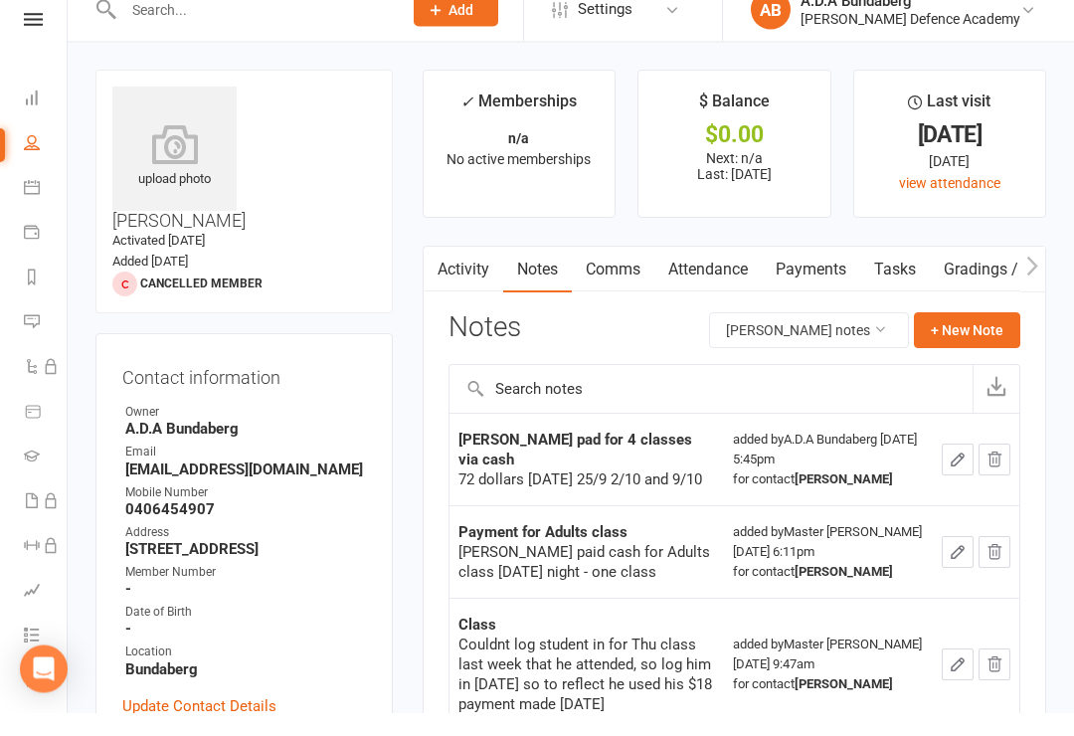
scroll to position [25, 0]
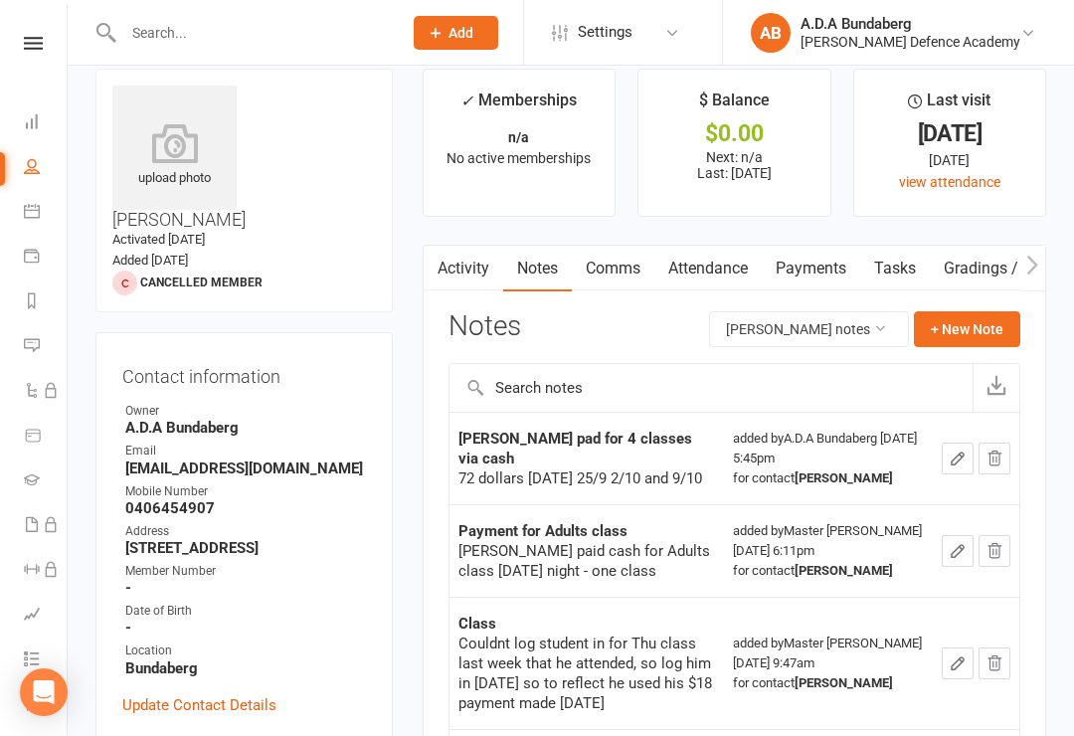
click at [957, 450] on icon "button" at bounding box center [957, 458] width 18 height 18
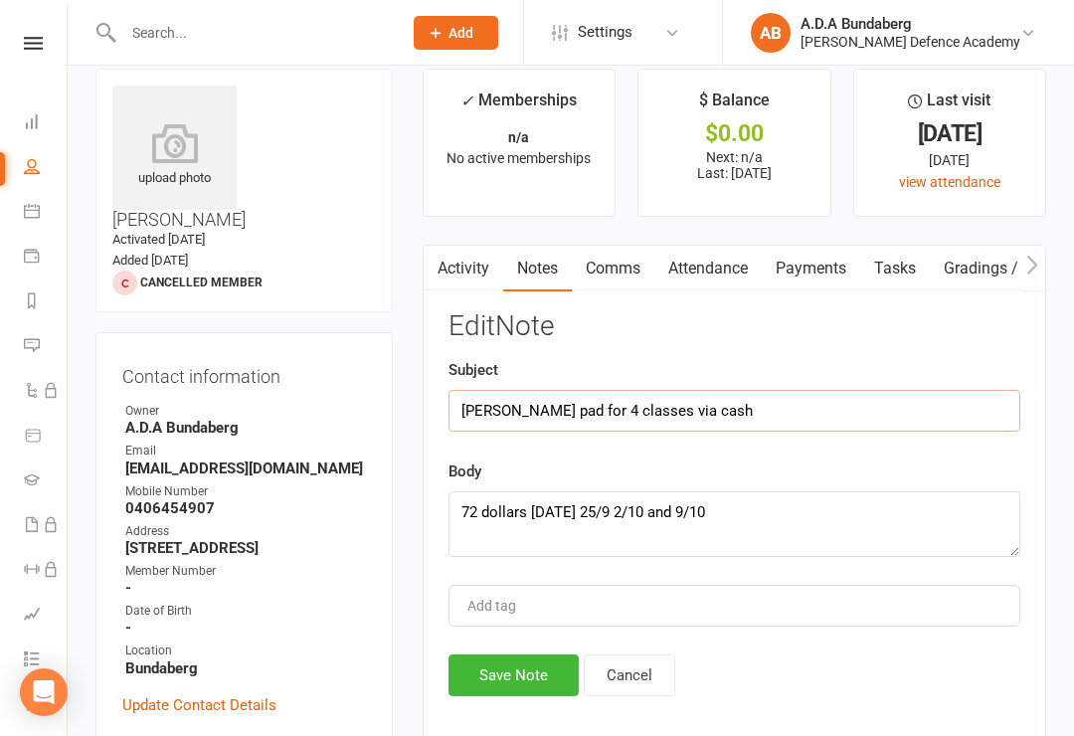
click at [523, 410] on input "Phan pad for 4 classes via cash" at bounding box center [734, 411] width 572 height 42
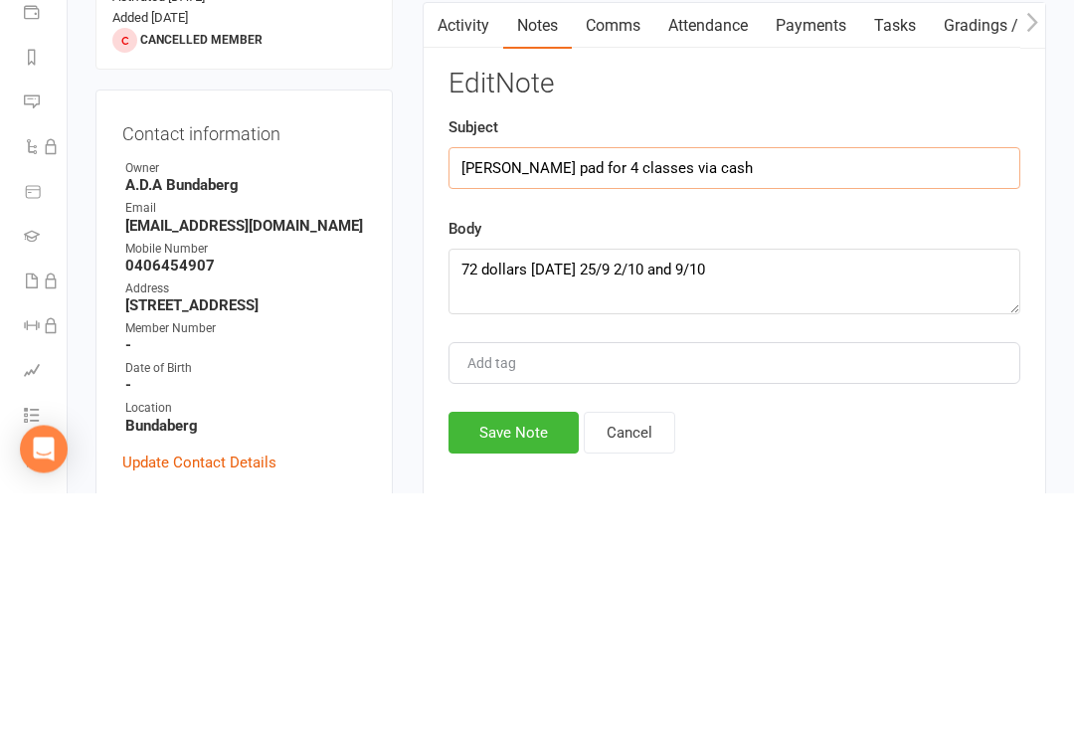
click at [513, 391] on input "Phan pad for 4 classes via cash" at bounding box center [734, 412] width 572 height 42
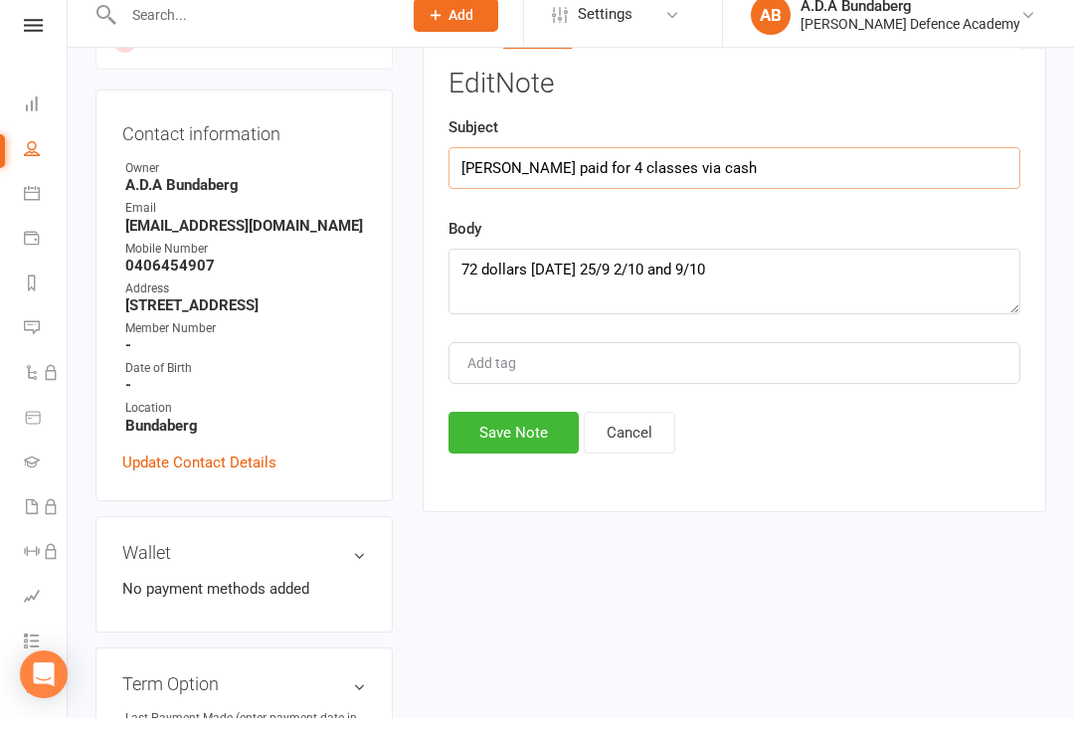
scroll to position [276, 0]
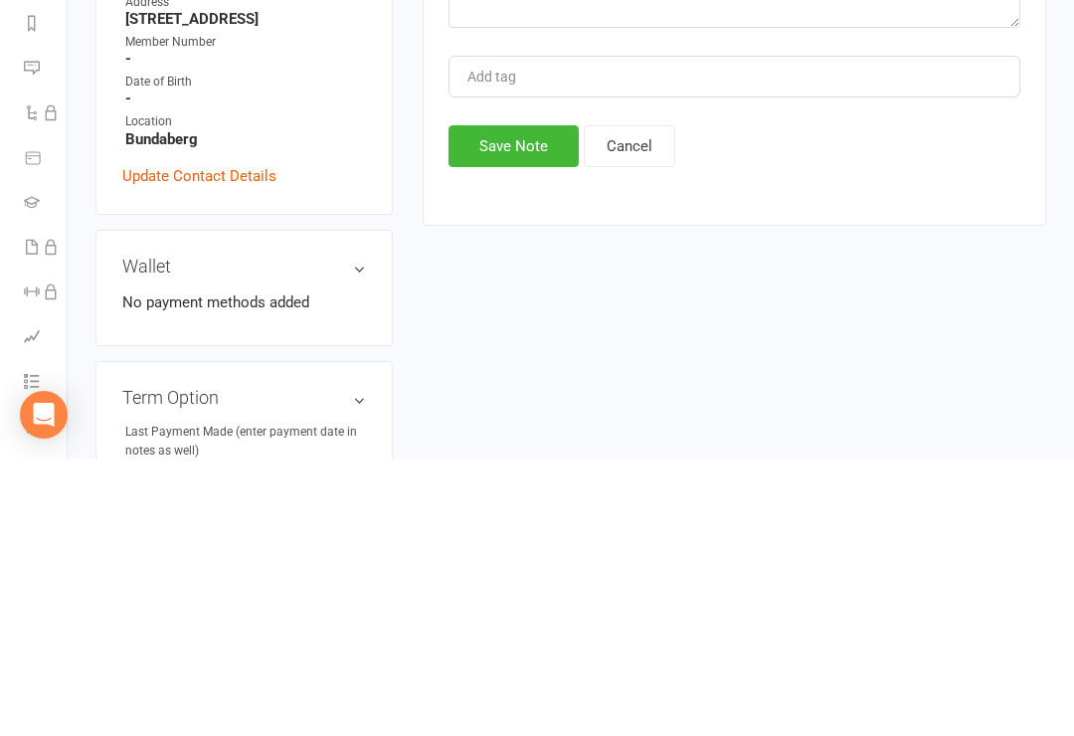
type input "Phan paid for 4 classes via cash"
click at [524, 403] on button "Save Note" at bounding box center [513, 424] width 130 height 42
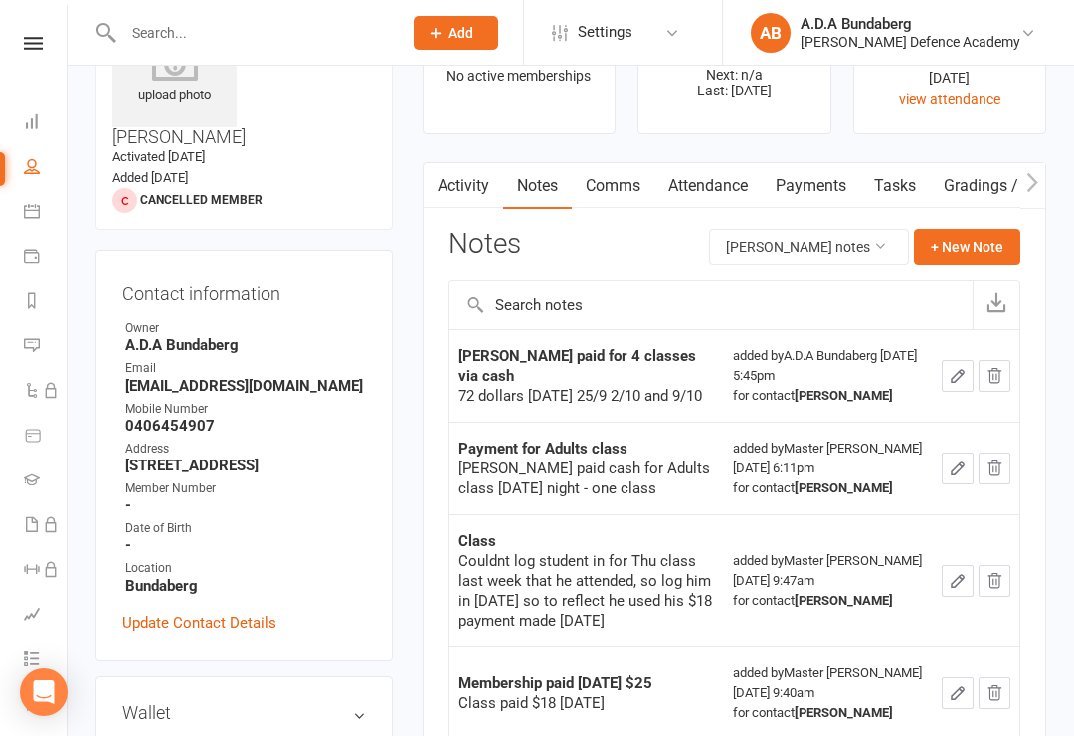
scroll to position [106, 0]
click at [37, 37] on icon at bounding box center [33, 43] width 19 height 13
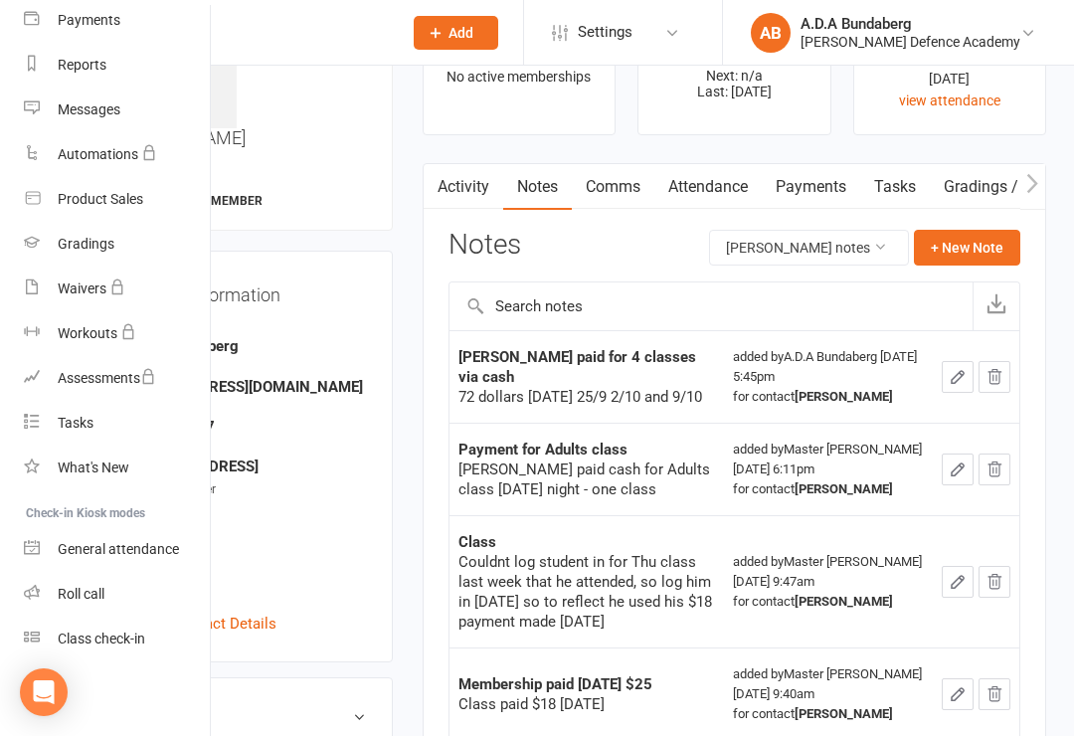
scroll to position [221, 0]
click at [125, 636] on div "Class check-in" at bounding box center [101, 638] width 87 height 16
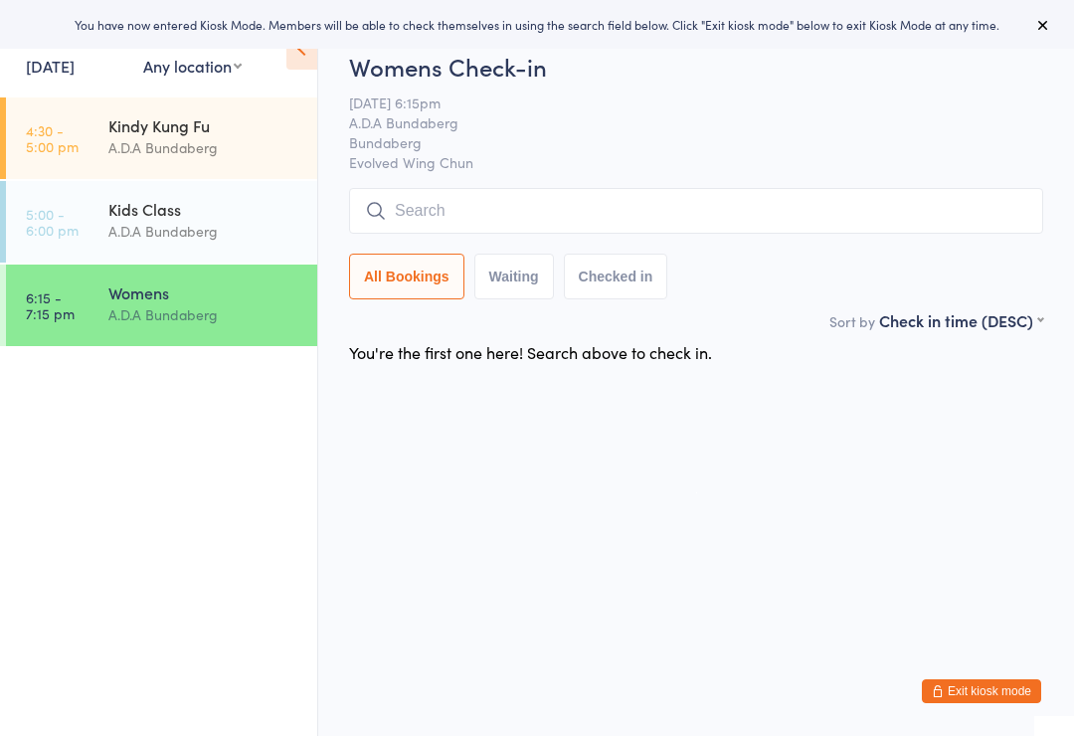
click at [490, 210] on input "search" at bounding box center [696, 211] width 694 height 46
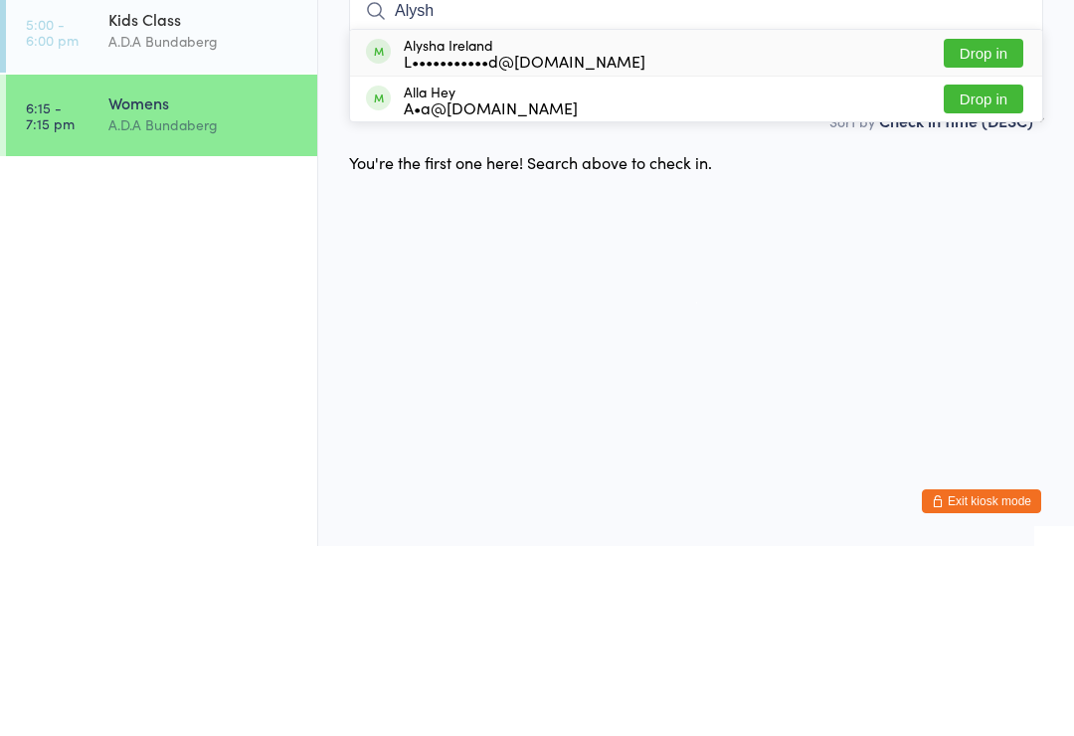
type input "Alysh"
click at [993, 229] on button "Drop in" at bounding box center [984, 243] width 80 height 29
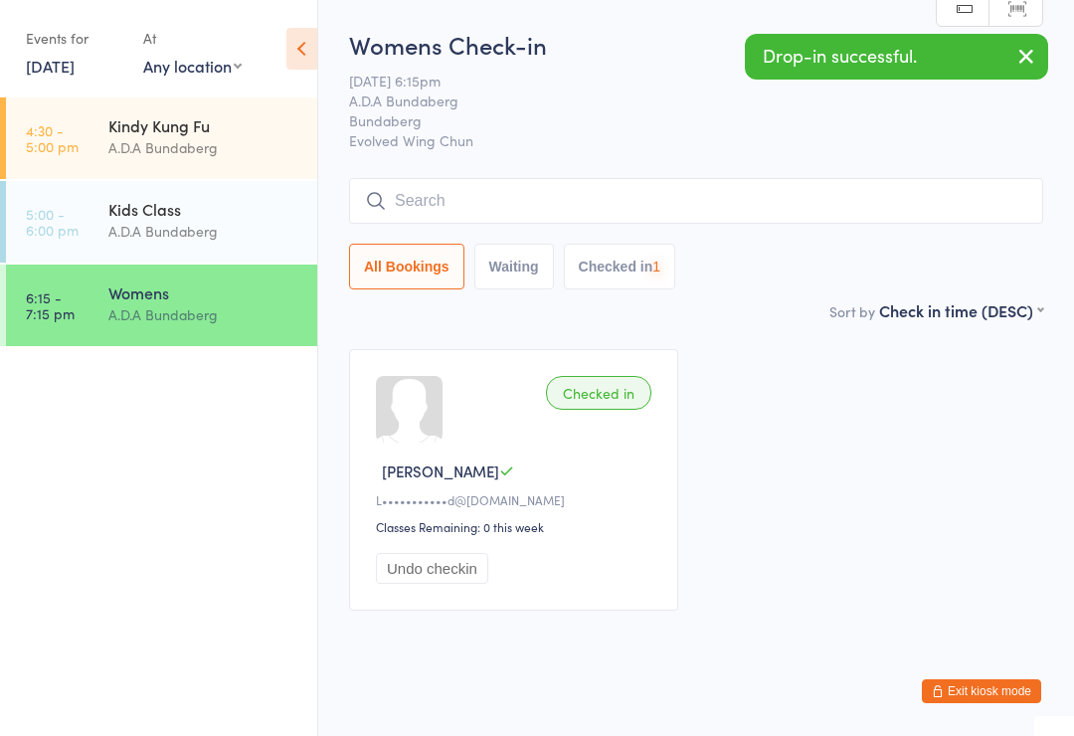
click at [449, 203] on input "search" at bounding box center [696, 201] width 694 height 46
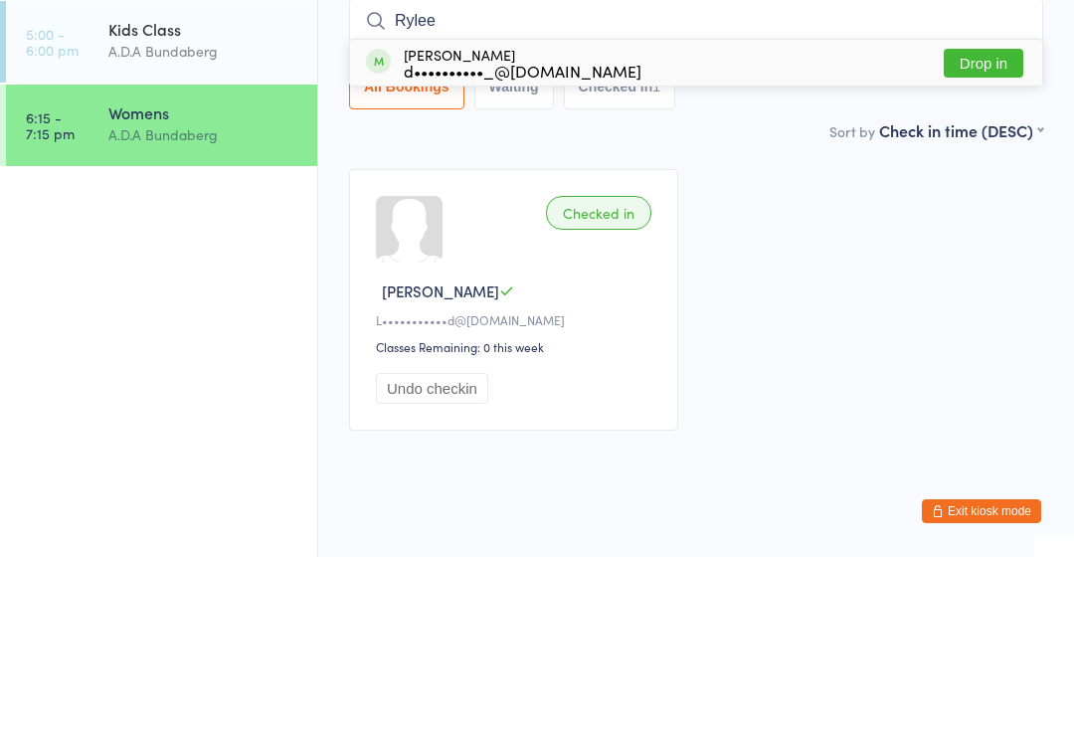
type input "Rylee"
click at [984, 229] on button "Drop in" at bounding box center [984, 243] width 80 height 29
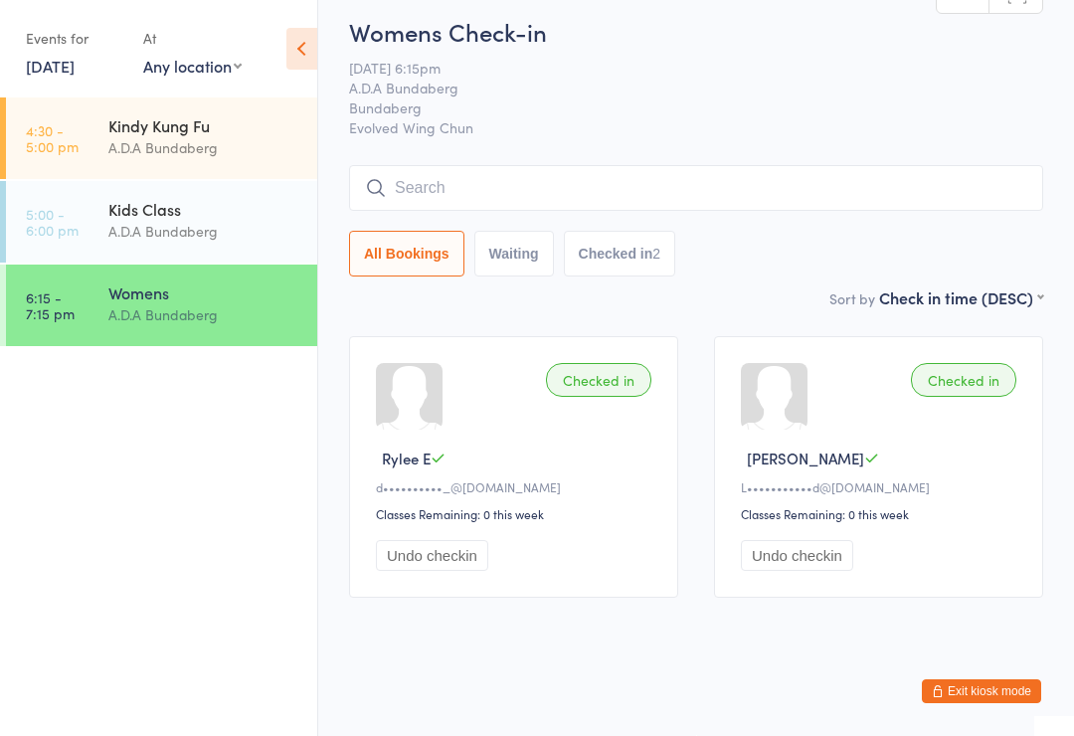
click at [461, 171] on input "search" at bounding box center [696, 188] width 694 height 46
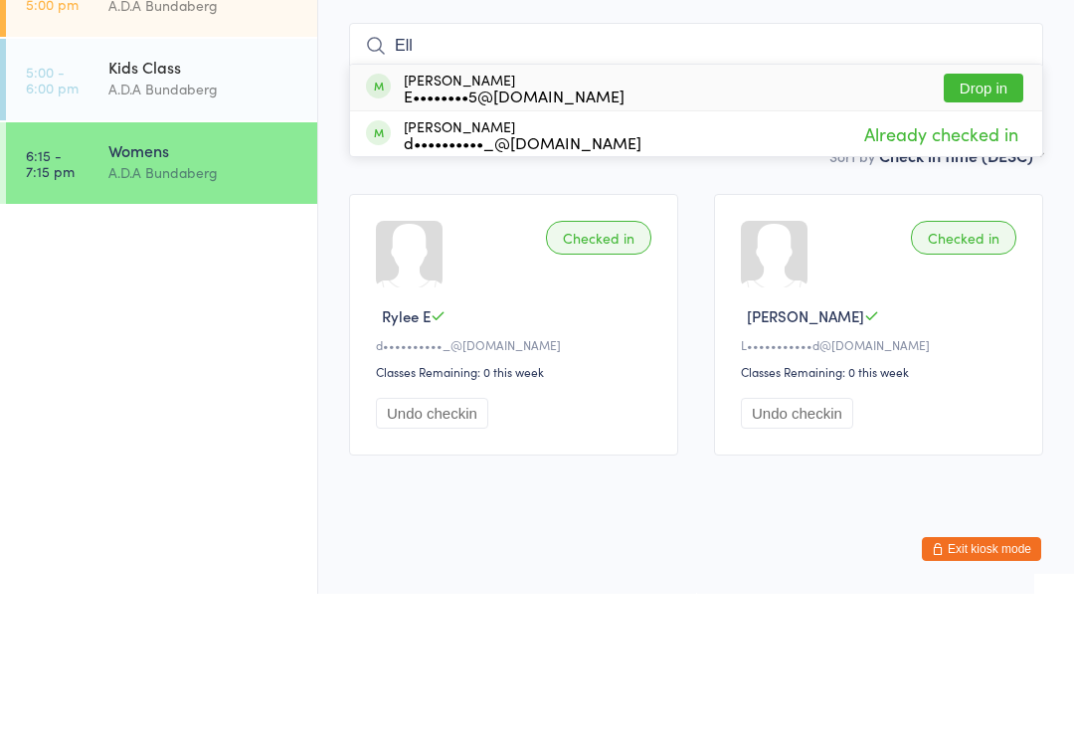
type input "Ell"
click at [988, 216] on button "Drop in" at bounding box center [984, 230] width 80 height 29
